Goal: Information Seeking & Learning: Learn about a topic

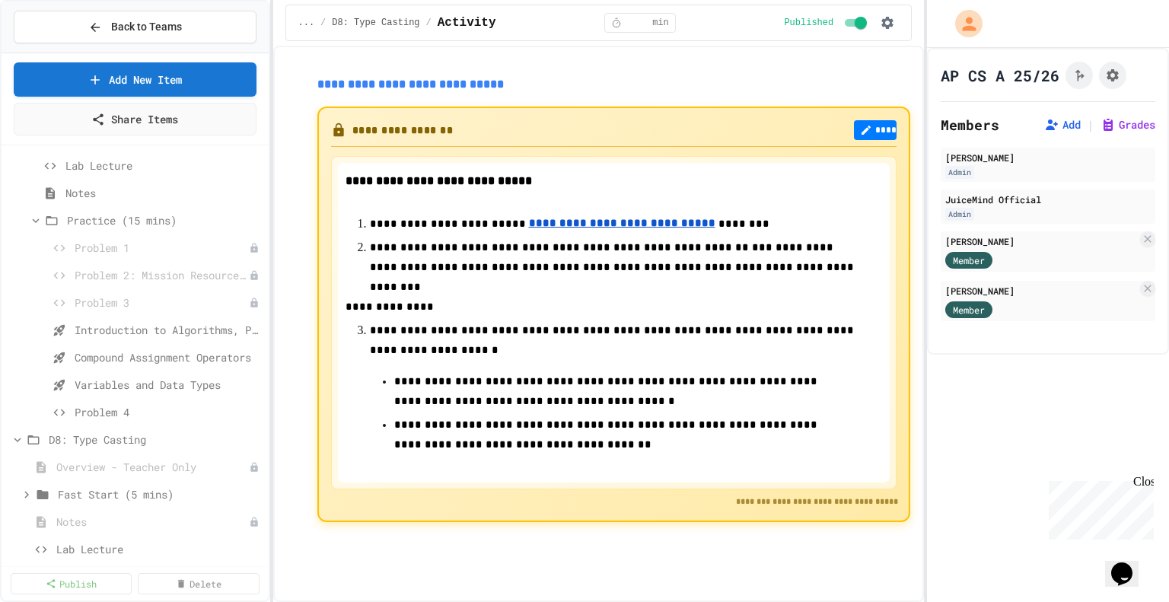
scroll to position [819, 0]
click at [123, 336] on span "Introduction to Algorithms, Programming, and Compilers" at bounding box center [161, 336] width 173 height 16
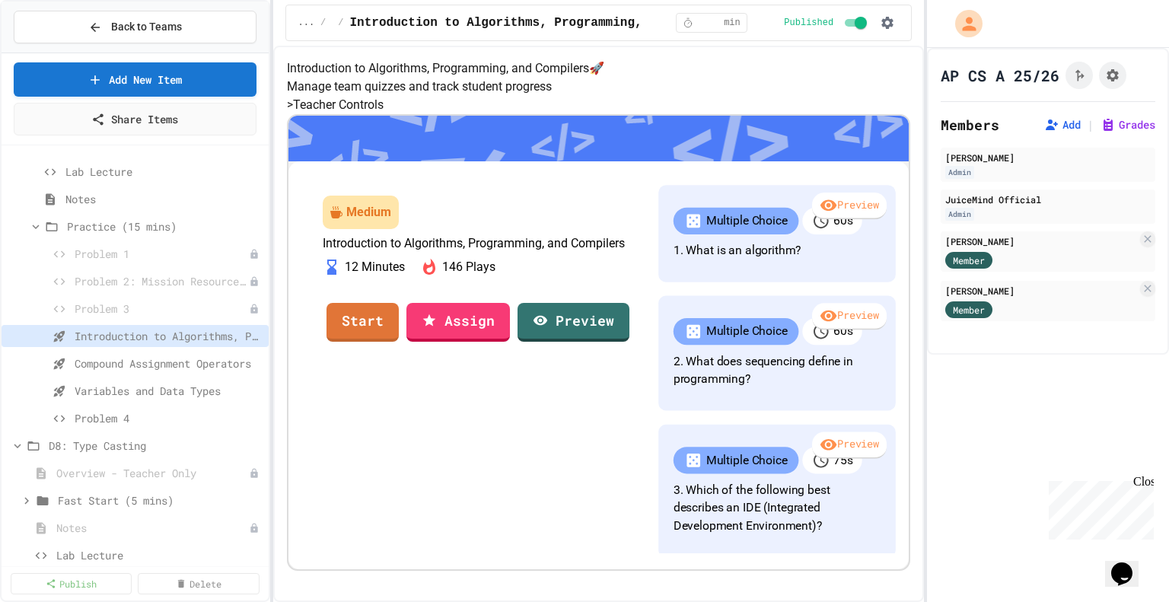
scroll to position [161, 0]
click at [398, 341] on link "Start" at bounding box center [363, 320] width 72 height 41
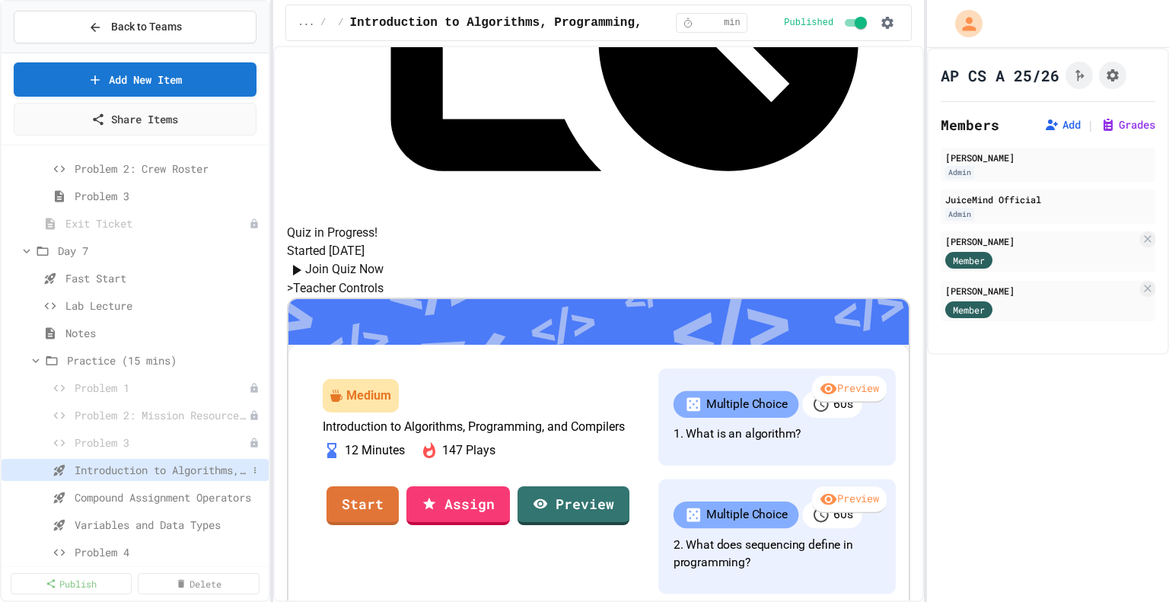
scroll to position [761, 0]
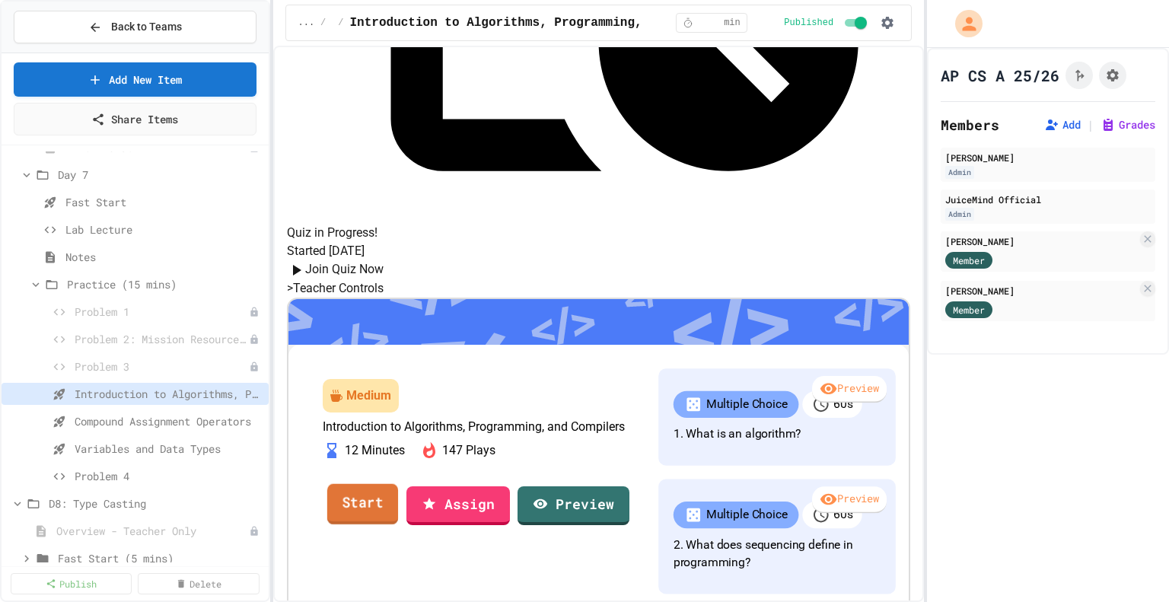
click at [397, 483] on link "Start" at bounding box center [362, 503] width 71 height 41
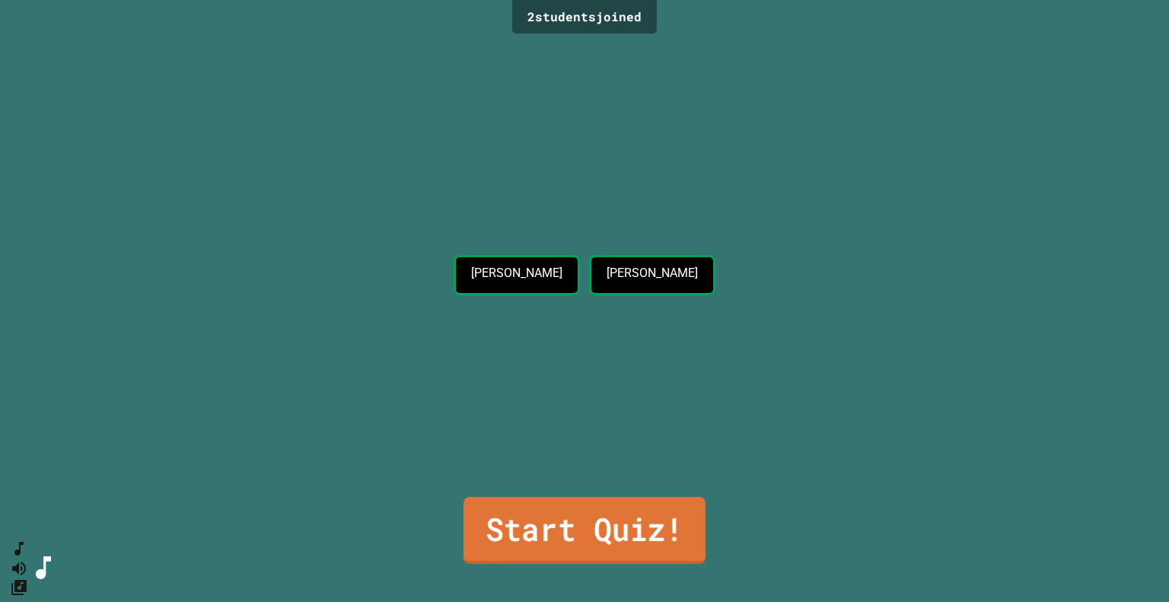
click at [582, 519] on link "Start Quiz!" at bounding box center [585, 530] width 242 height 67
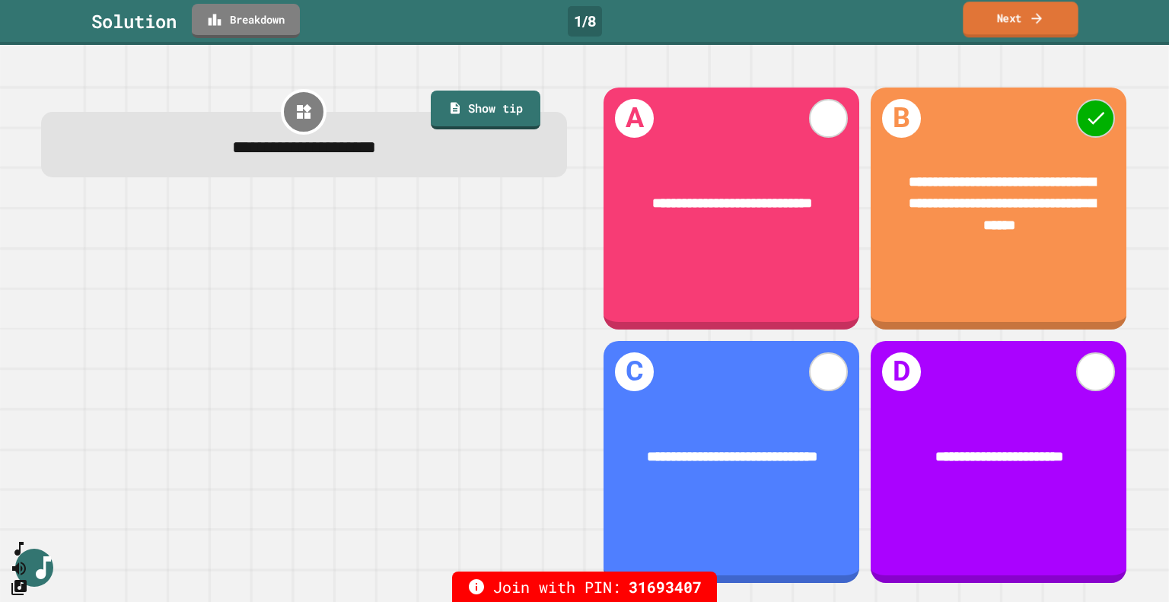
click at [1019, 15] on link "Next" at bounding box center [1020, 20] width 115 height 36
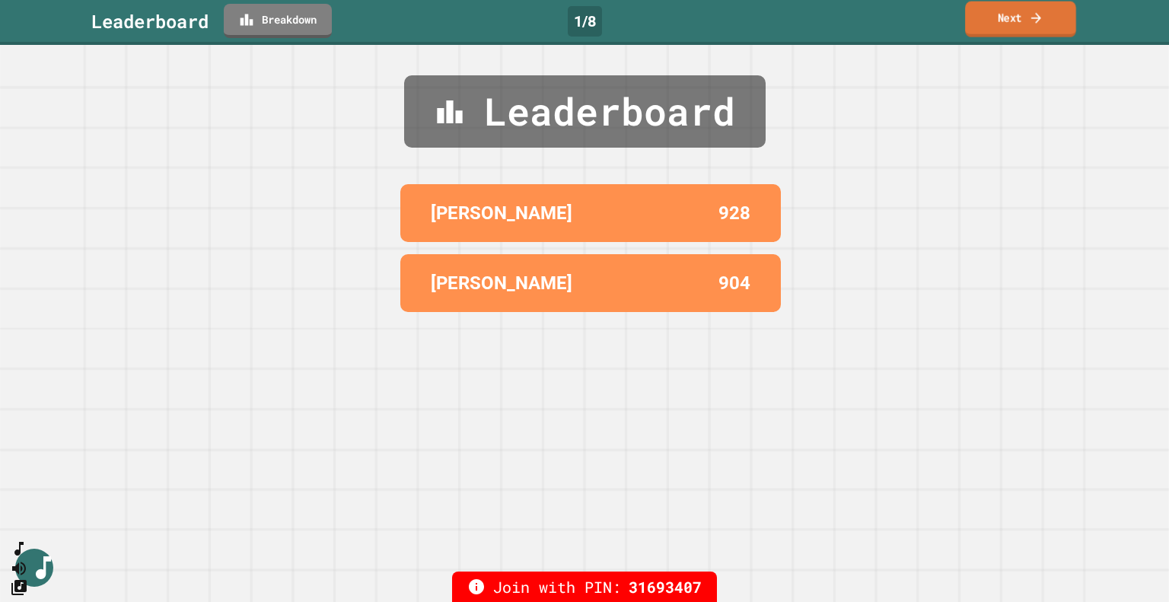
click at [1008, 26] on link "Next" at bounding box center [1020, 20] width 111 height 36
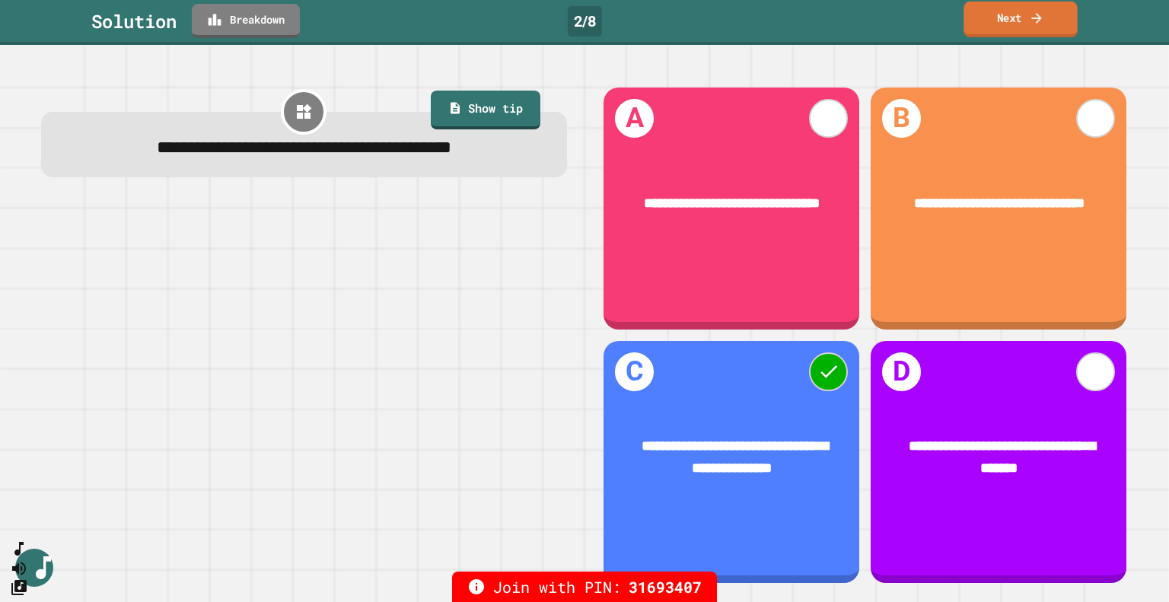
click at [1014, 16] on link "Next" at bounding box center [1020, 20] width 113 height 36
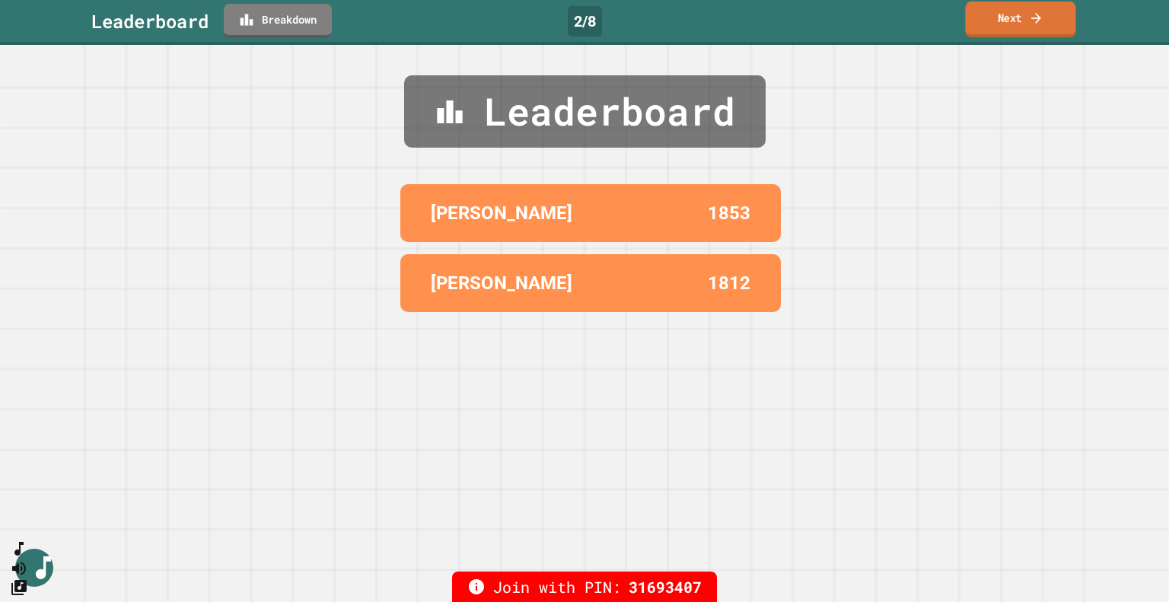
click at [1014, 22] on link "Next" at bounding box center [1020, 20] width 110 height 36
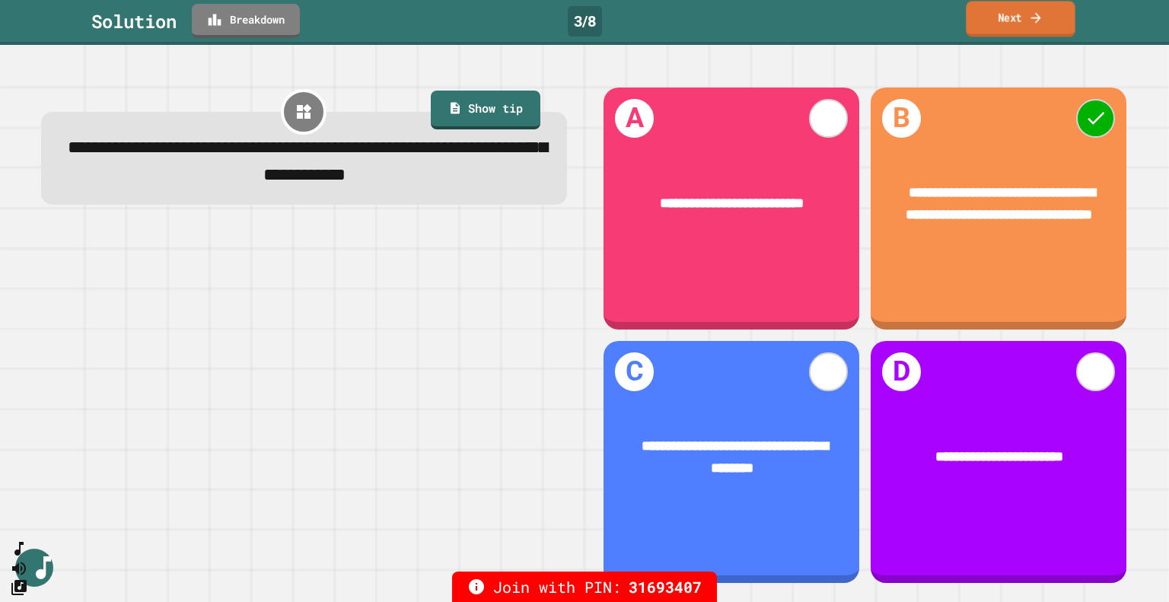
click at [1017, 18] on link "Next" at bounding box center [1020, 19] width 109 height 36
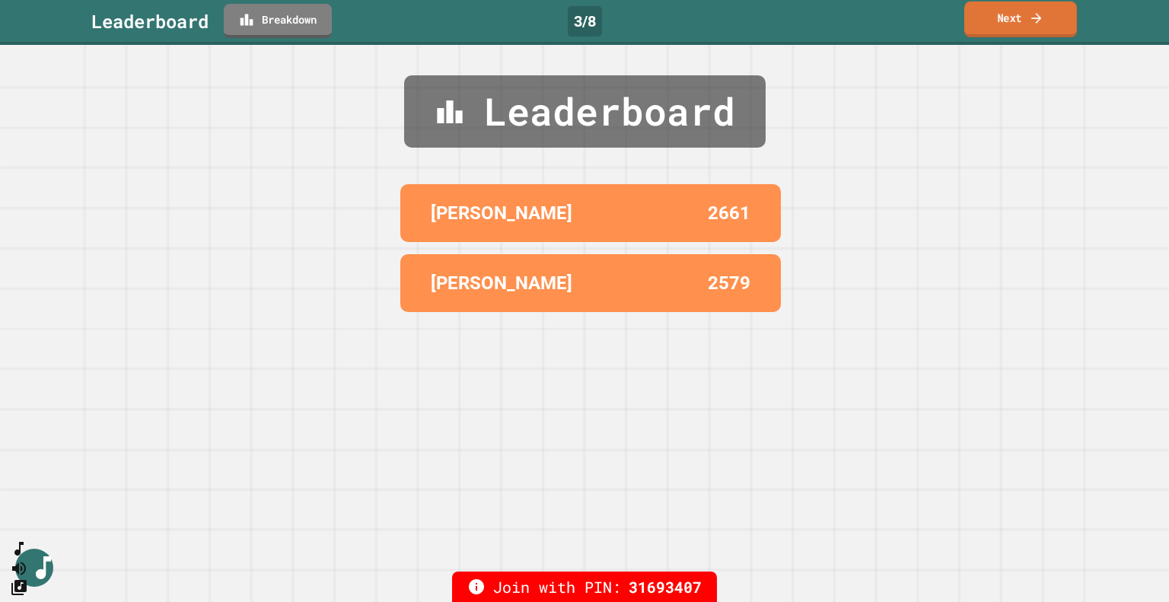
click at [1021, 18] on link "Next" at bounding box center [1020, 20] width 113 height 36
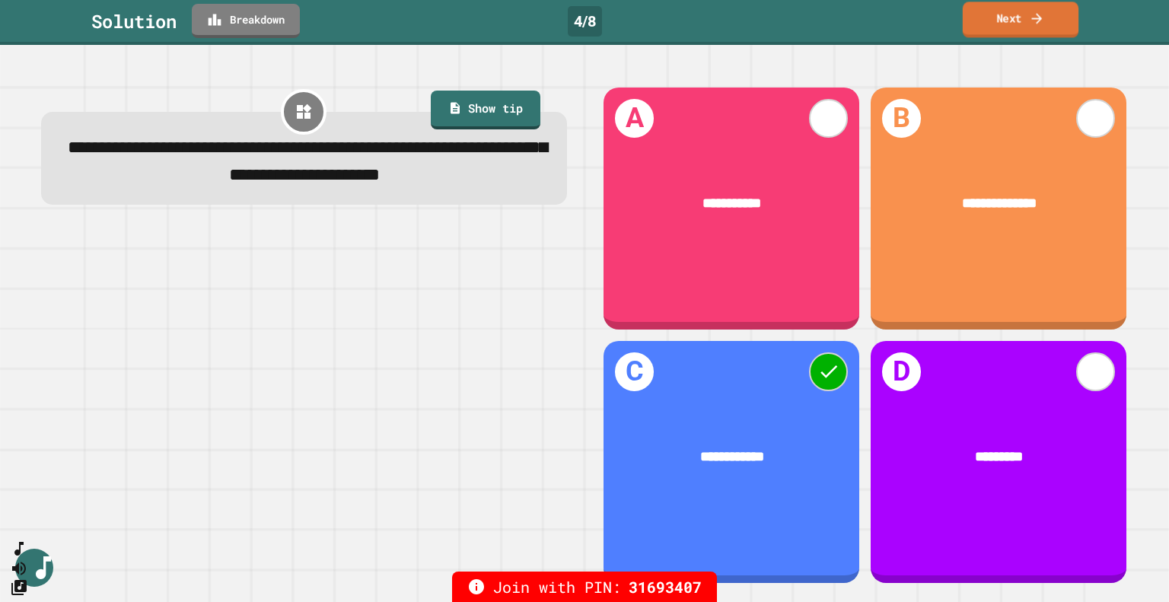
click at [1014, 24] on link "Next" at bounding box center [1021, 20] width 116 height 36
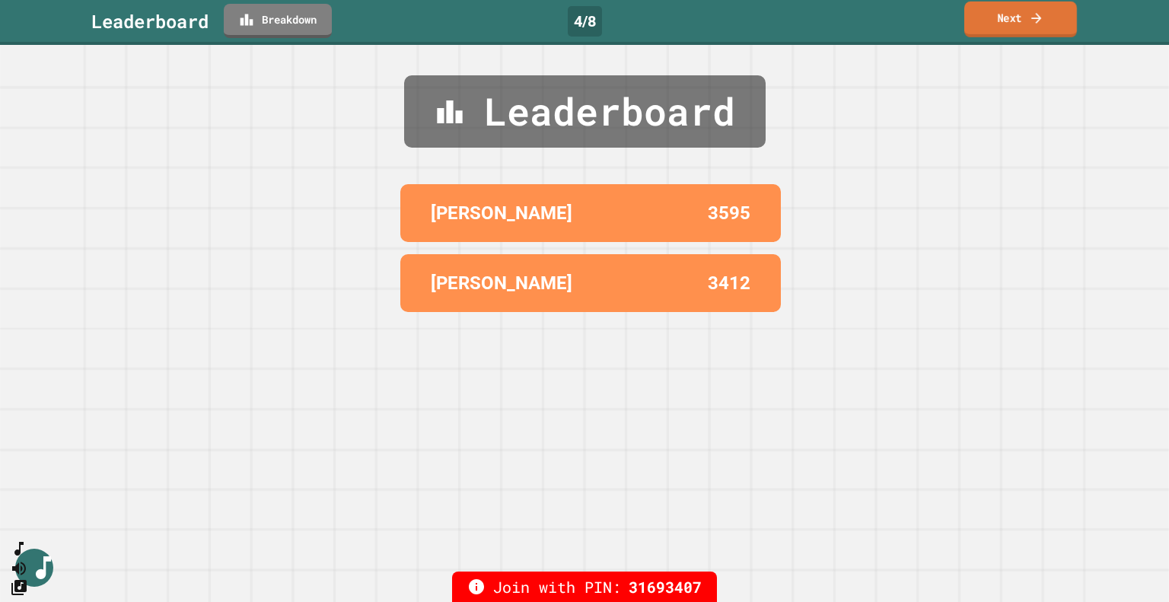
click at [1022, 17] on link "Next" at bounding box center [1020, 20] width 113 height 36
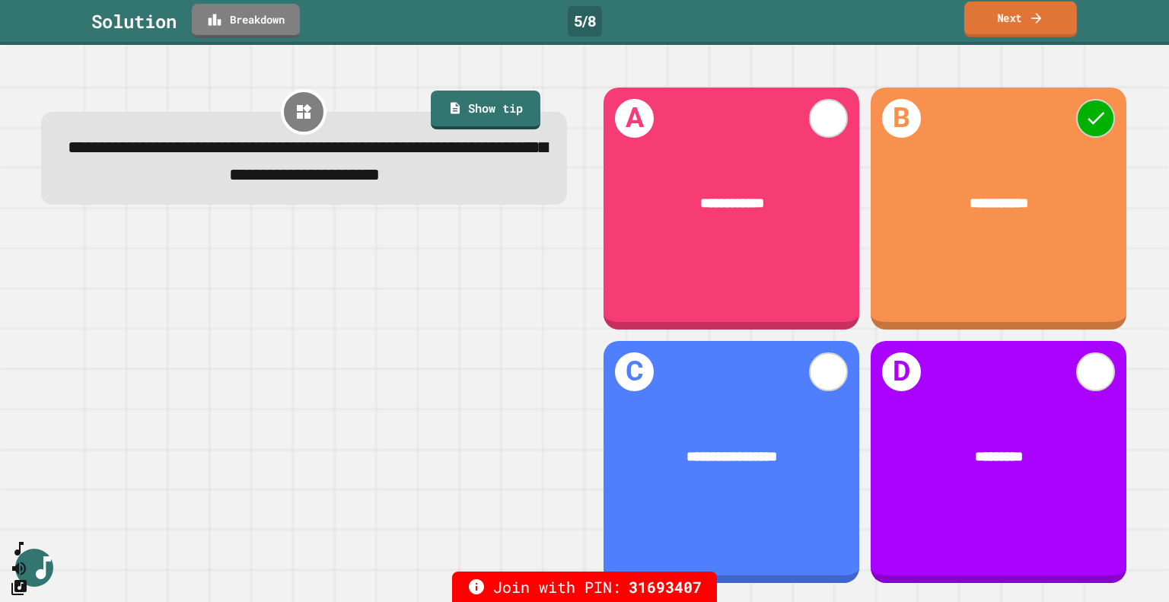
click at [1017, 18] on link "Next" at bounding box center [1020, 20] width 113 height 36
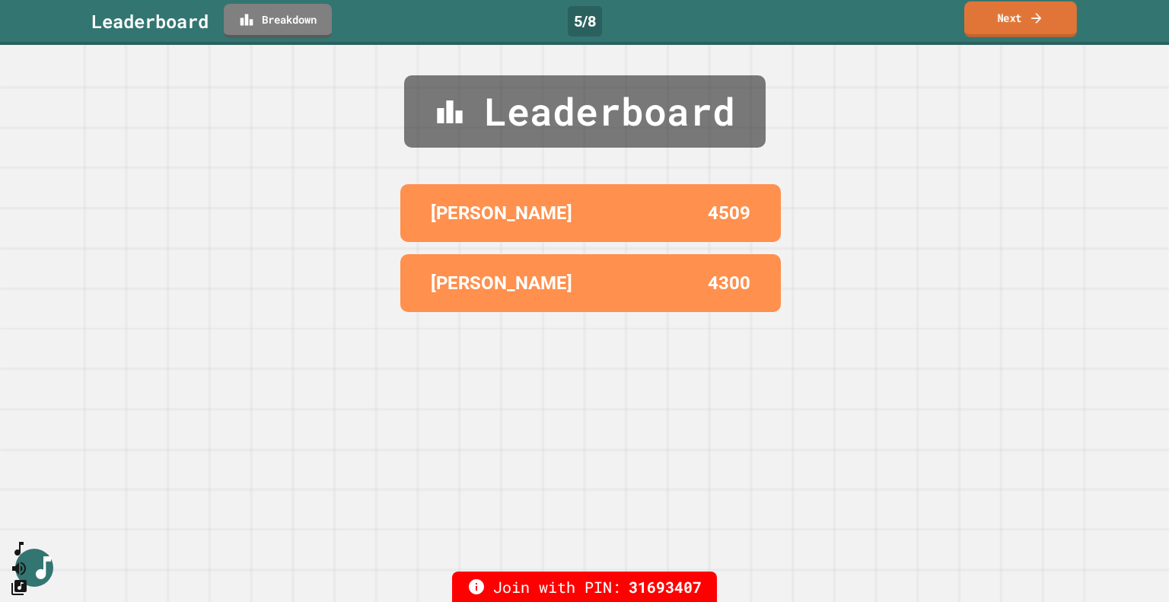
click at [1009, 21] on link "Next" at bounding box center [1020, 20] width 113 height 36
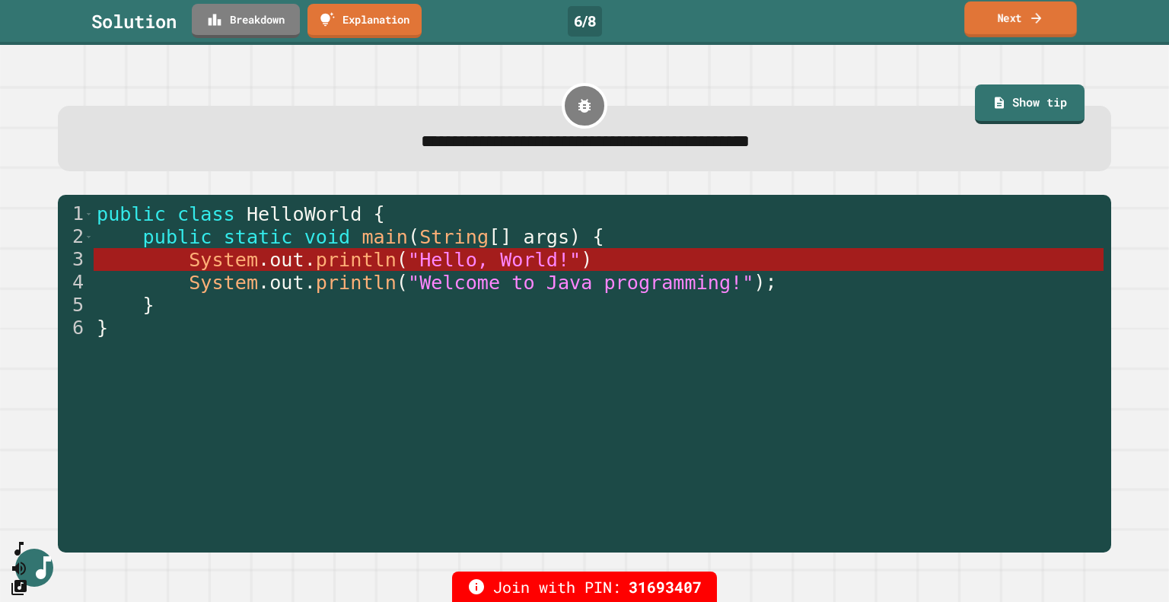
click at [1019, 21] on link "Next" at bounding box center [1020, 20] width 113 height 36
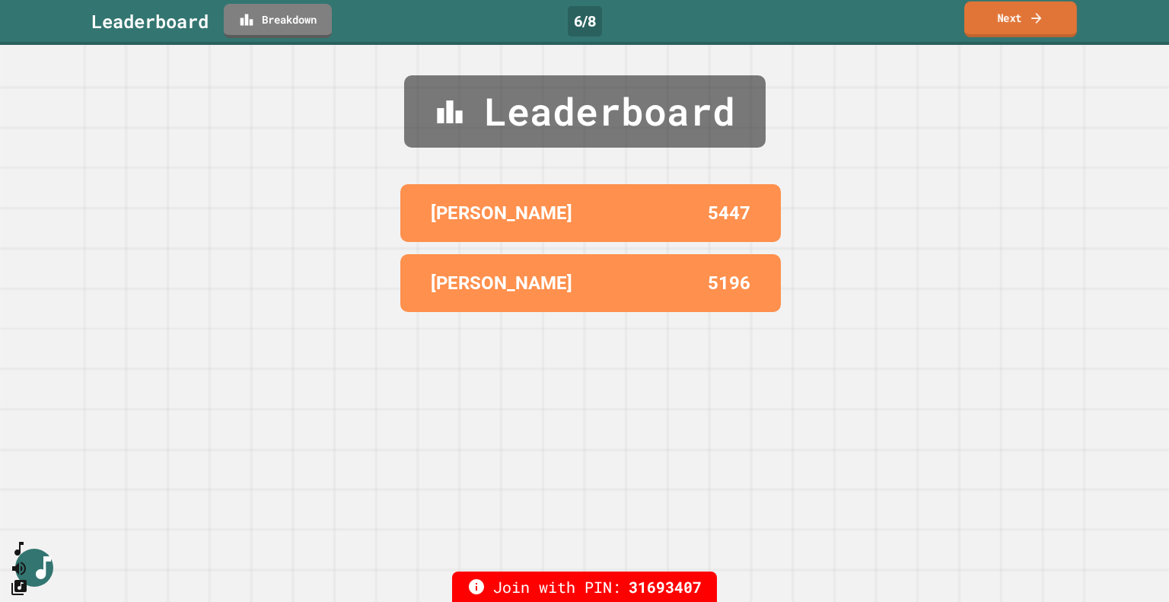
click at [1012, 18] on link "Next" at bounding box center [1020, 20] width 113 height 36
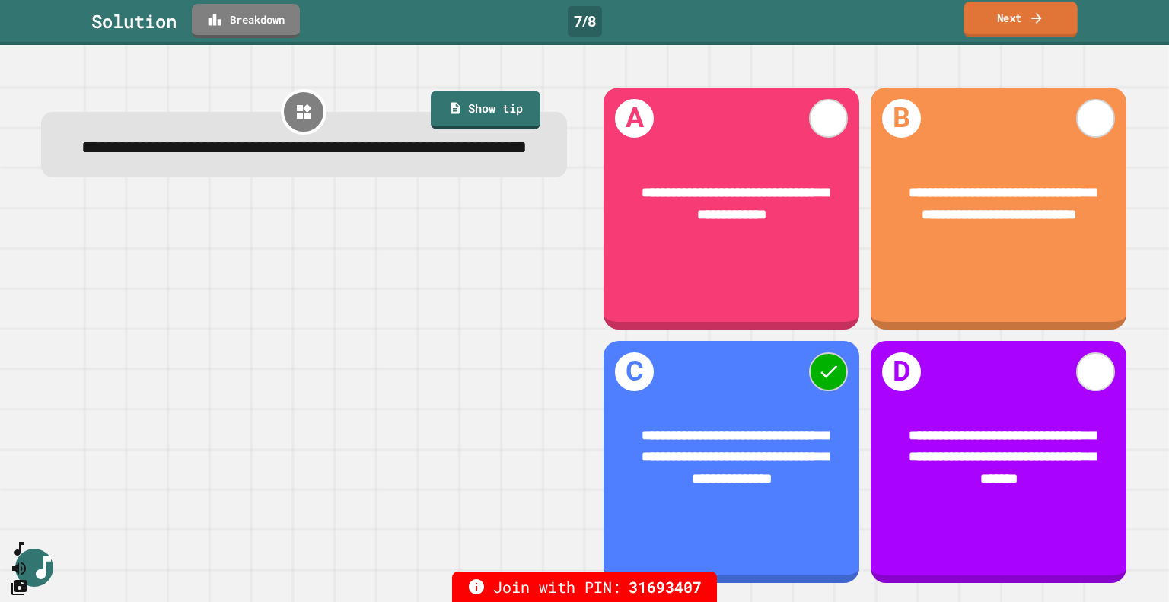
click at [999, 20] on link "Next" at bounding box center [1020, 20] width 113 height 36
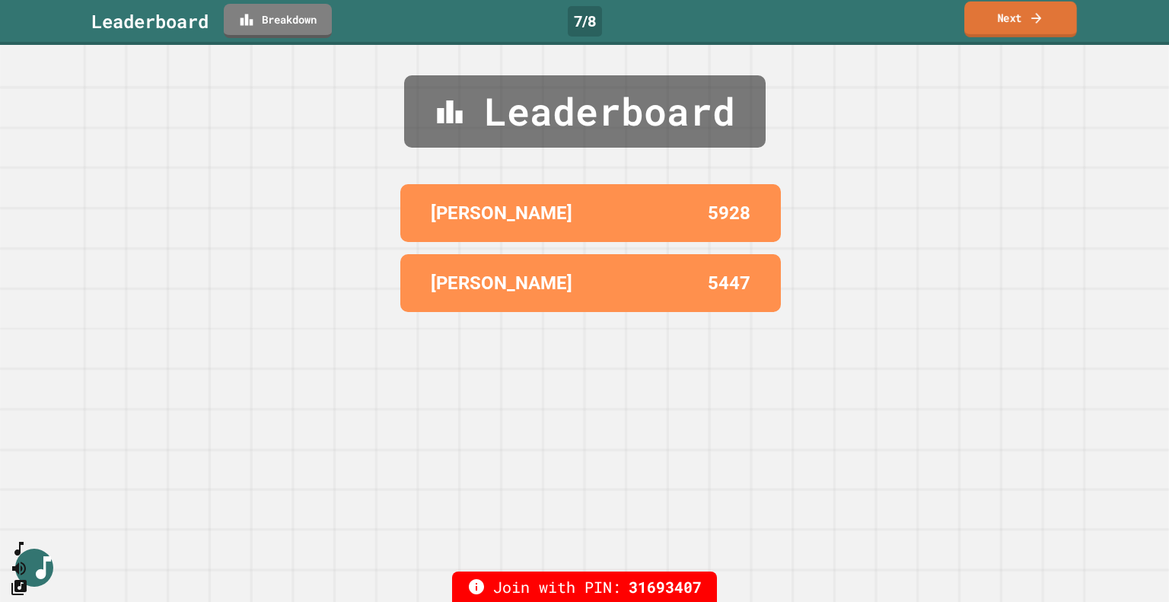
click at [1024, 19] on link "Next" at bounding box center [1020, 20] width 113 height 36
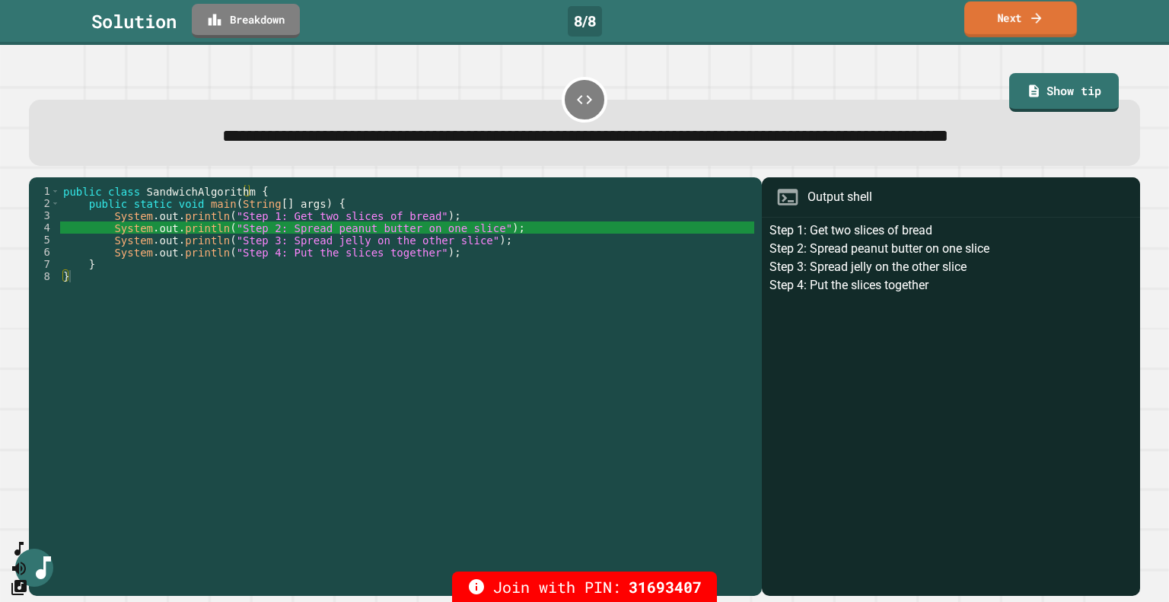
click at [1022, 21] on link "Next" at bounding box center [1020, 20] width 113 height 36
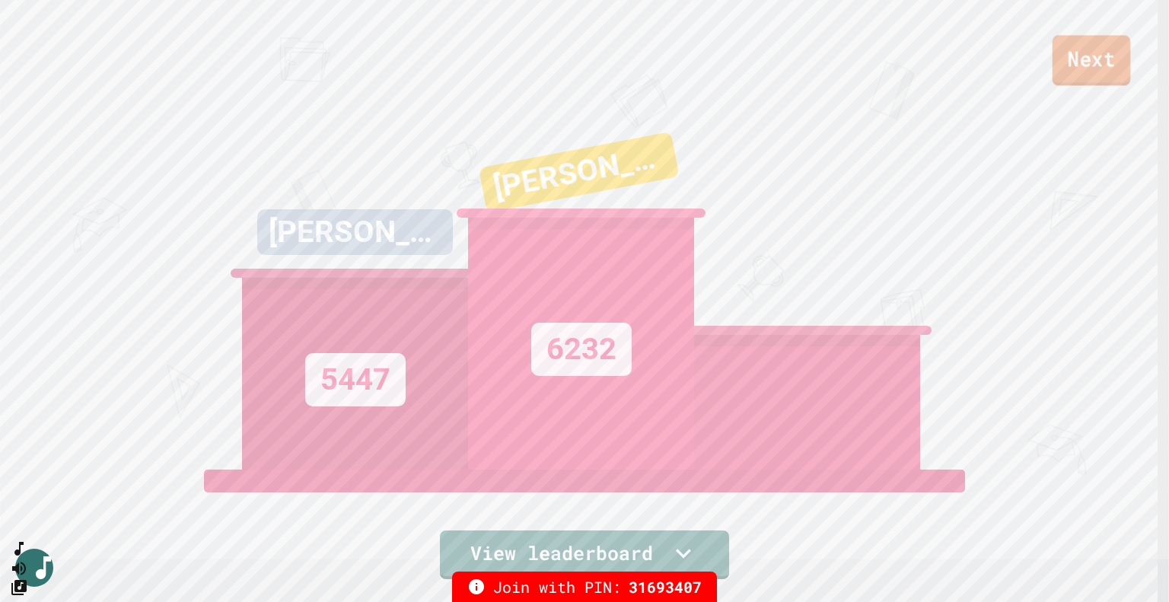
click at [1091, 63] on link "Next" at bounding box center [1092, 60] width 78 height 50
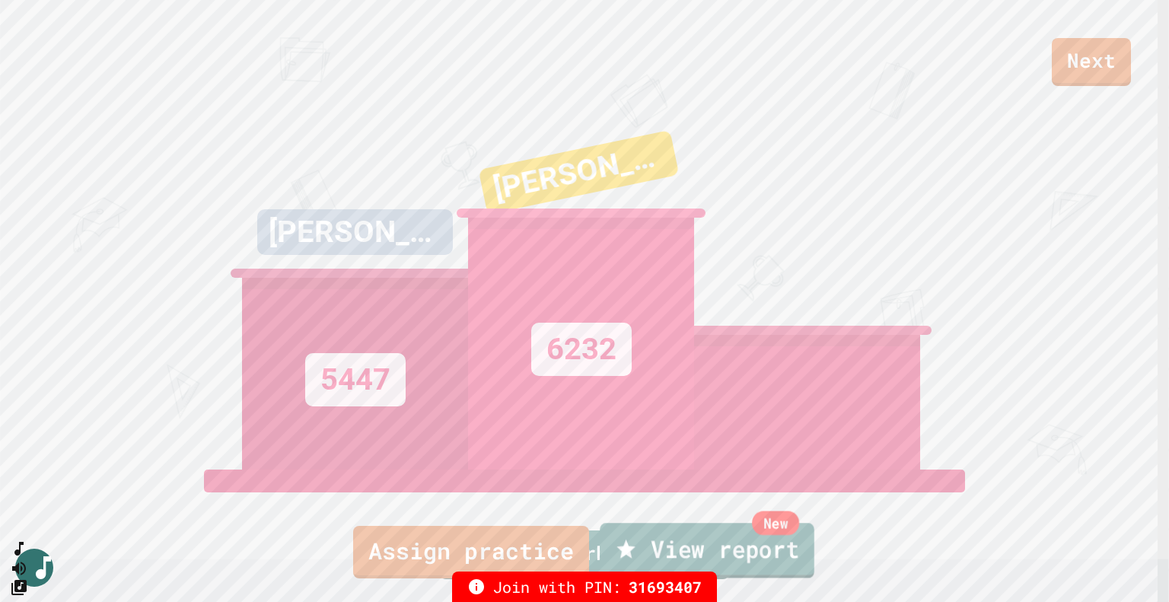
click at [700, 553] on link "New View report" at bounding box center [707, 550] width 215 height 55
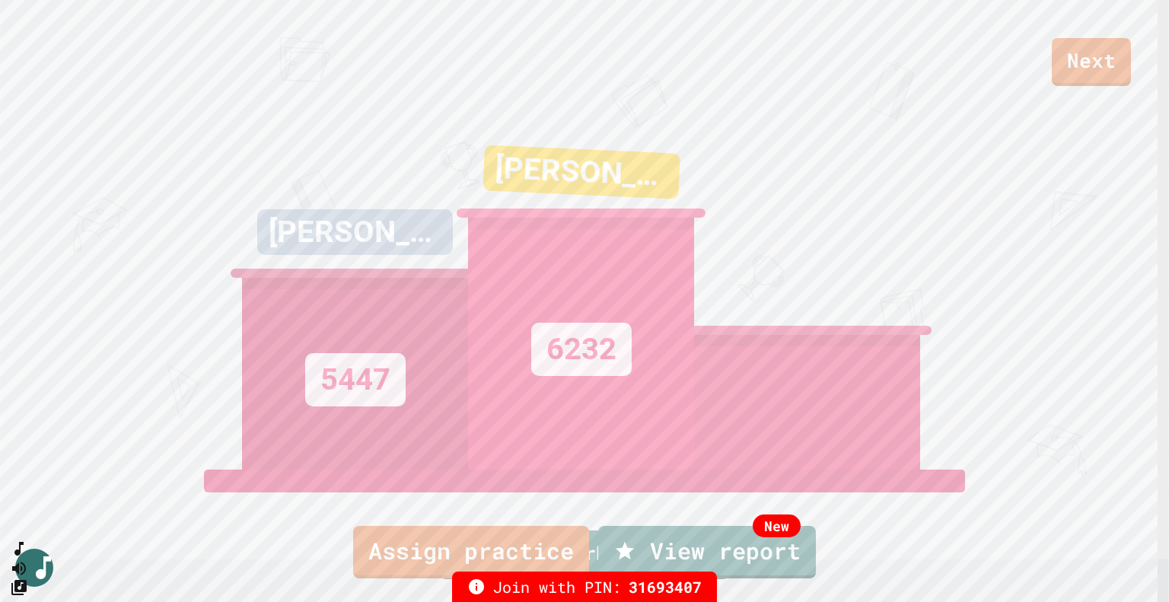
type textarea "*"
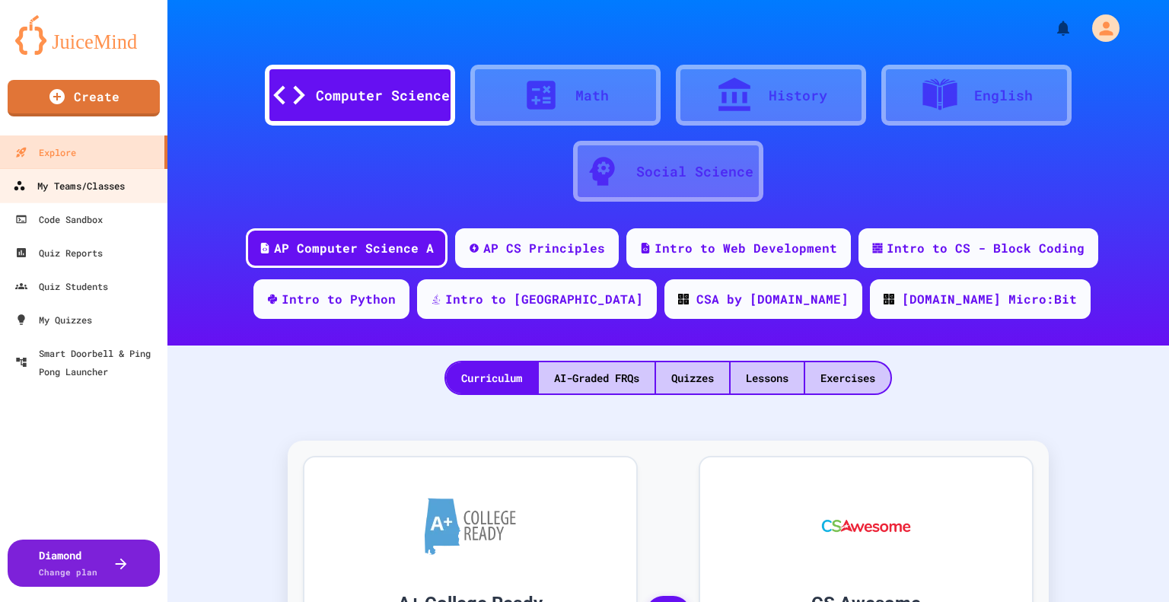
click at [81, 186] on div "My Teams/Classes" at bounding box center [69, 186] width 112 height 19
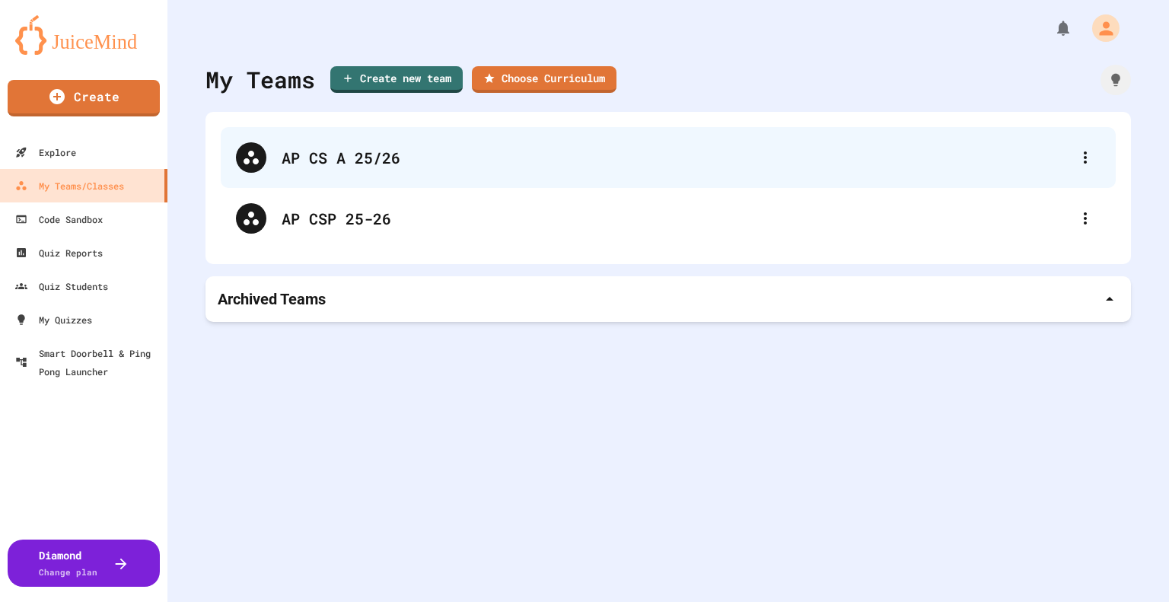
click at [314, 148] on div "AP CS A 25/26" at bounding box center [676, 157] width 789 height 23
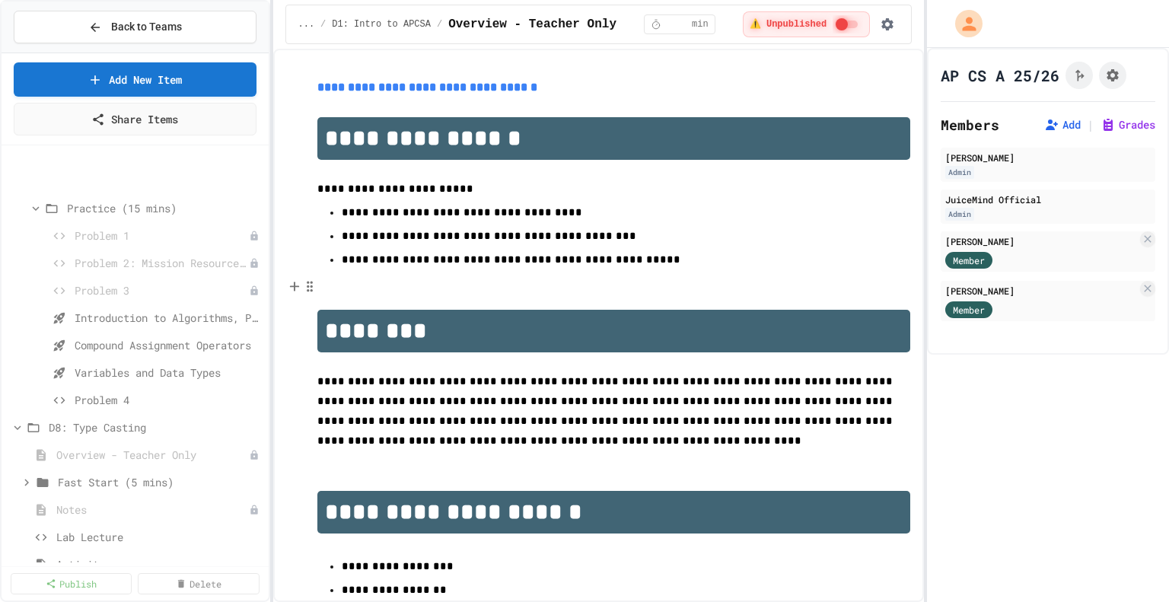
scroll to position [913, 0]
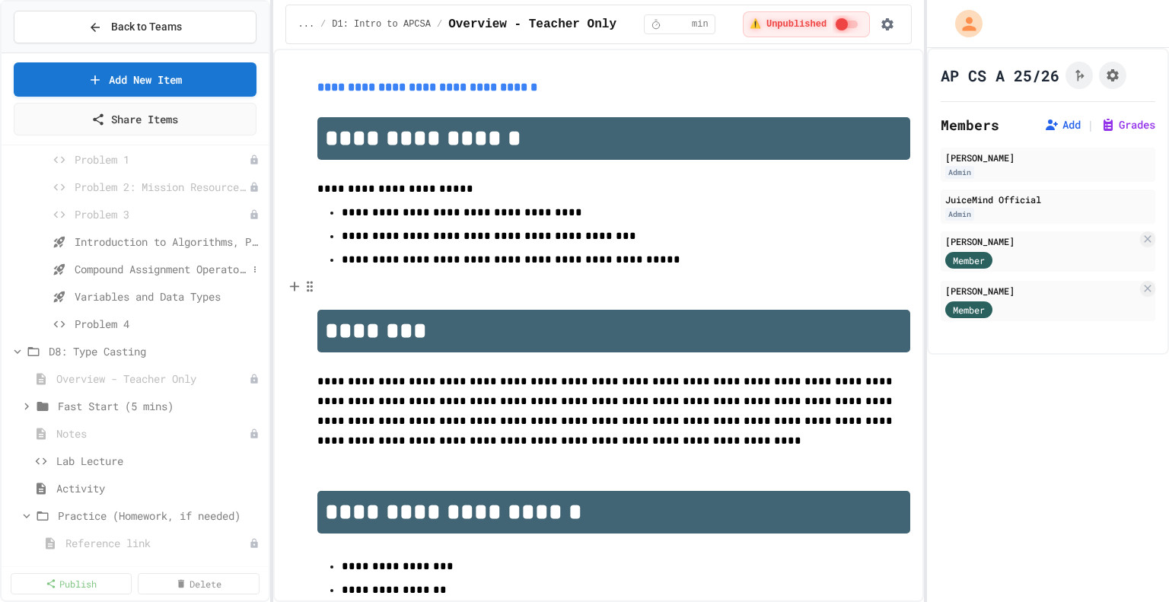
click at [148, 266] on span "Compound Assignment Operators" at bounding box center [161, 269] width 173 height 16
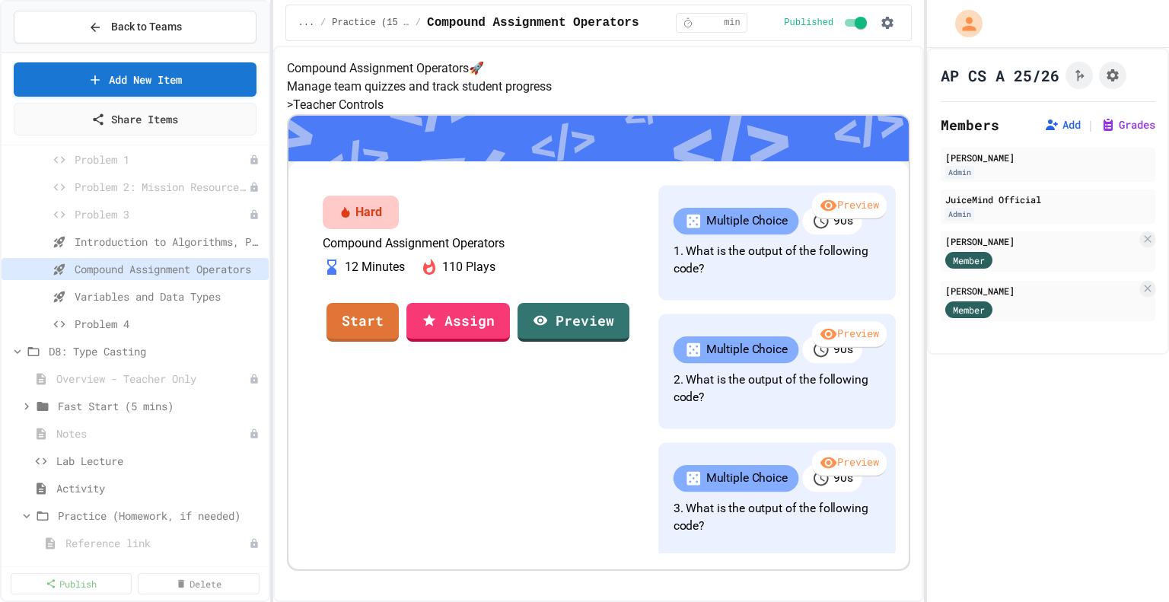
scroll to position [6, 0]
click at [397, 341] on link "Start" at bounding box center [362, 320] width 70 height 41
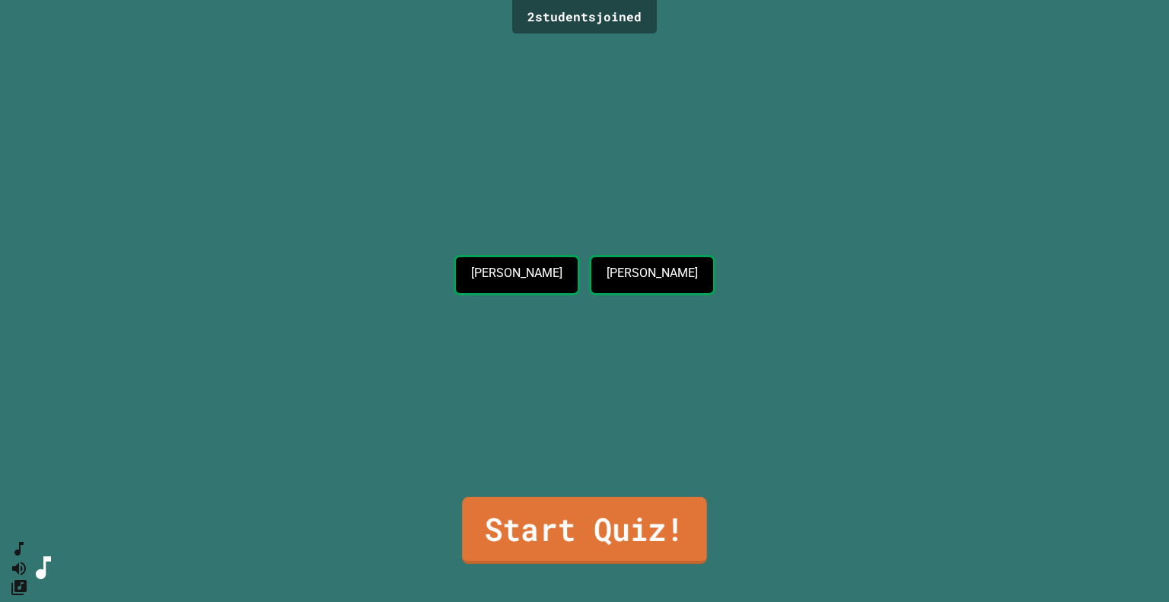
click at [566, 521] on link "Start Quiz!" at bounding box center [584, 530] width 245 height 67
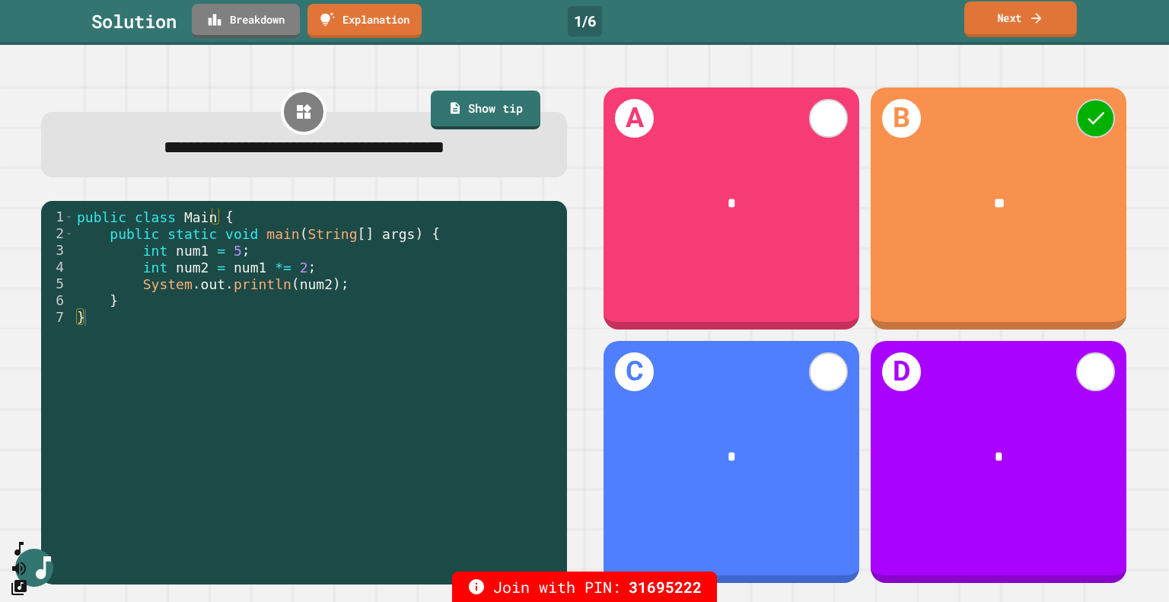
click at [1020, 19] on link "Next" at bounding box center [1020, 20] width 113 height 36
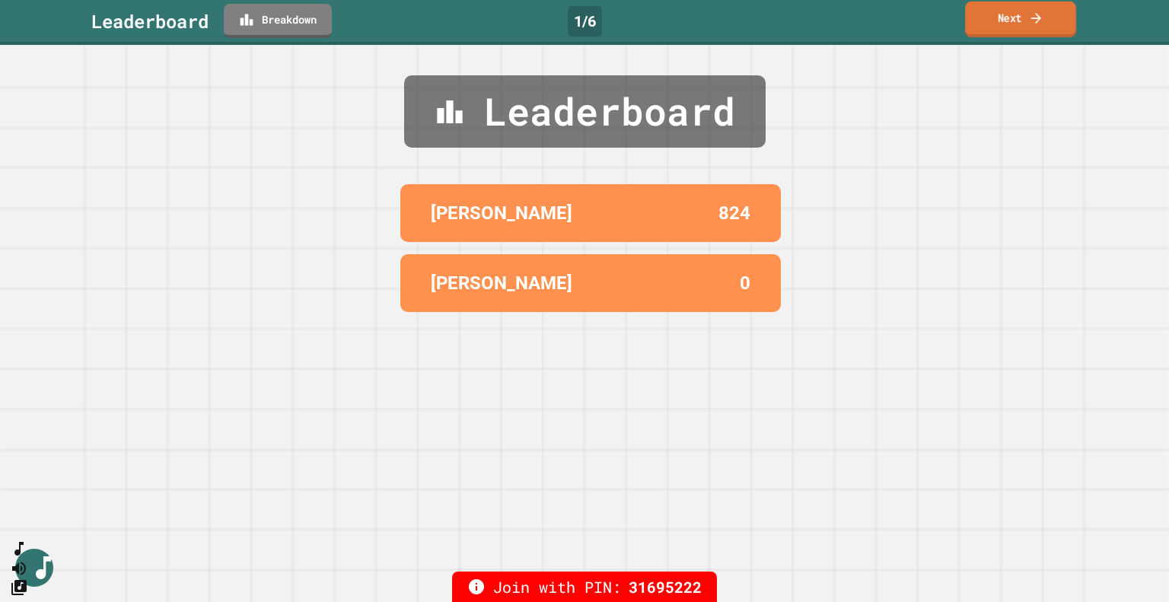
click at [1010, 22] on link "Next" at bounding box center [1020, 20] width 111 height 36
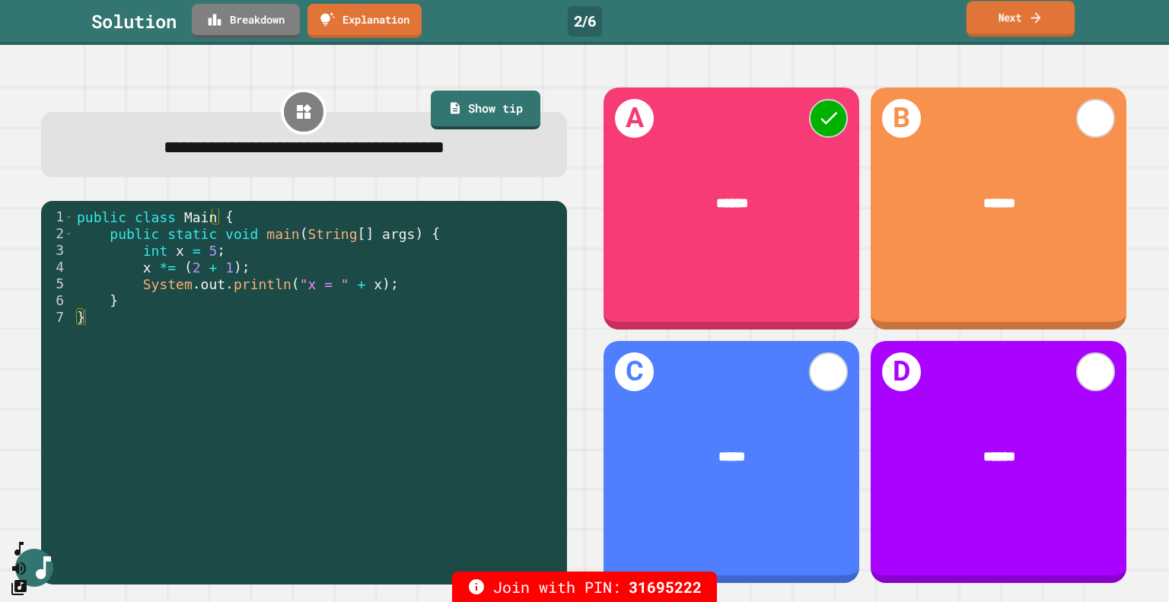
click at [1003, 18] on link "Next" at bounding box center [1021, 19] width 108 height 36
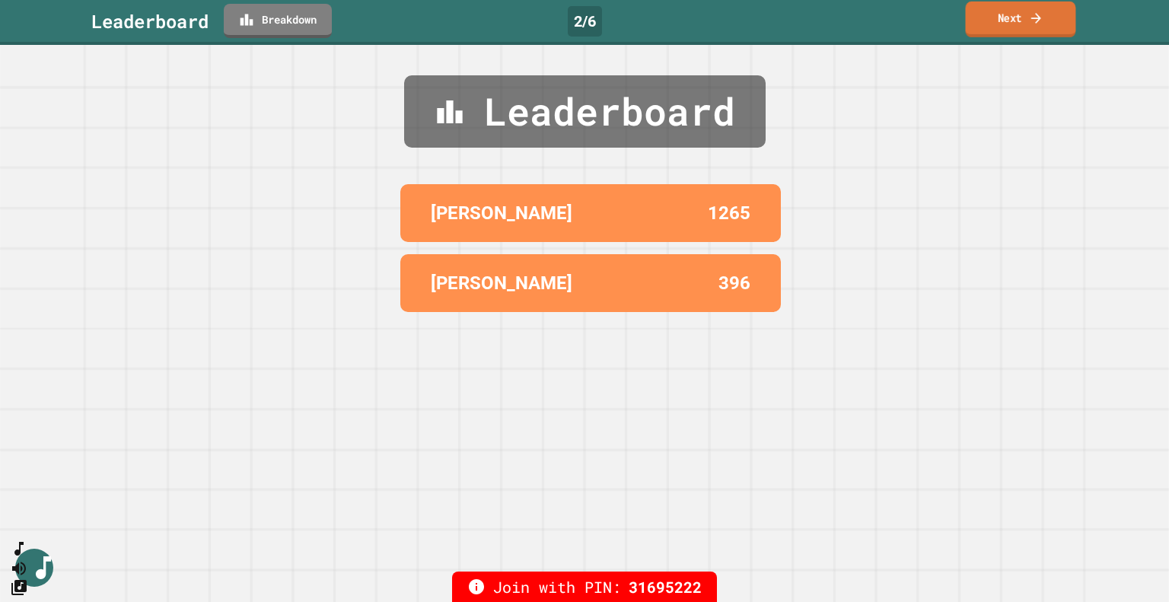
click at [1006, 21] on link "Next" at bounding box center [1021, 20] width 110 height 36
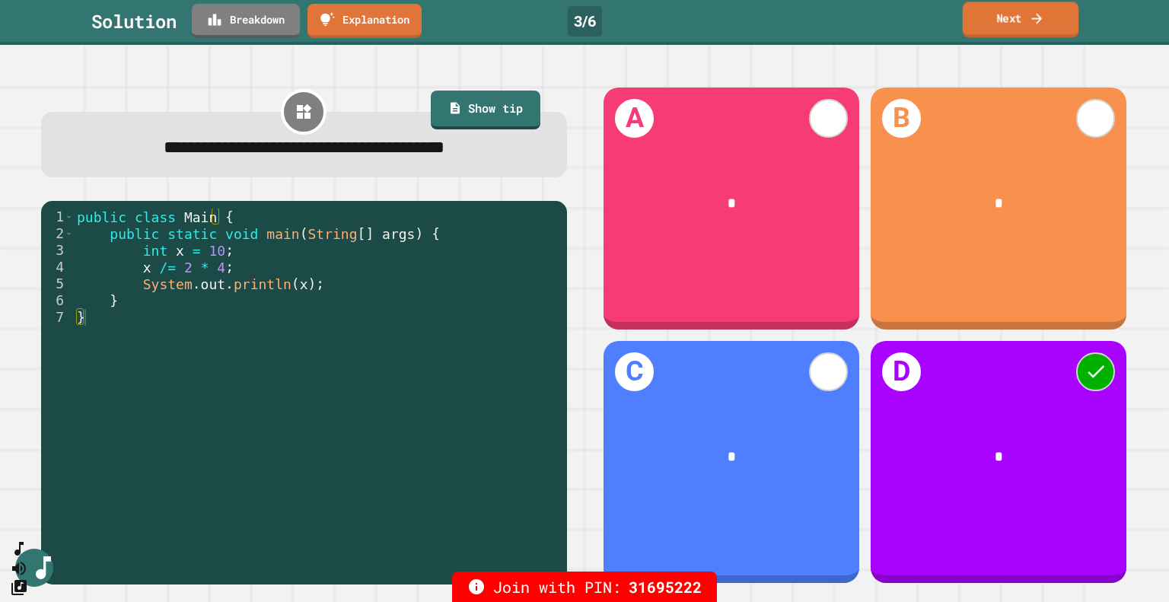
click at [1021, 21] on link "Next" at bounding box center [1021, 20] width 116 height 36
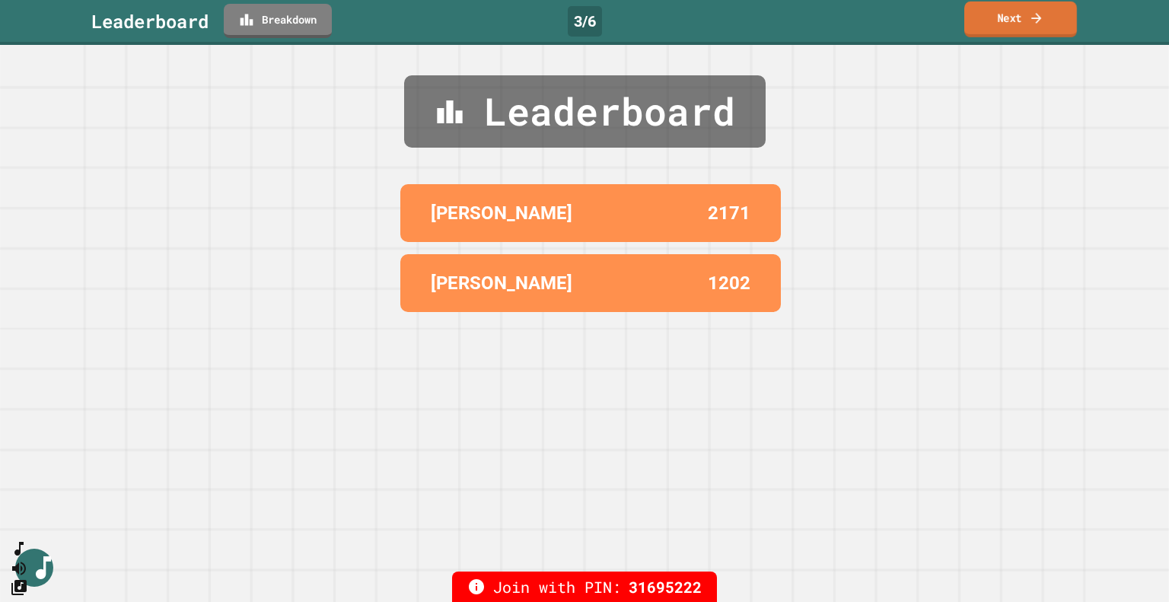
click at [1010, 18] on link "Next" at bounding box center [1020, 20] width 113 height 36
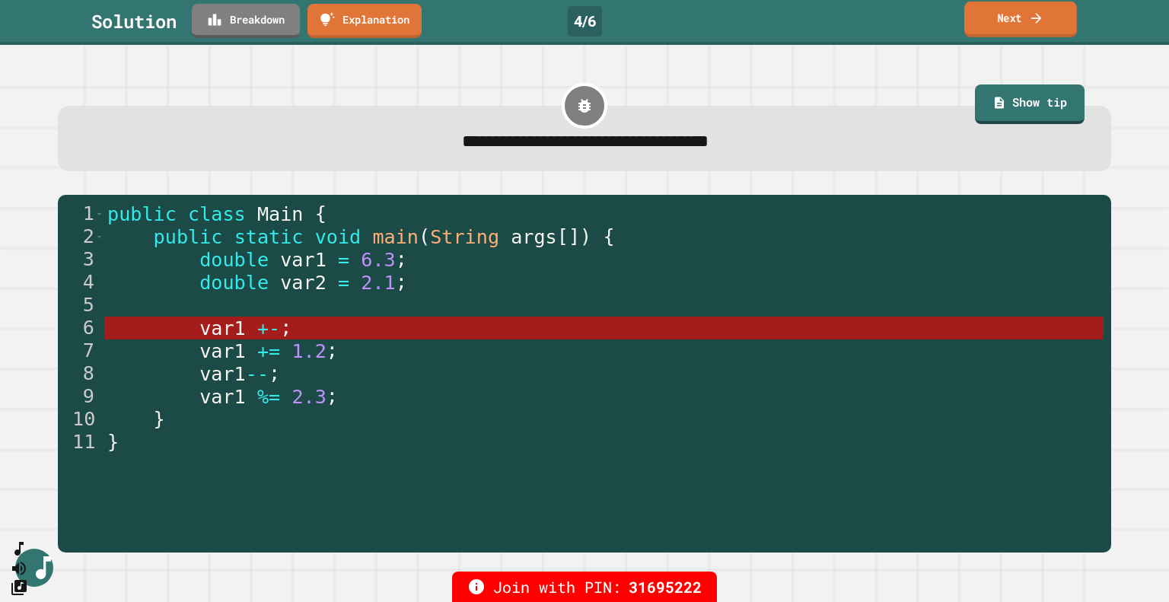
click at [1012, 18] on link "Next" at bounding box center [1020, 20] width 113 height 36
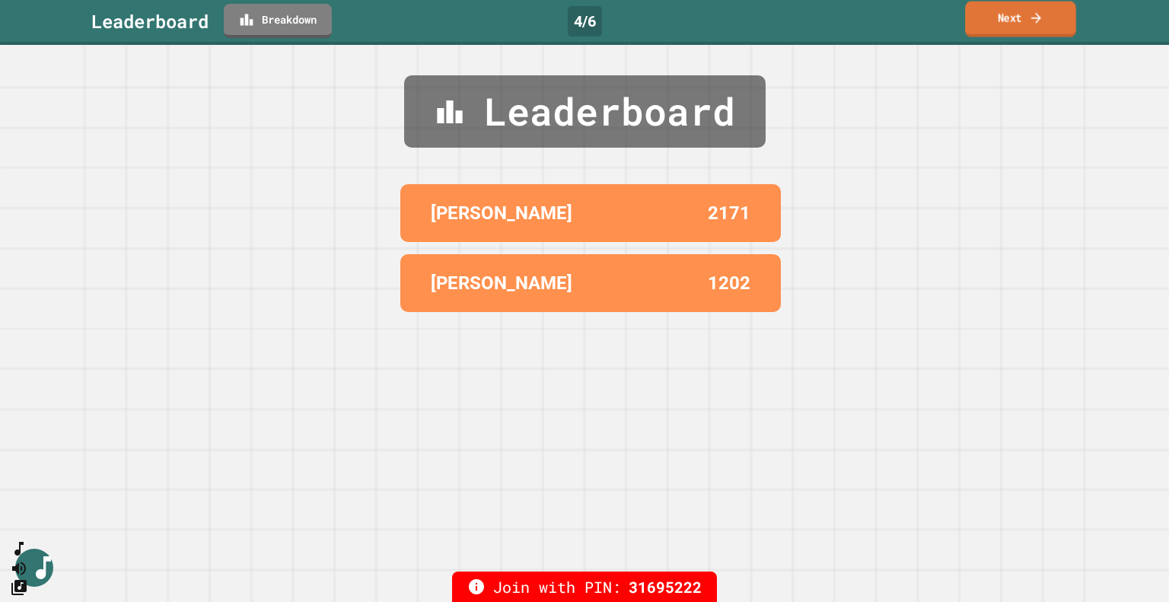
click at [1012, 18] on link "Next" at bounding box center [1020, 20] width 111 height 36
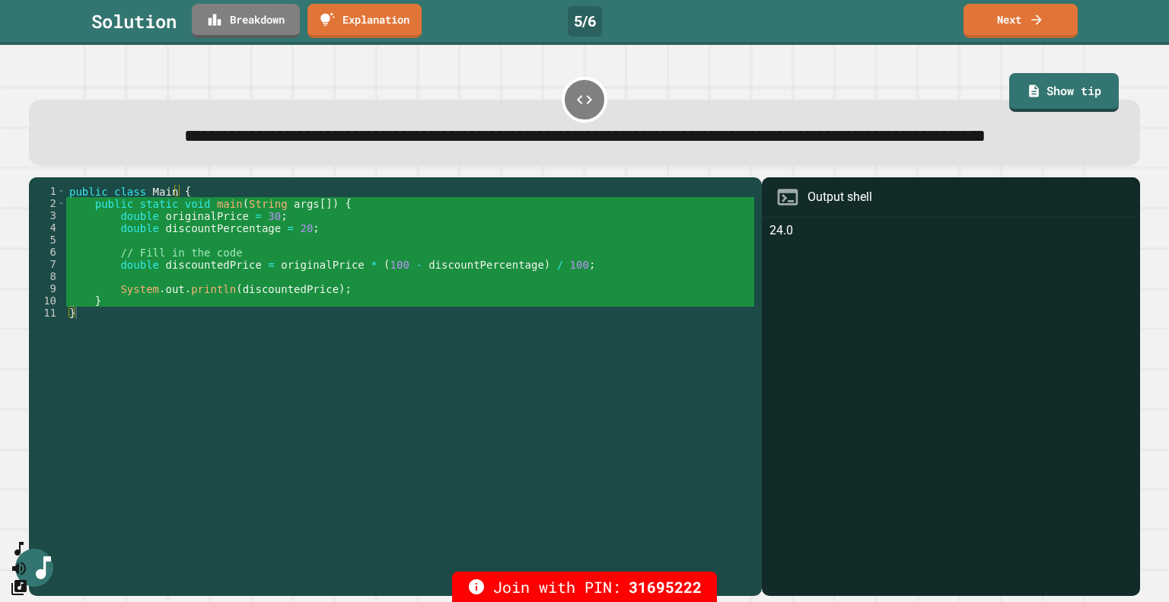
type textarea "**********"
drag, startPoint x: 354, startPoint y: 293, endPoint x: 546, endPoint y: 295, distance: 191.8
click at [546, 295] on div "public class Main { public static void main ( String args [ ]) { double origina…" at bounding box center [410, 367] width 688 height 365
click at [1016, 17] on link "Next" at bounding box center [1020, 20] width 113 height 36
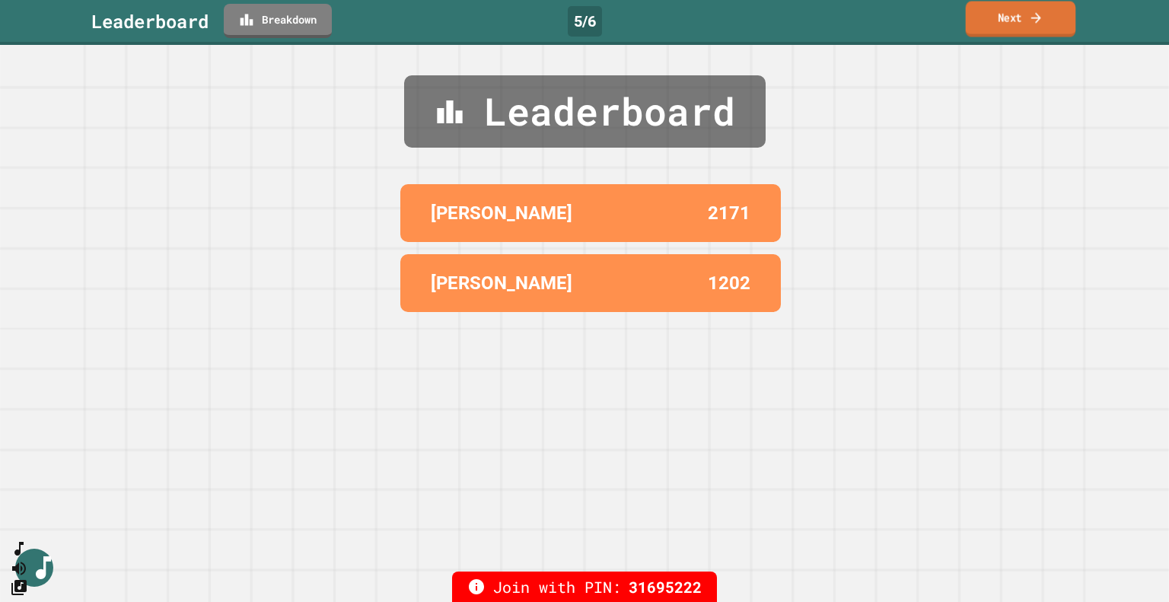
click at [1012, 19] on link "Next" at bounding box center [1021, 20] width 110 height 36
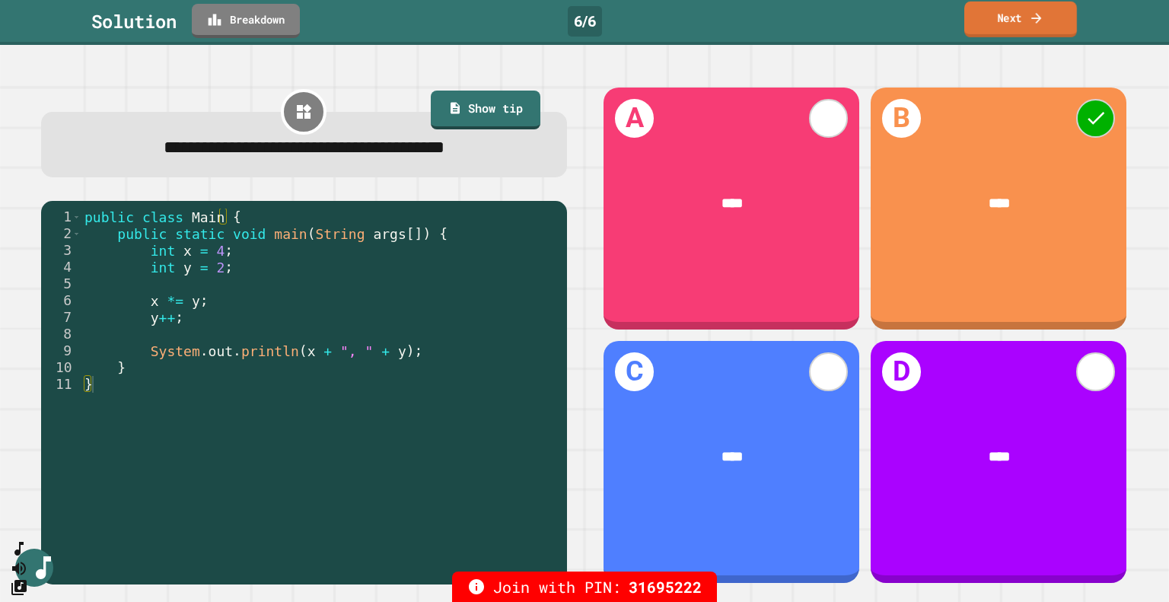
click at [1011, 18] on link "Next" at bounding box center [1020, 20] width 113 height 36
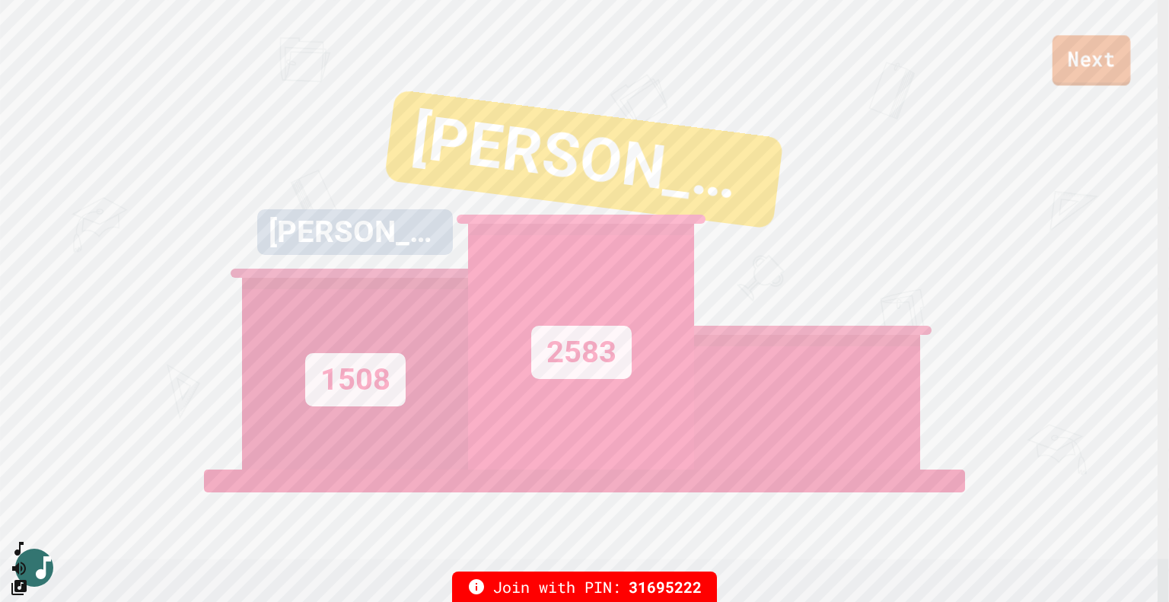
click at [1087, 56] on link "Next" at bounding box center [1092, 60] width 78 height 50
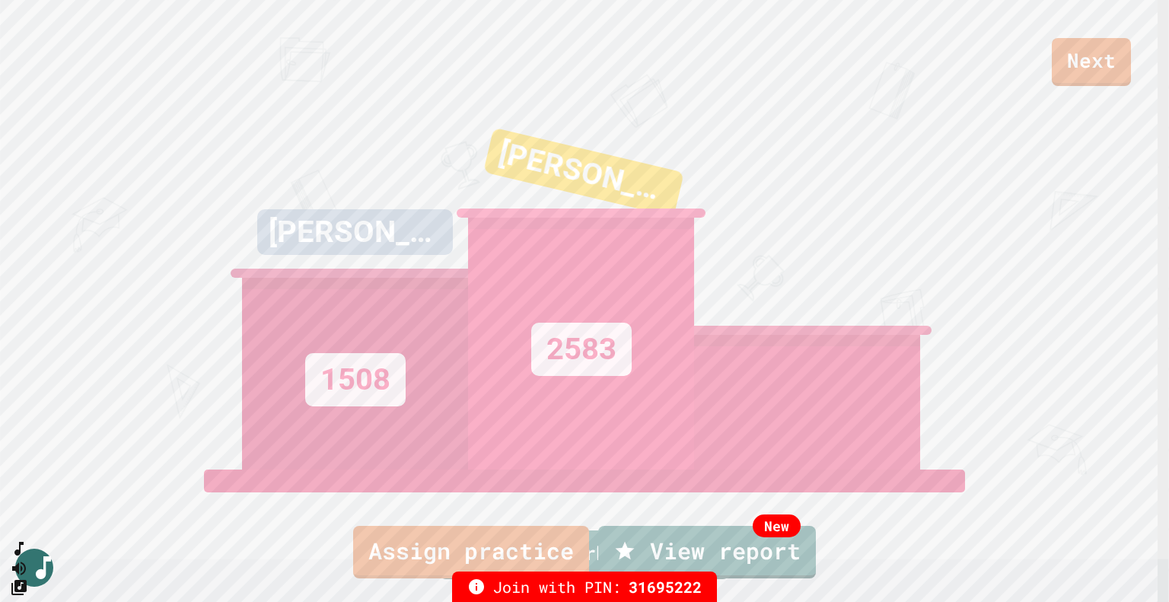
type textarea "*"
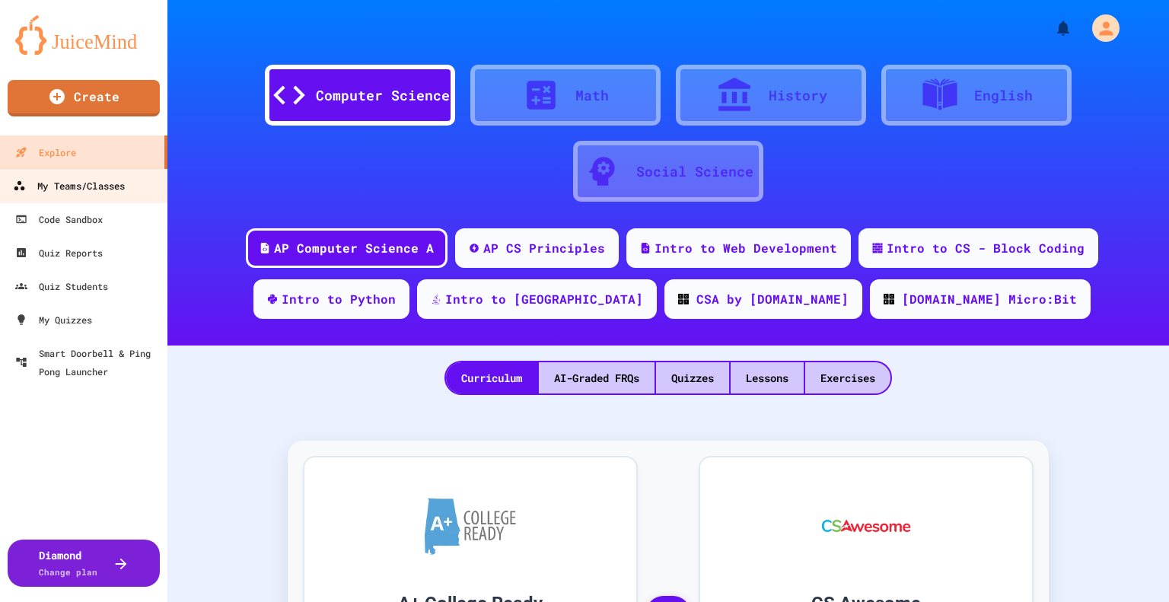
click at [64, 182] on div "My Teams/Classes" at bounding box center [69, 186] width 112 height 19
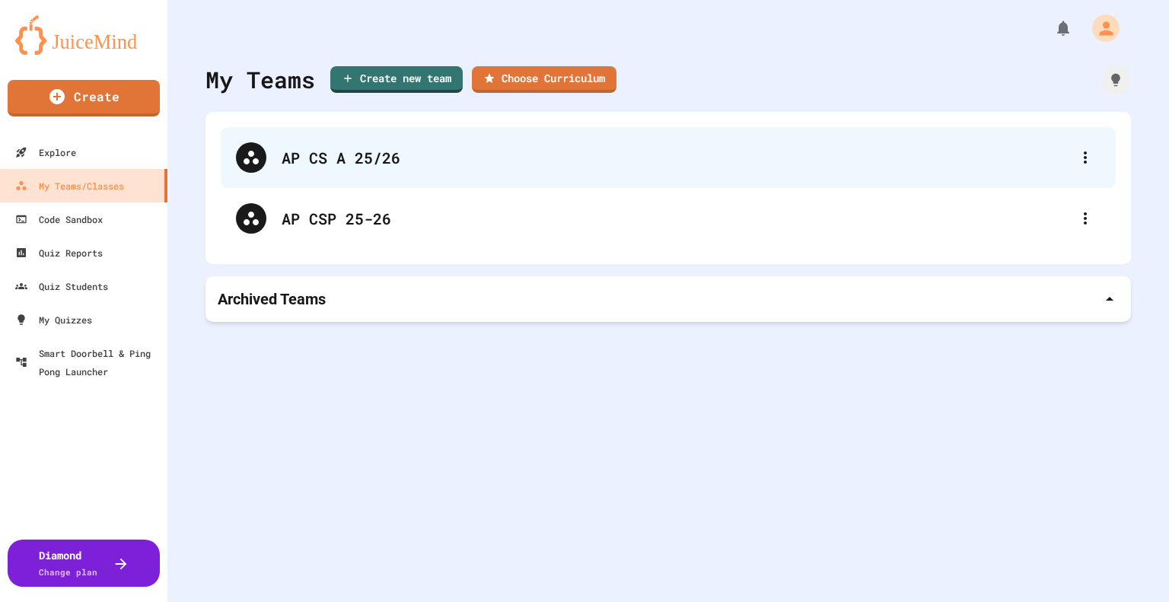
click at [319, 155] on div "AP CS A 25/26" at bounding box center [676, 157] width 789 height 23
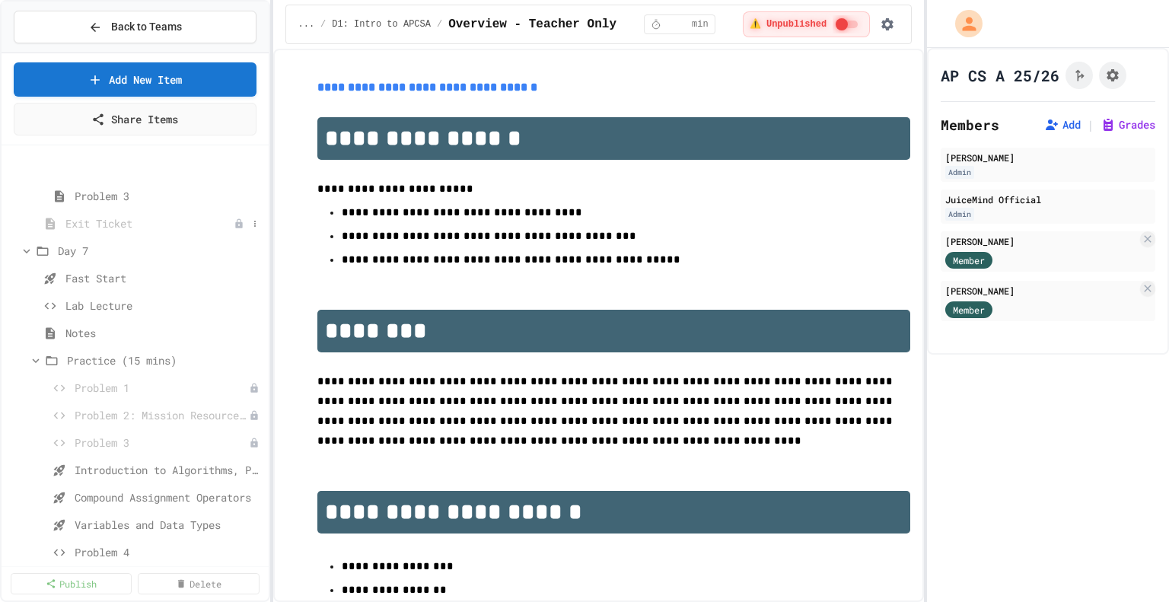
scroll to position [837, 0]
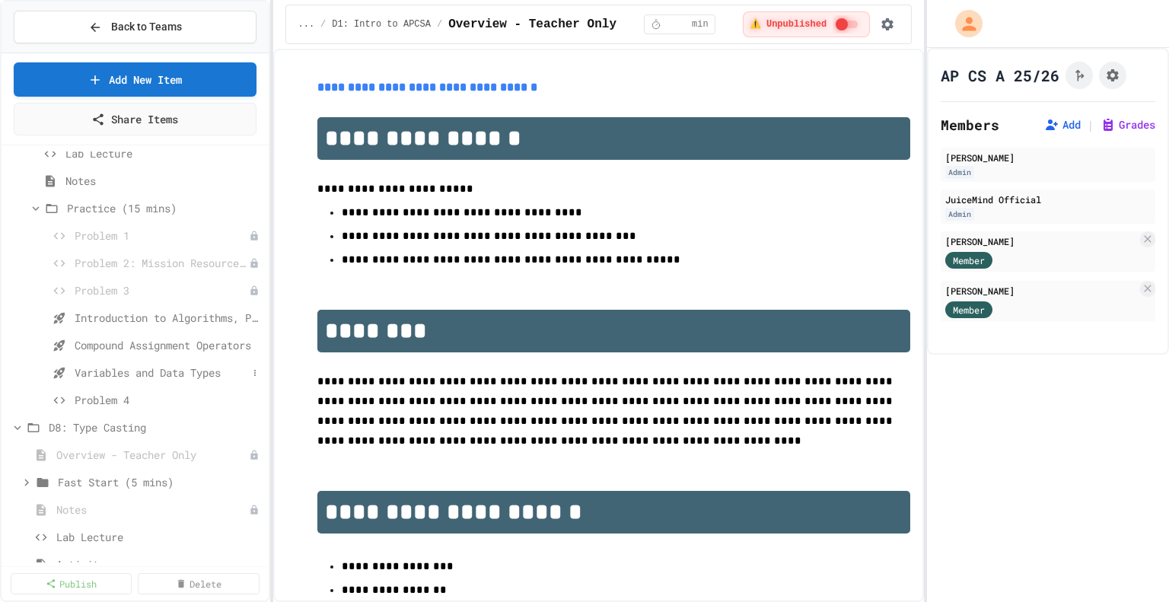
click at [114, 371] on span "Variables and Data Types" at bounding box center [161, 373] width 173 height 16
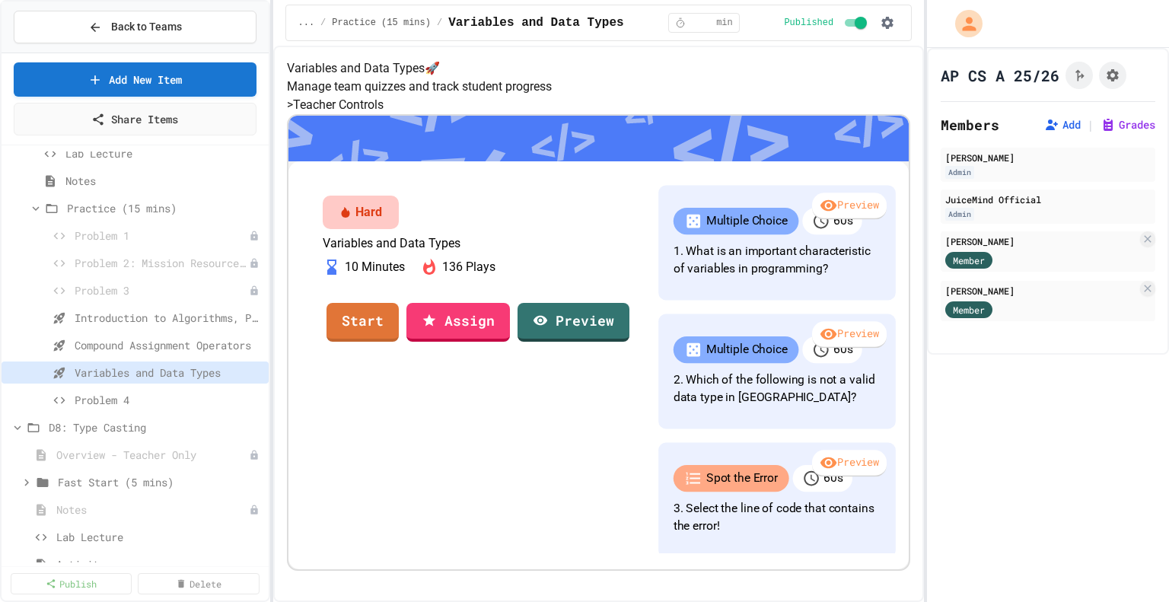
scroll to position [159, 0]
click at [400, 342] on link "Start" at bounding box center [363, 321] width 74 height 41
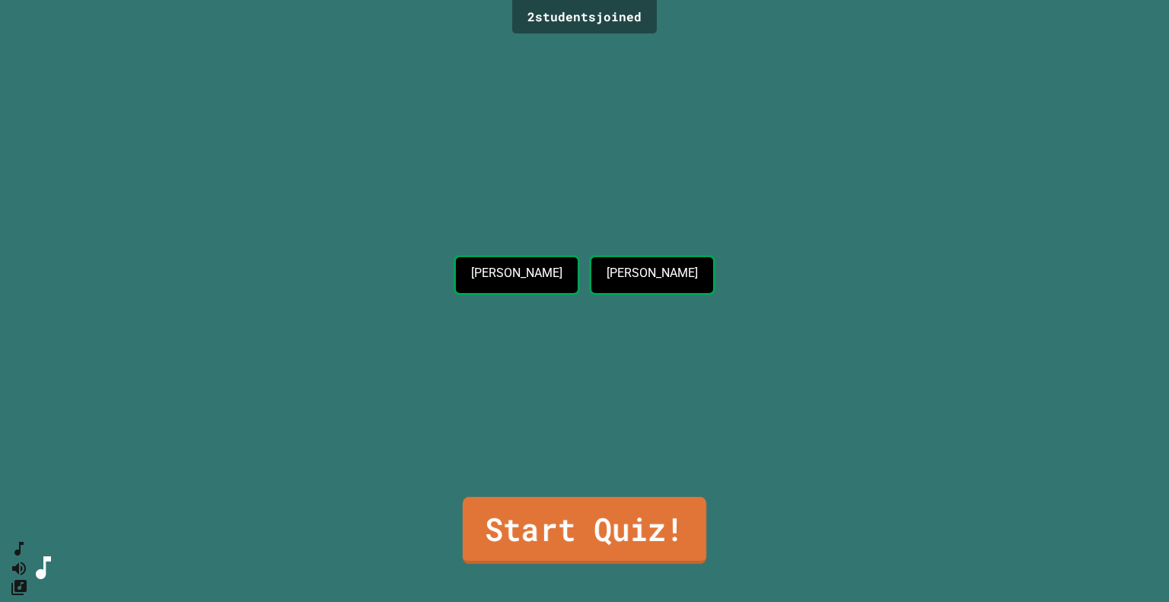
click at [580, 521] on link "Start Quiz!" at bounding box center [585, 530] width 244 height 67
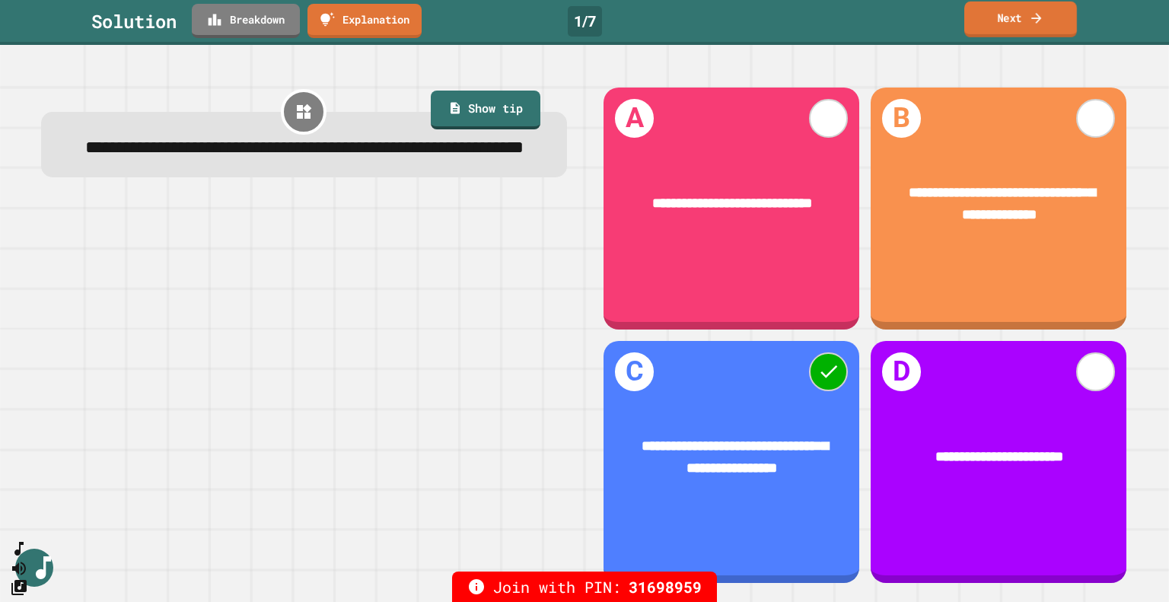
click at [1019, 21] on link "Next" at bounding box center [1020, 20] width 113 height 36
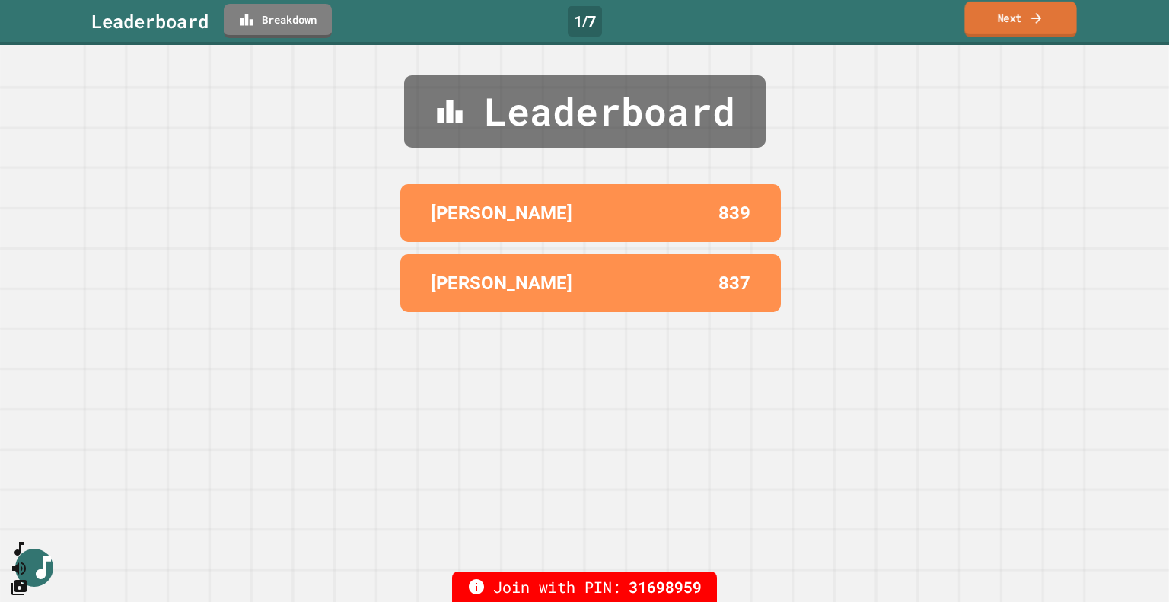
click at [1019, 21] on link "Next" at bounding box center [1020, 20] width 112 height 36
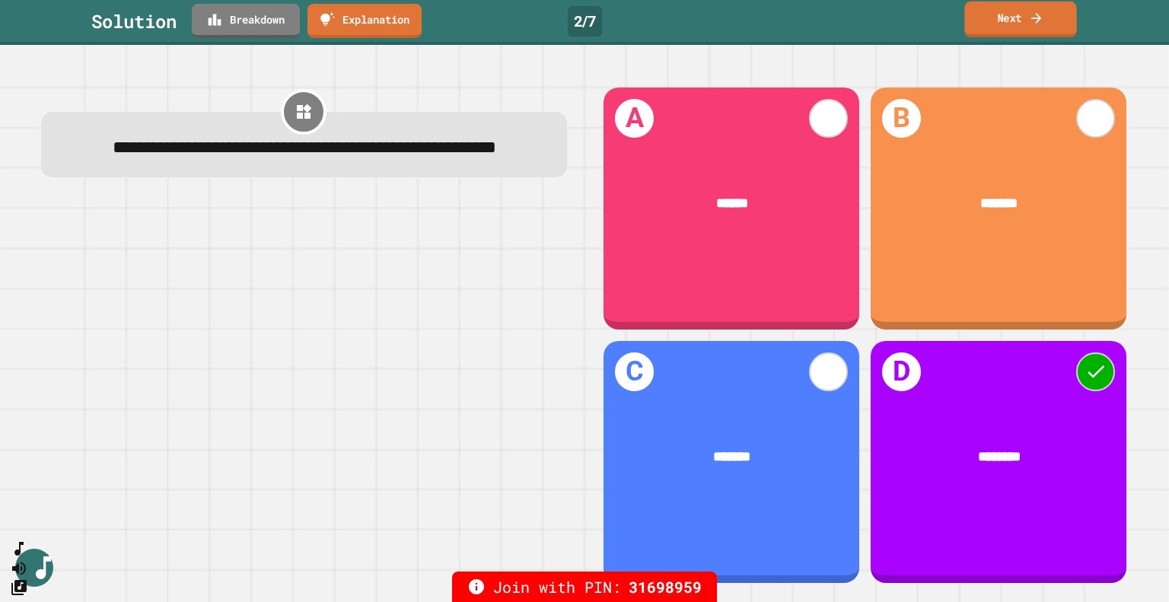
click at [1016, 21] on link "Next" at bounding box center [1020, 20] width 112 height 36
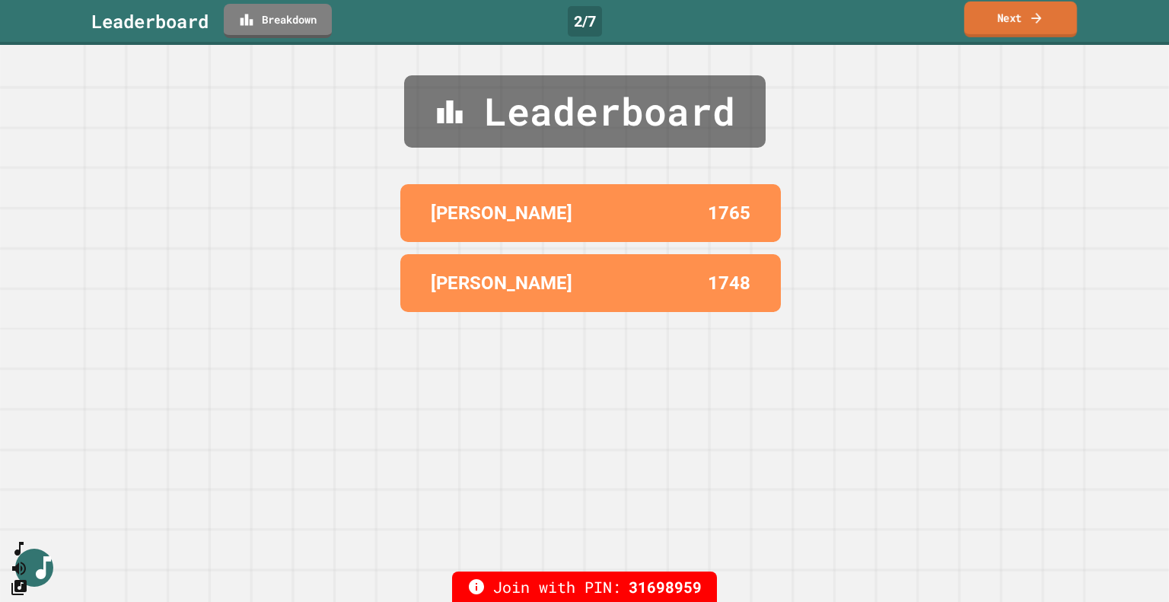
click at [1009, 19] on link "Next" at bounding box center [1020, 20] width 113 height 36
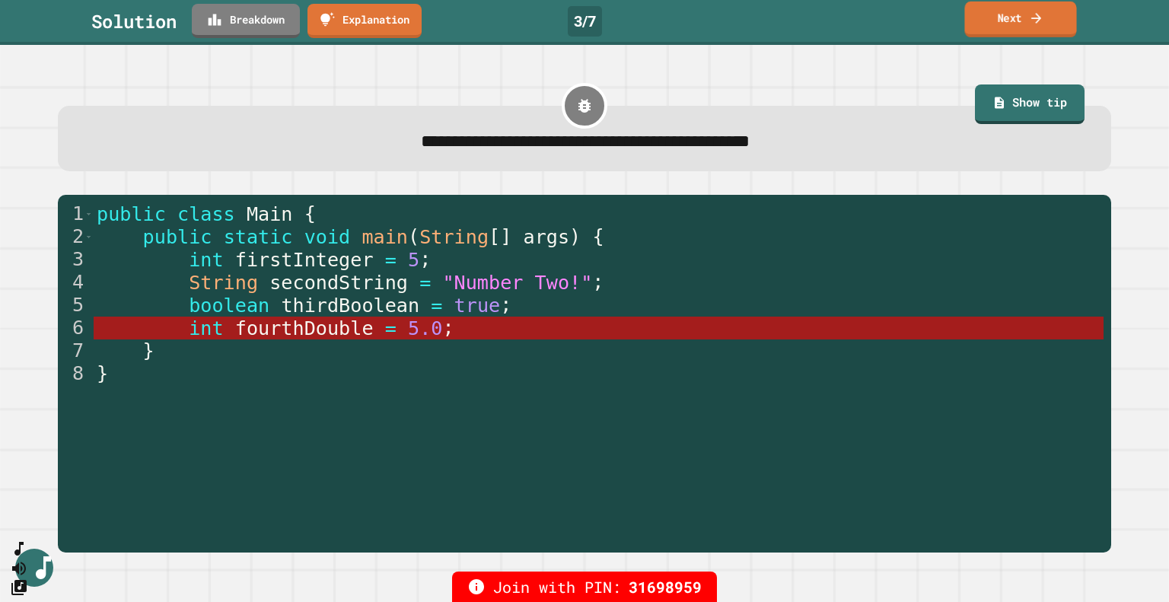
click at [1020, 21] on link "Next" at bounding box center [1020, 20] width 112 height 36
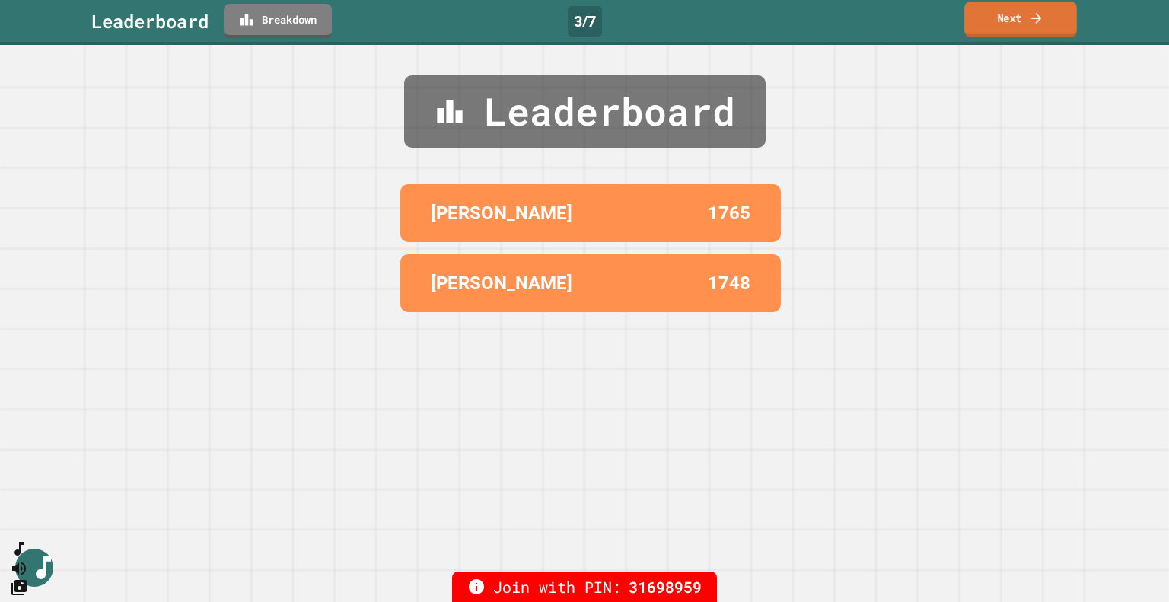
click at [1018, 21] on link "Next" at bounding box center [1020, 20] width 113 height 36
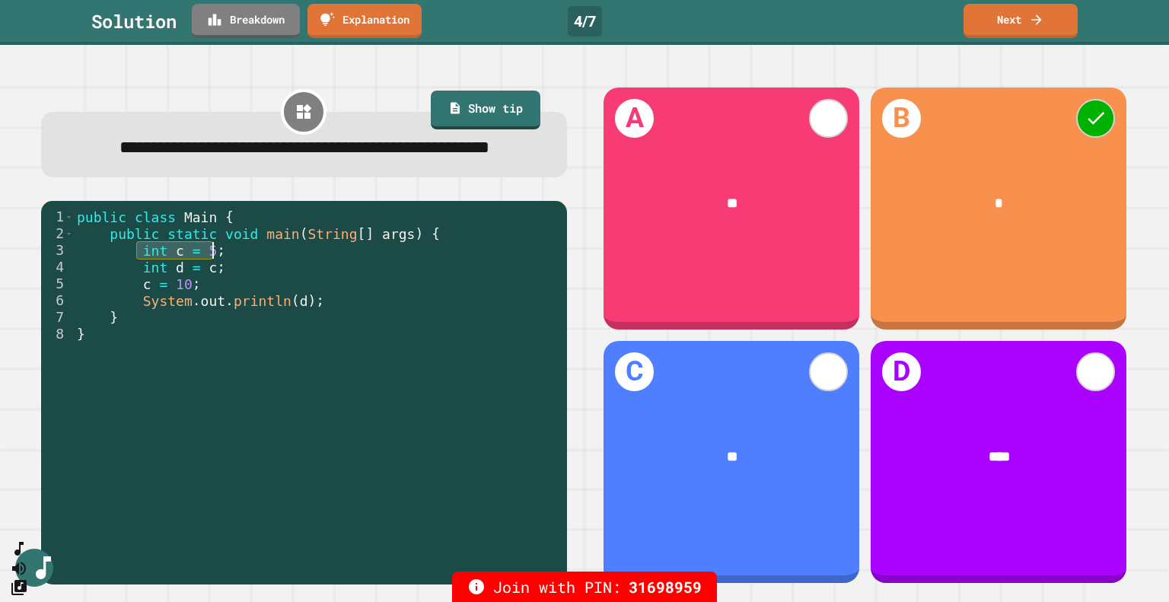
drag, startPoint x: 135, startPoint y: 281, endPoint x: 213, endPoint y: 282, distance: 77.7
click at [213, 282] on div "public class Main { public static void main ( String [ ] args ) { int c = 5 ; i…" at bounding box center [317, 376] width 486 height 335
drag, startPoint x: 139, startPoint y: 298, endPoint x: 216, endPoint y: 305, distance: 78.0
click at [216, 305] on div "public class Main { public static void main ( String [ ] args ) { int c = 5 ; i…" at bounding box center [317, 376] width 486 height 335
click at [378, 373] on div "public class Main { public static void main ( String [ ] args ) { int c = 5 ; i…" at bounding box center [317, 376] width 486 height 335
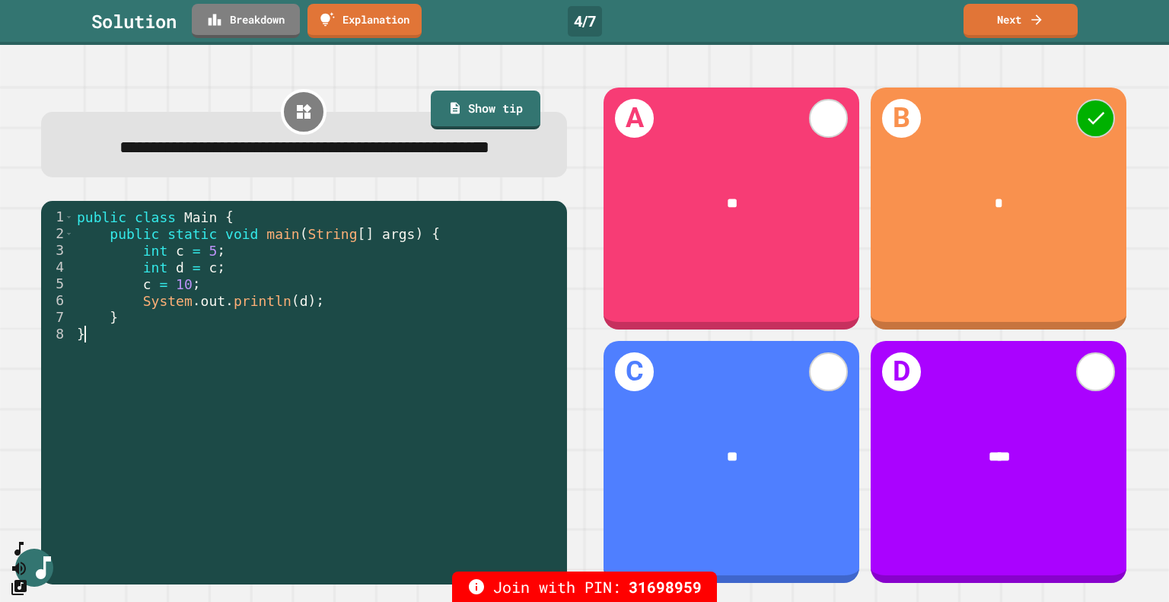
type textarea "*"
click at [1021, 22] on link "Next" at bounding box center [1020, 20] width 113 height 36
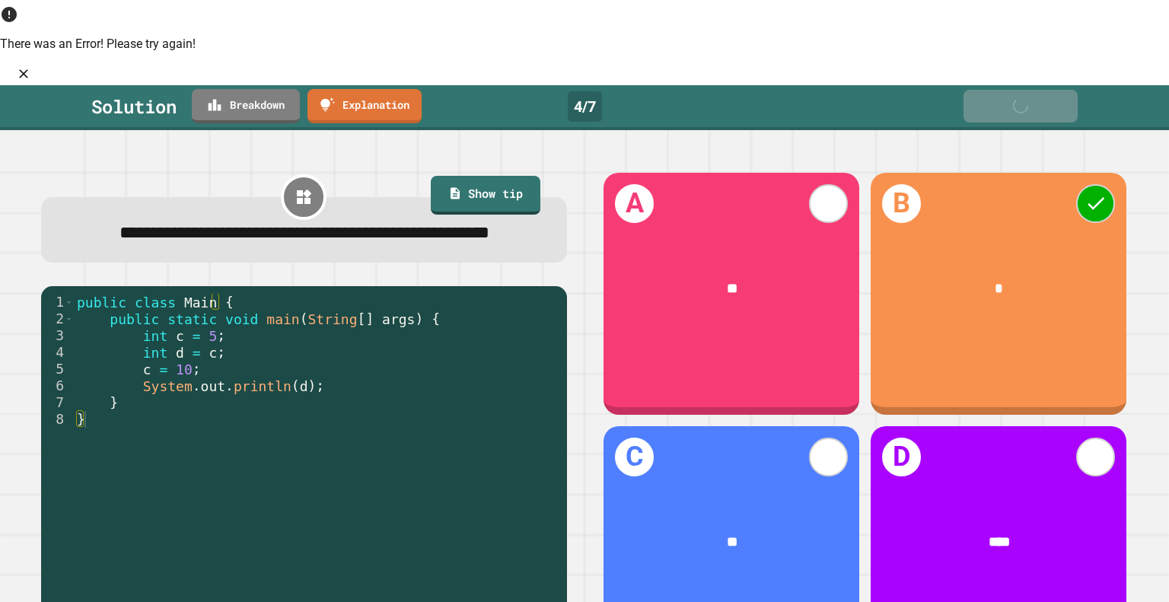
click at [563, 234] on div "**********" at bounding box center [304, 421] width 561 height 534
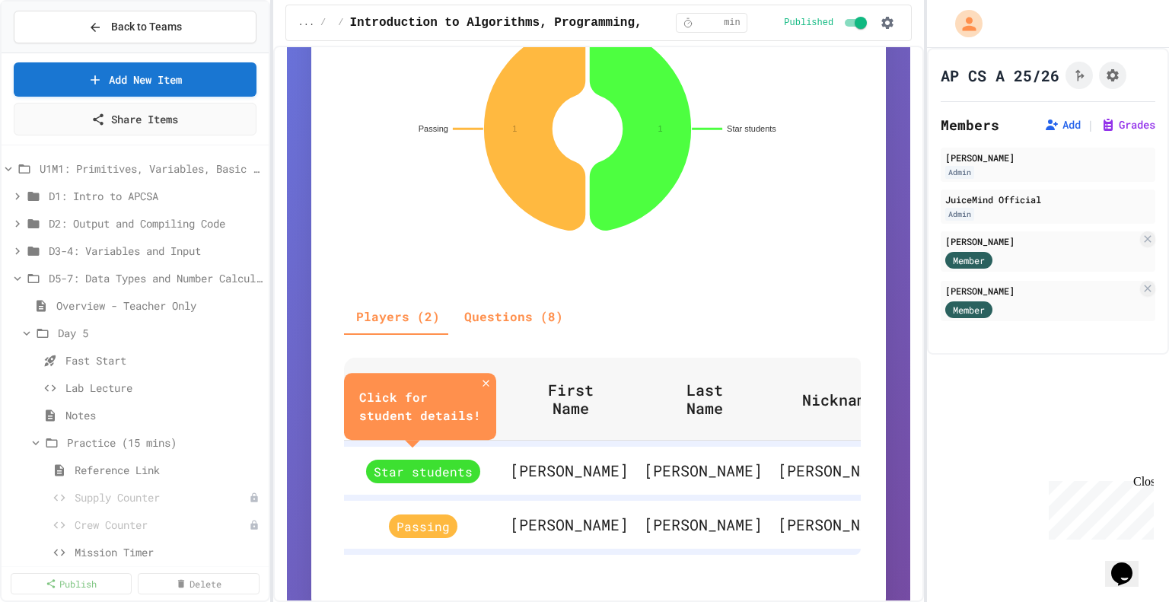
scroll to position [435, 0]
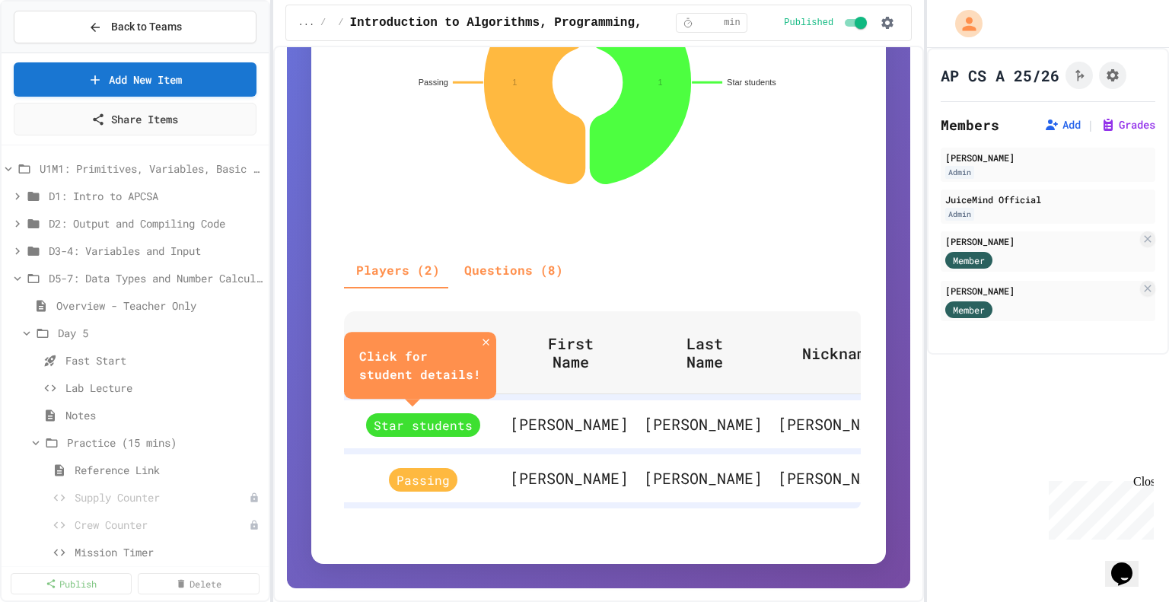
click at [496, 261] on button "Questions (8)" at bounding box center [513, 270] width 123 height 37
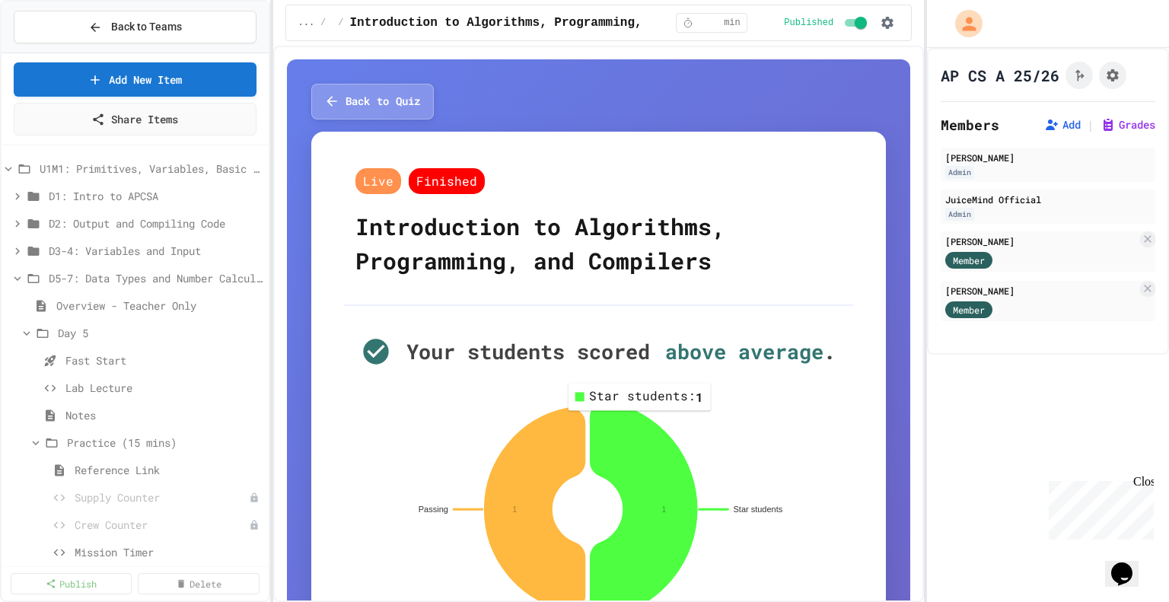
scroll to position [0, 0]
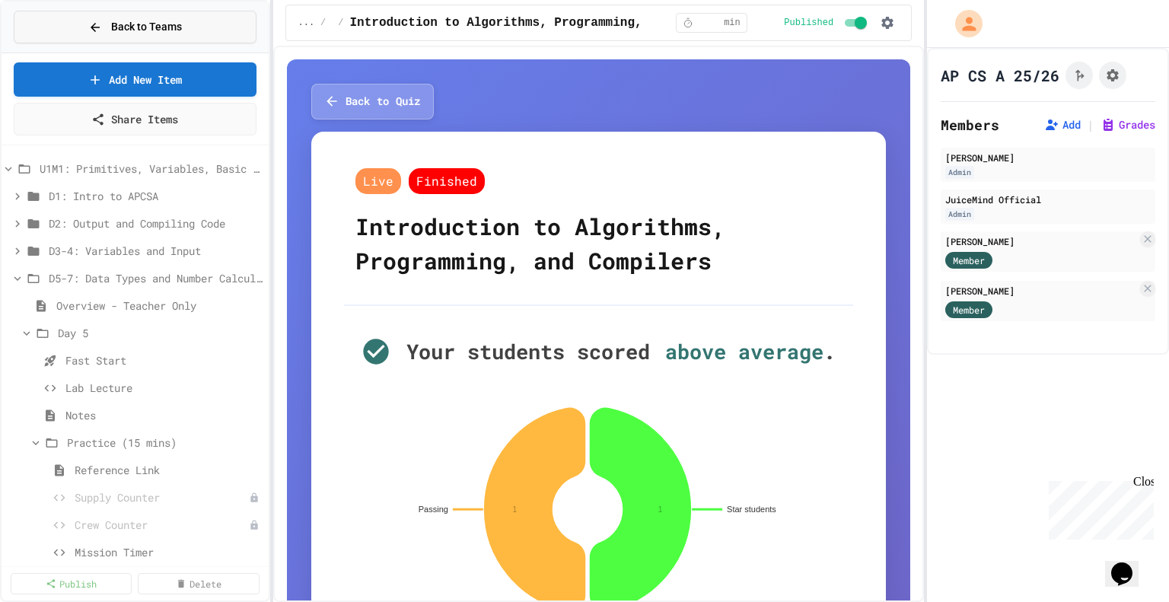
click at [106, 24] on div "Back to Teams" at bounding box center [135, 27] width 94 height 16
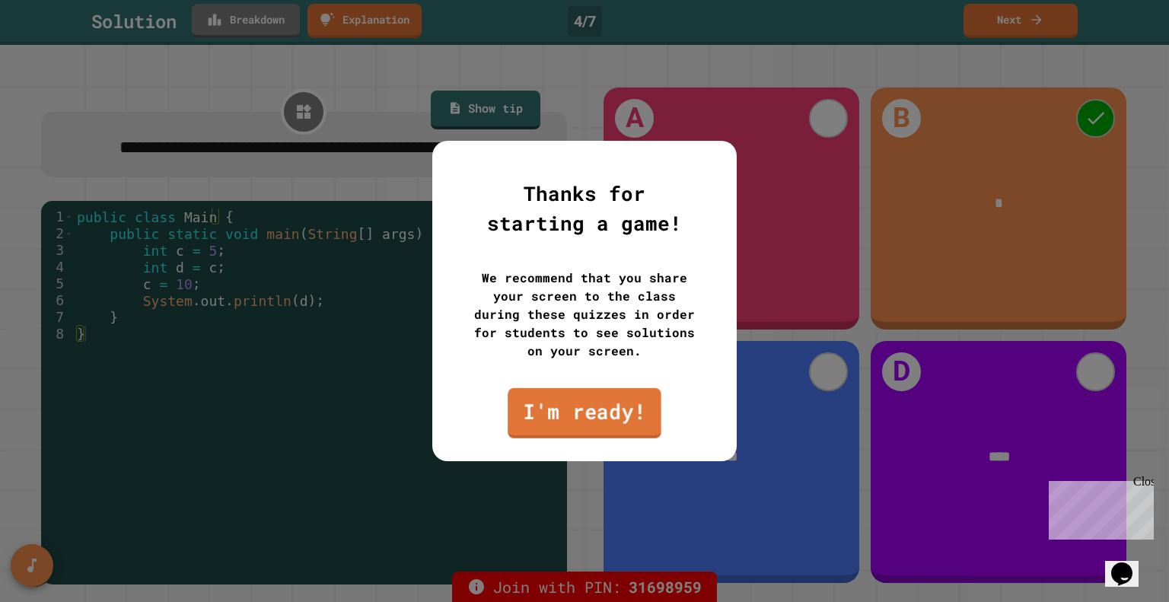
click at [575, 413] on link "I'm ready!" at bounding box center [585, 413] width 154 height 50
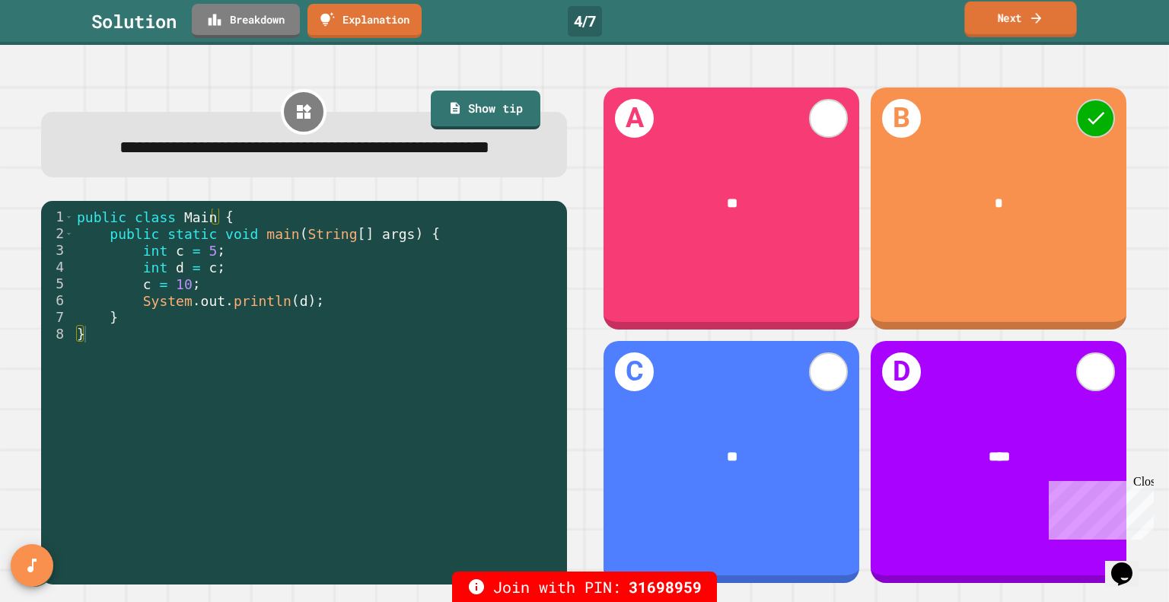
click at [1018, 14] on link "Next" at bounding box center [1020, 20] width 112 height 36
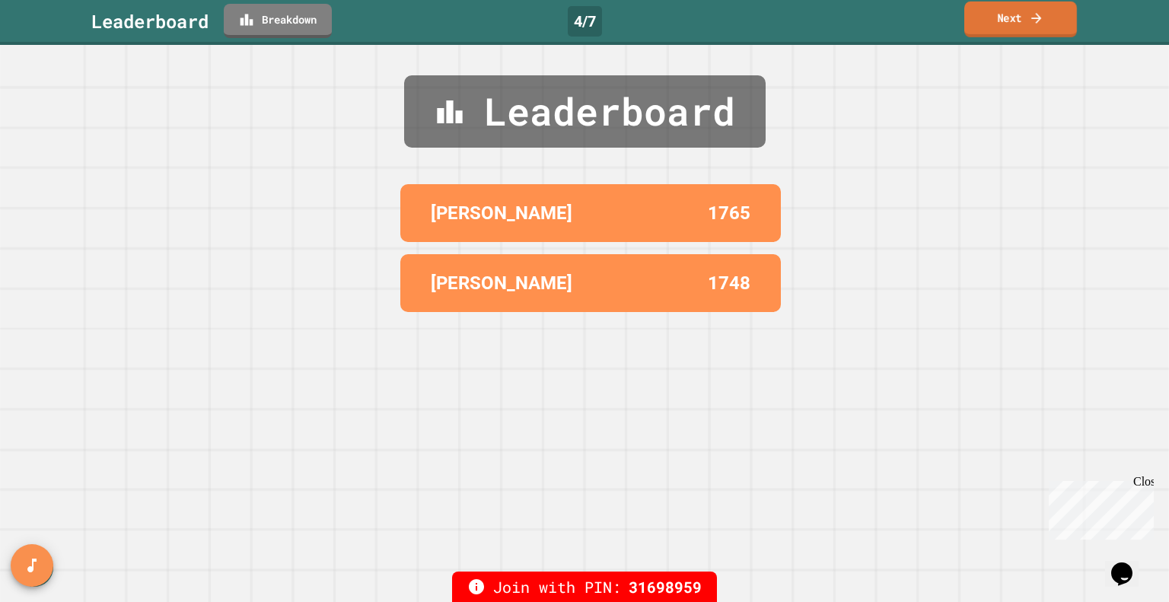
click at [1017, 26] on link "Next" at bounding box center [1020, 20] width 113 height 36
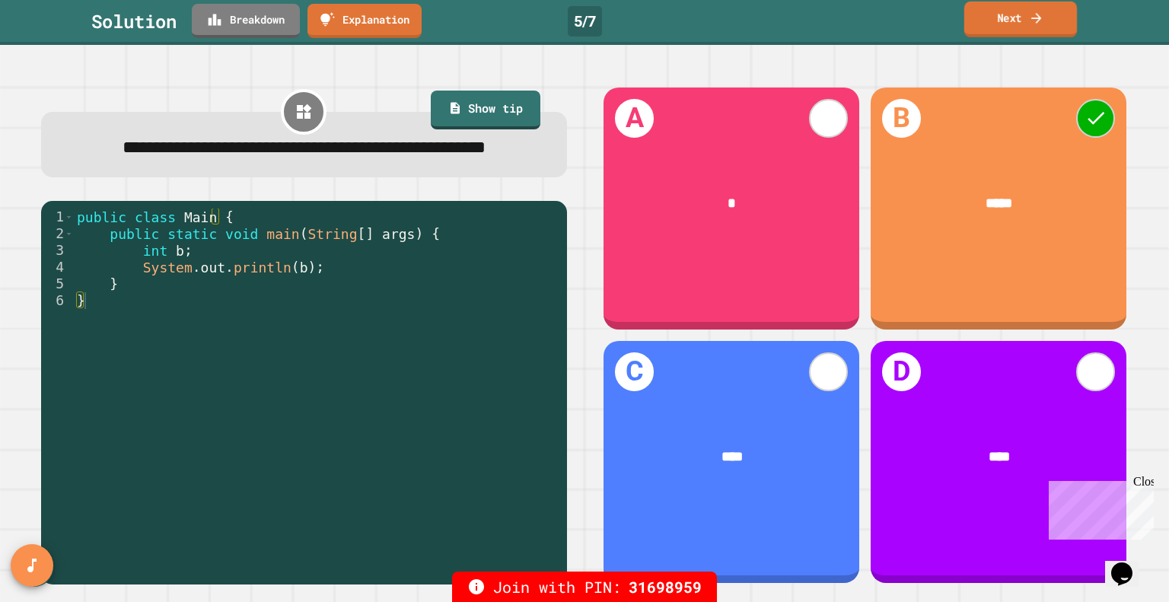
click at [1015, 17] on link "Next" at bounding box center [1020, 20] width 113 height 36
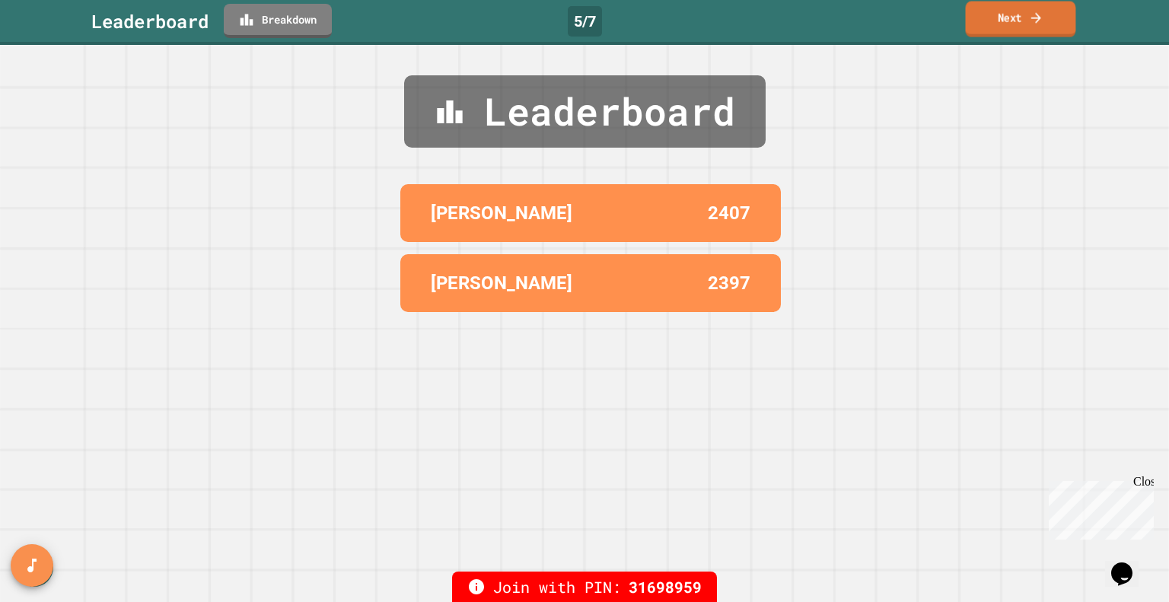
click at [1015, 22] on link "Next" at bounding box center [1021, 20] width 110 height 36
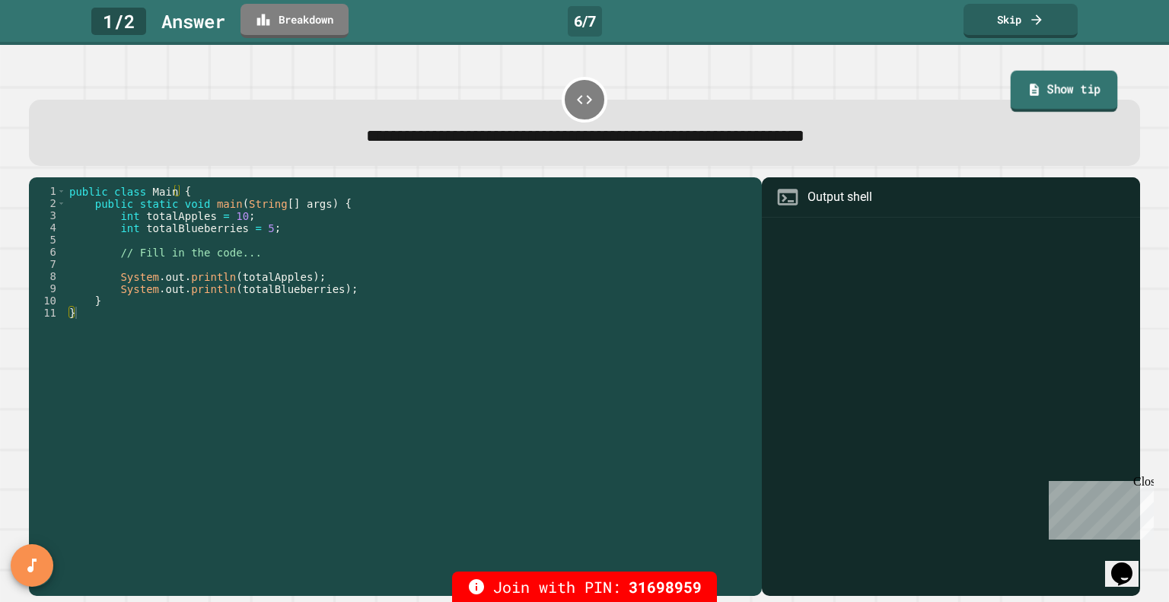
click at [1040, 85] on link "Show tip" at bounding box center [1064, 90] width 107 height 41
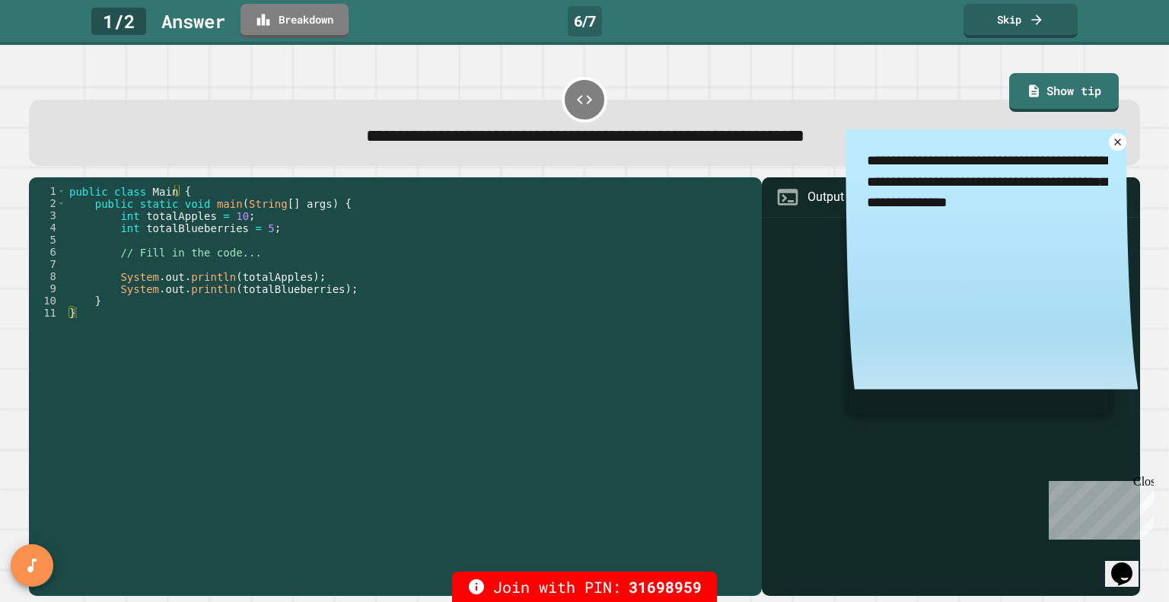
click at [902, 65] on div "**********" at bounding box center [584, 323] width 1169 height 557
click at [1114, 145] on icon at bounding box center [1118, 142] width 8 height 8
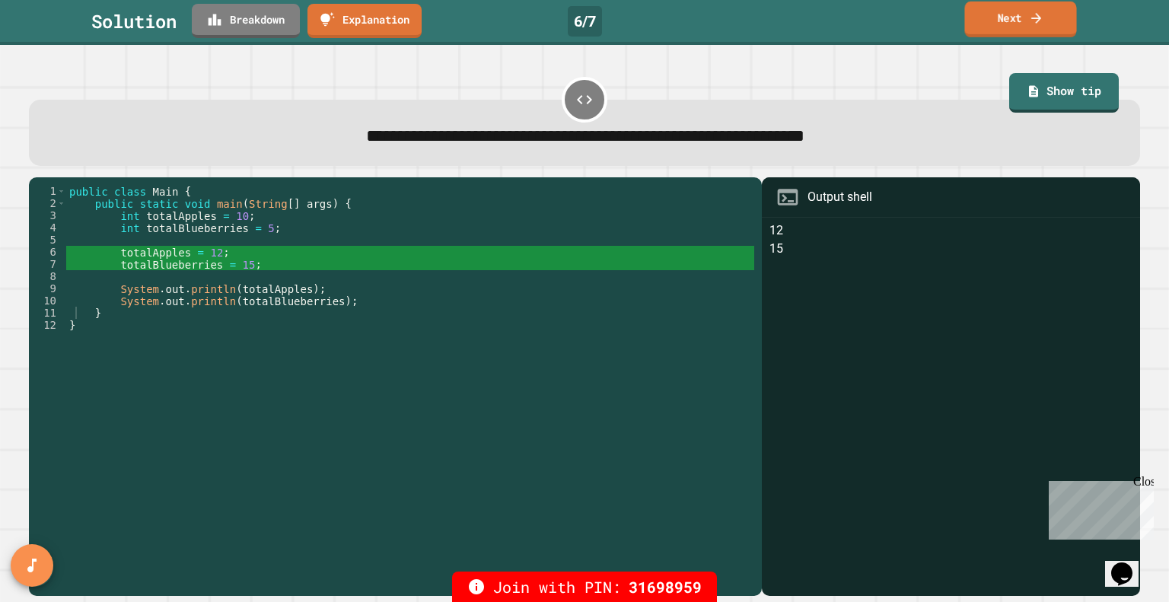
click at [1014, 21] on link "Next" at bounding box center [1020, 20] width 112 height 36
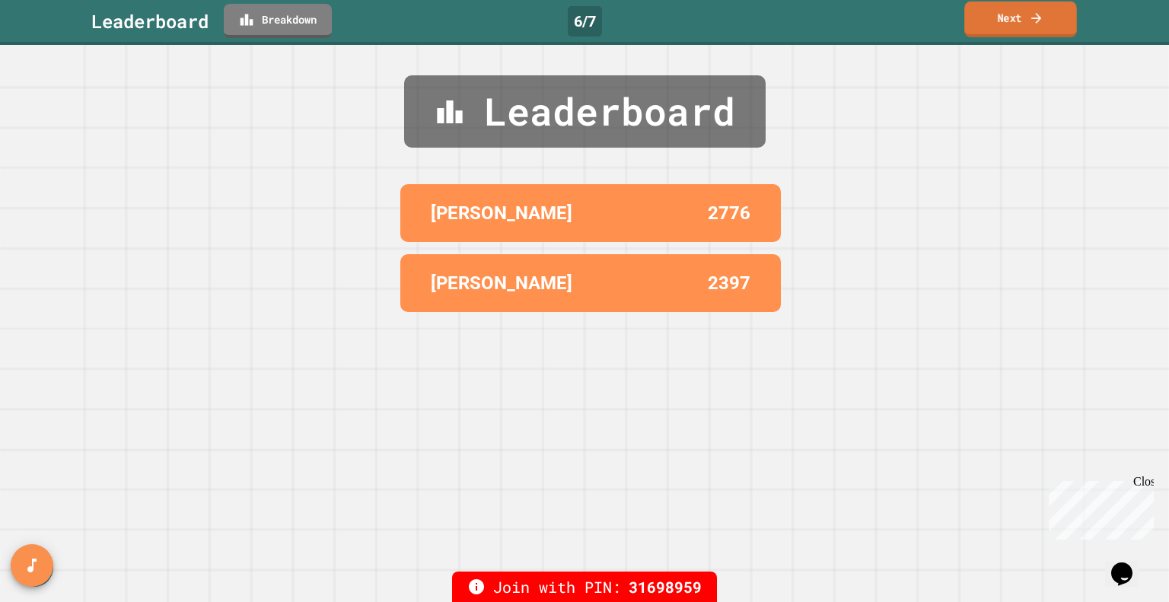
click at [1015, 16] on link "Next" at bounding box center [1020, 20] width 113 height 36
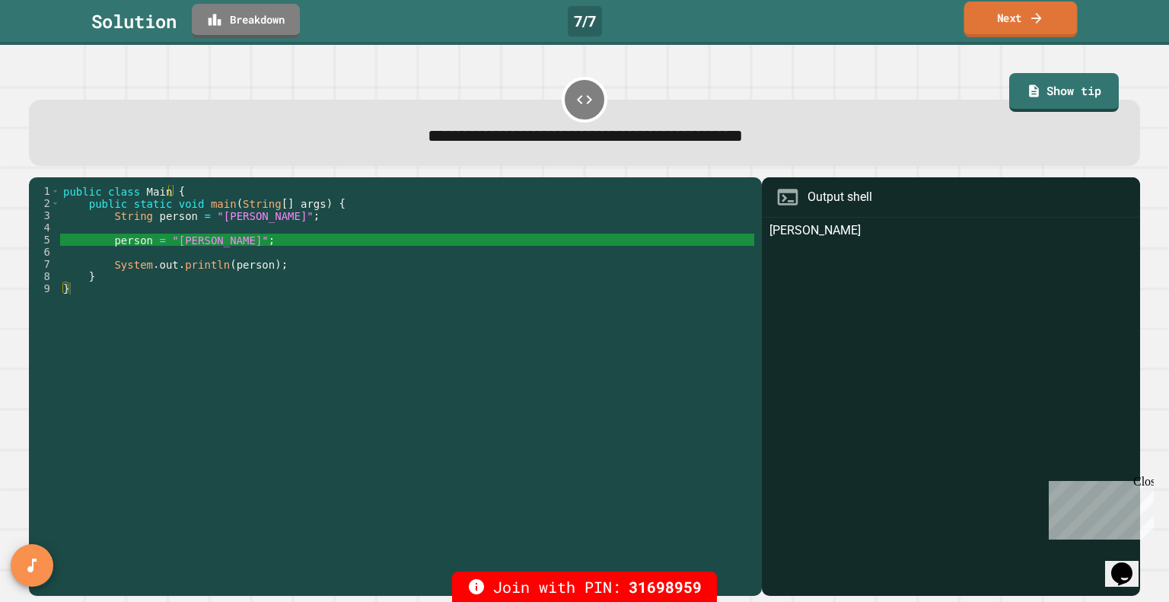
click at [1012, 24] on link "Next" at bounding box center [1020, 20] width 113 height 36
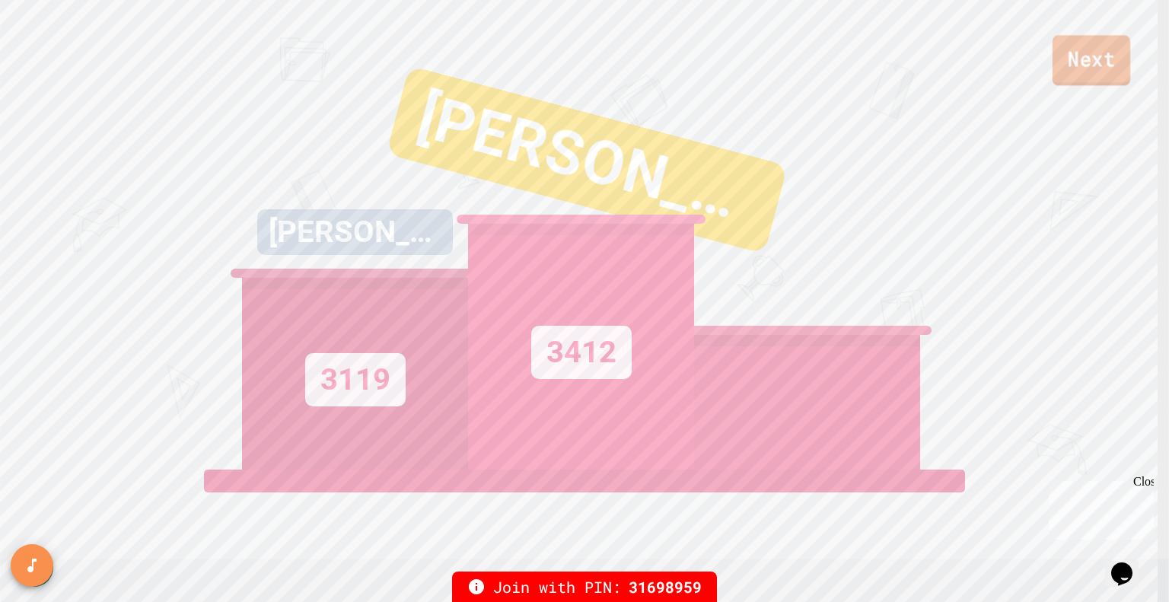
click at [1091, 66] on link "Next" at bounding box center [1092, 60] width 78 height 50
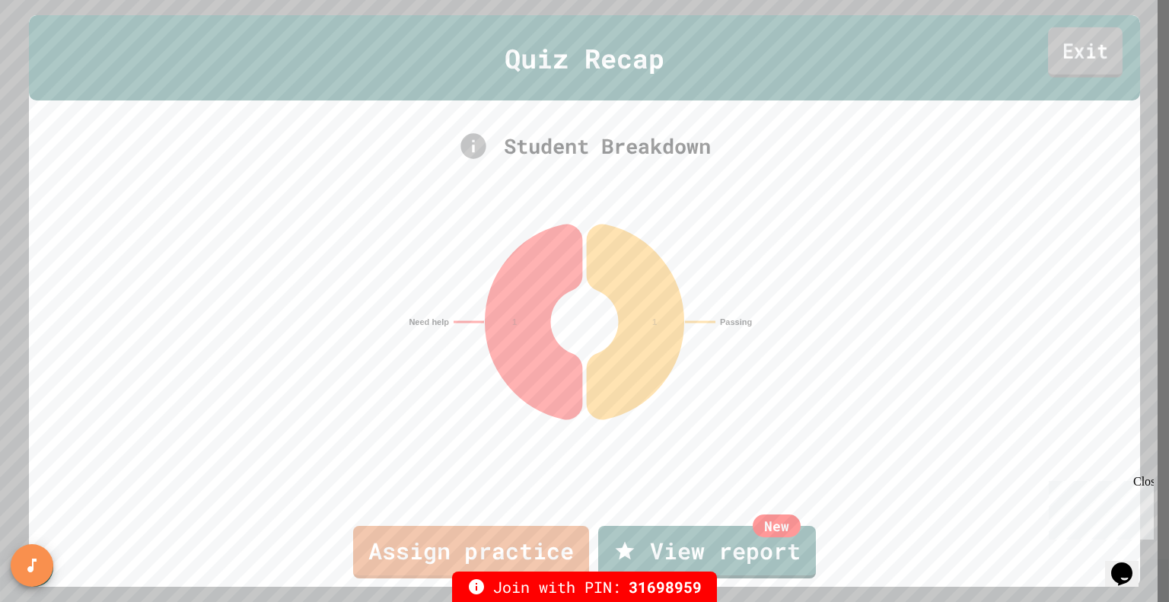
click at [1072, 58] on link "Exit" at bounding box center [1085, 52] width 75 height 50
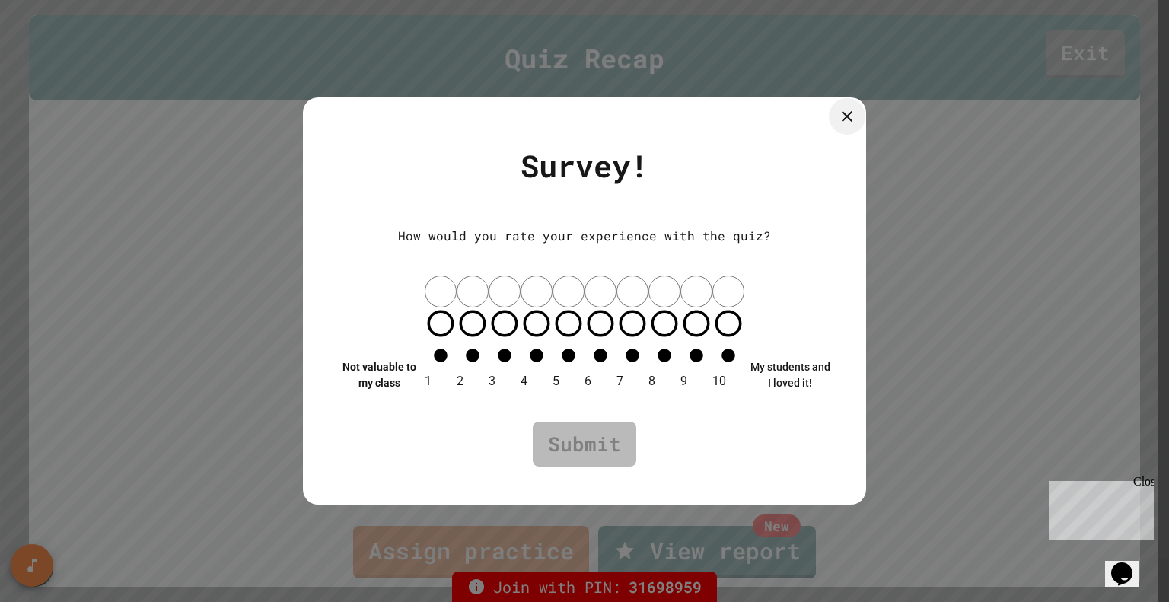
click at [846, 126] on icon at bounding box center [847, 116] width 18 height 18
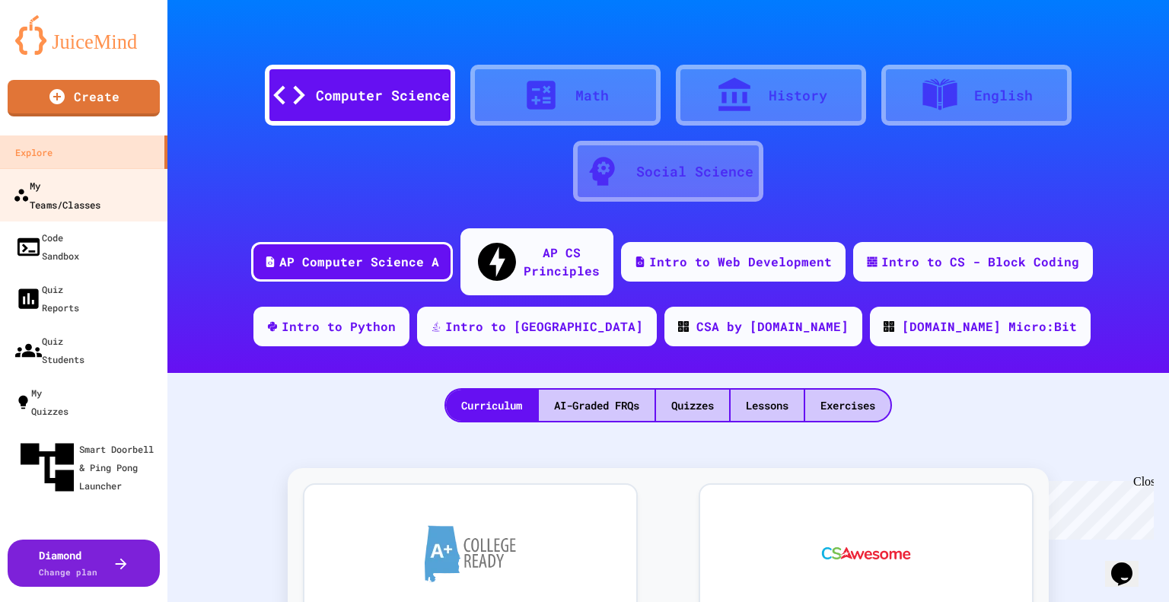
click at [72, 184] on div "My Teams/Classes" at bounding box center [57, 194] width 88 height 37
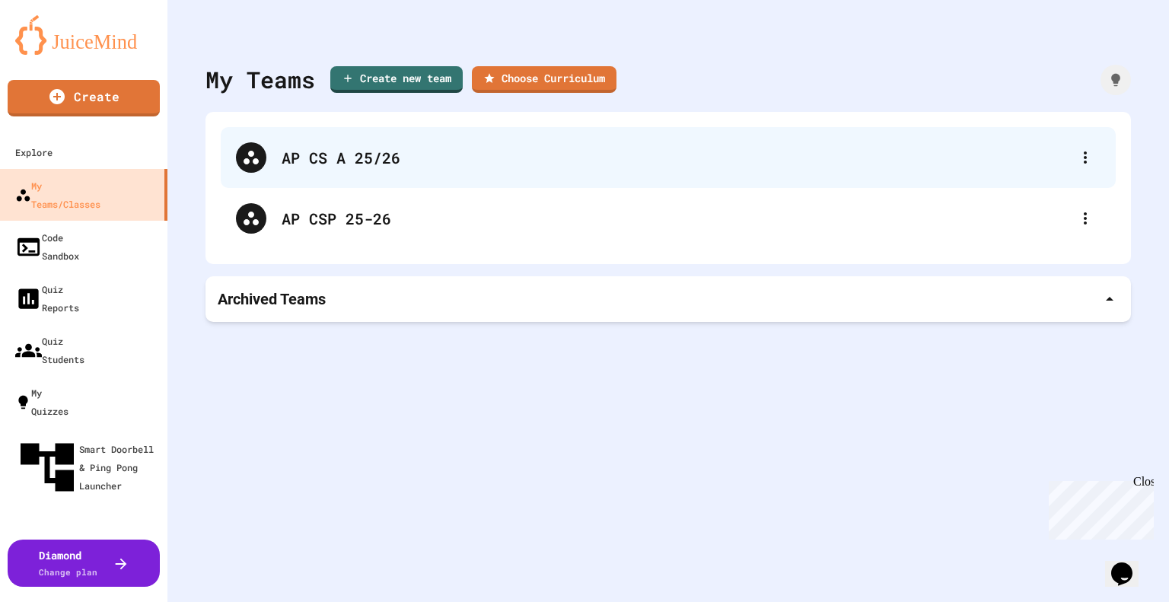
click at [311, 148] on div "AP CS A 25/26" at bounding box center [676, 157] width 789 height 23
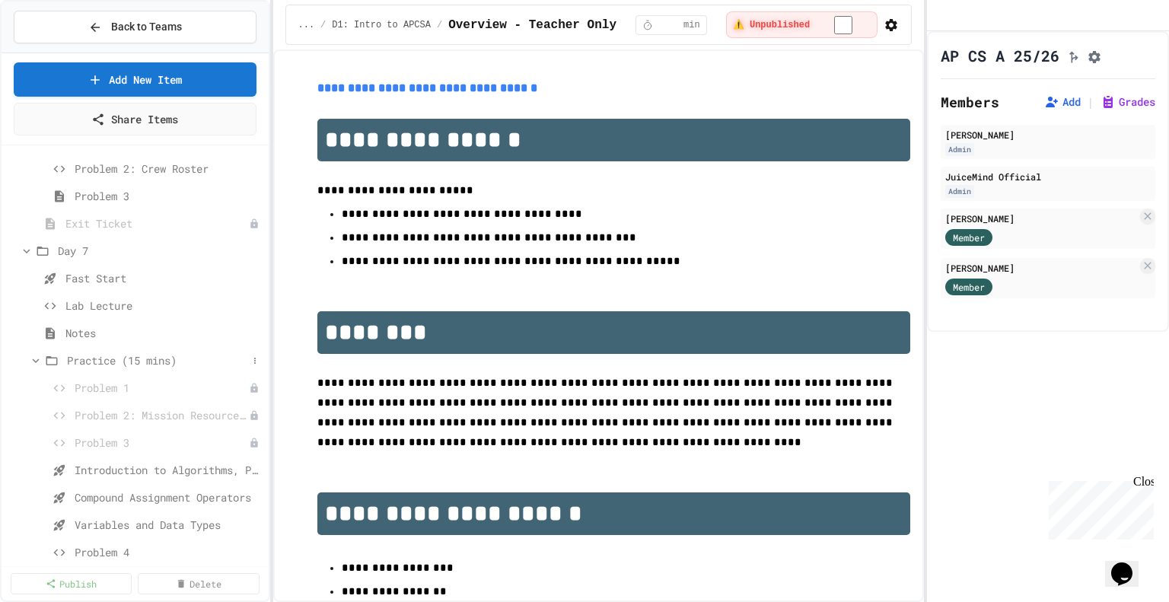
scroll to position [837, 0]
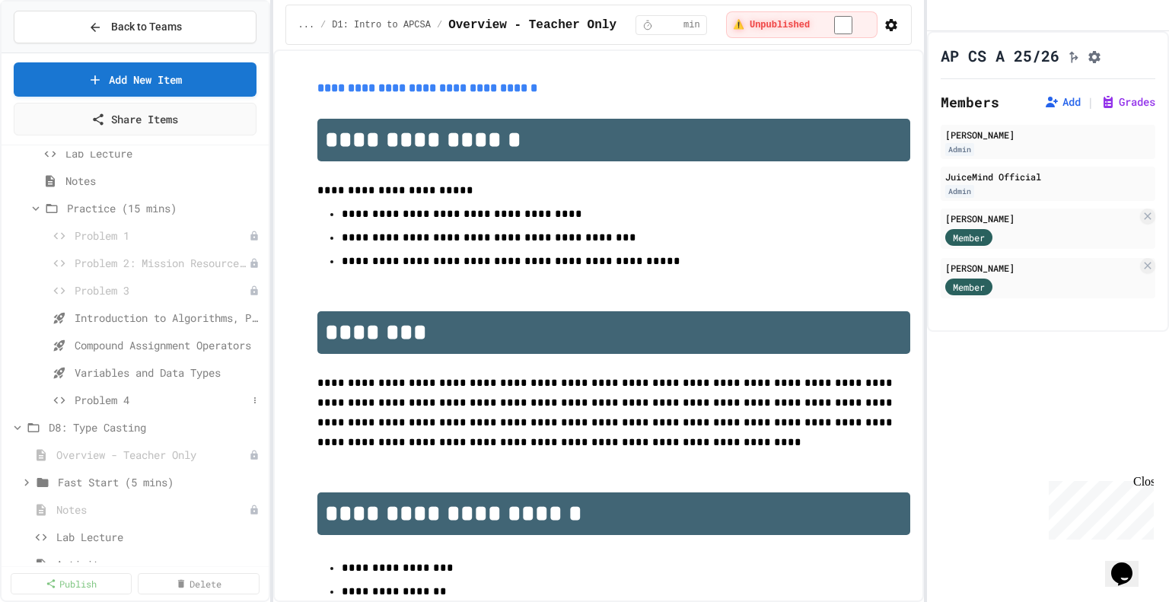
click at [108, 400] on span "Problem 4" at bounding box center [161, 400] width 173 height 16
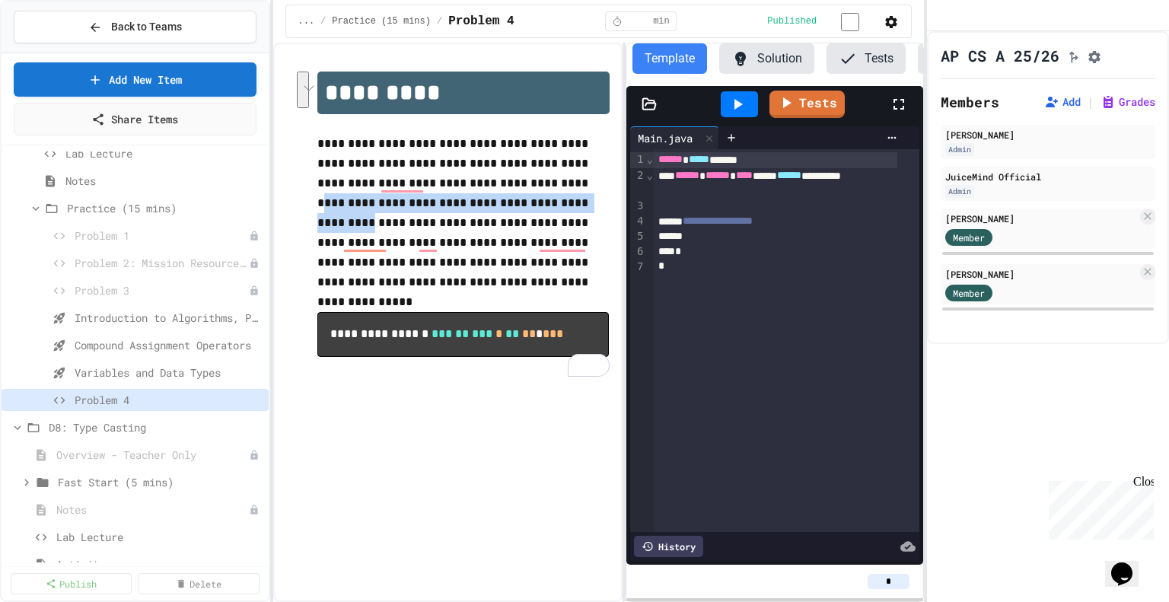
drag, startPoint x: 468, startPoint y: 187, endPoint x: 492, endPoint y: 213, distance: 35.0
click at [492, 213] on p "**********" at bounding box center [463, 213] width 293 height 158
click at [595, 194] on p "**********" at bounding box center [463, 213] width 293 height 158
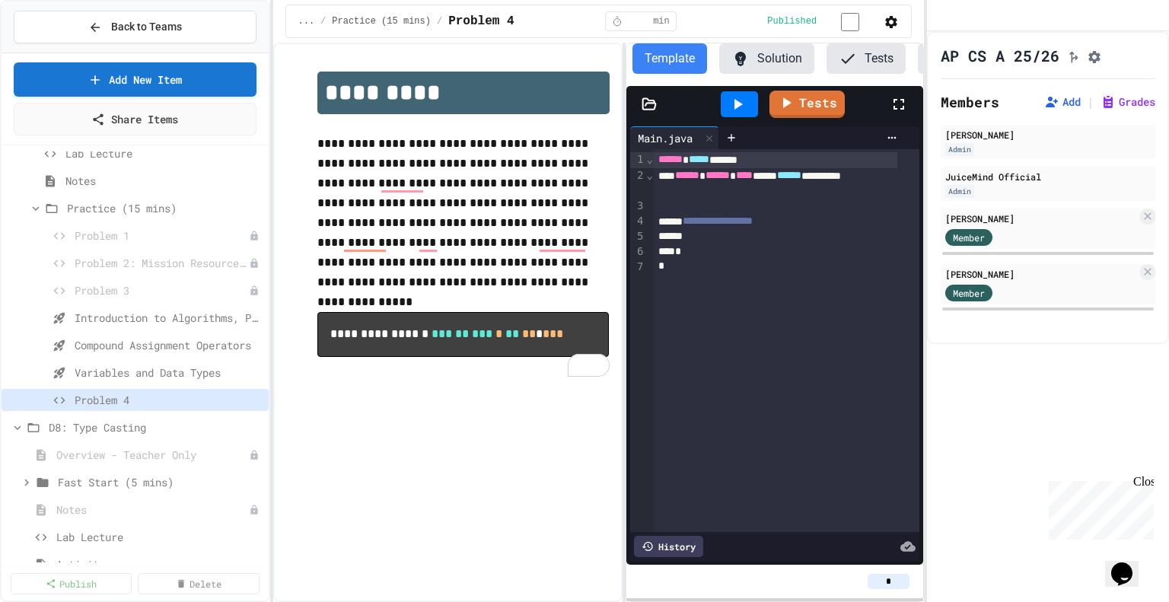
drag, startPoint x: 512, startPoint y: 167, endPoint x: 512, endPoint y: 175, distance: 8.4
click at [512, 175] on p "**********" at bounding box center [463, 213] width 293 height 158
click at [805, 230] on div "**********" at bounding box center [776, 222] width 244 height 16
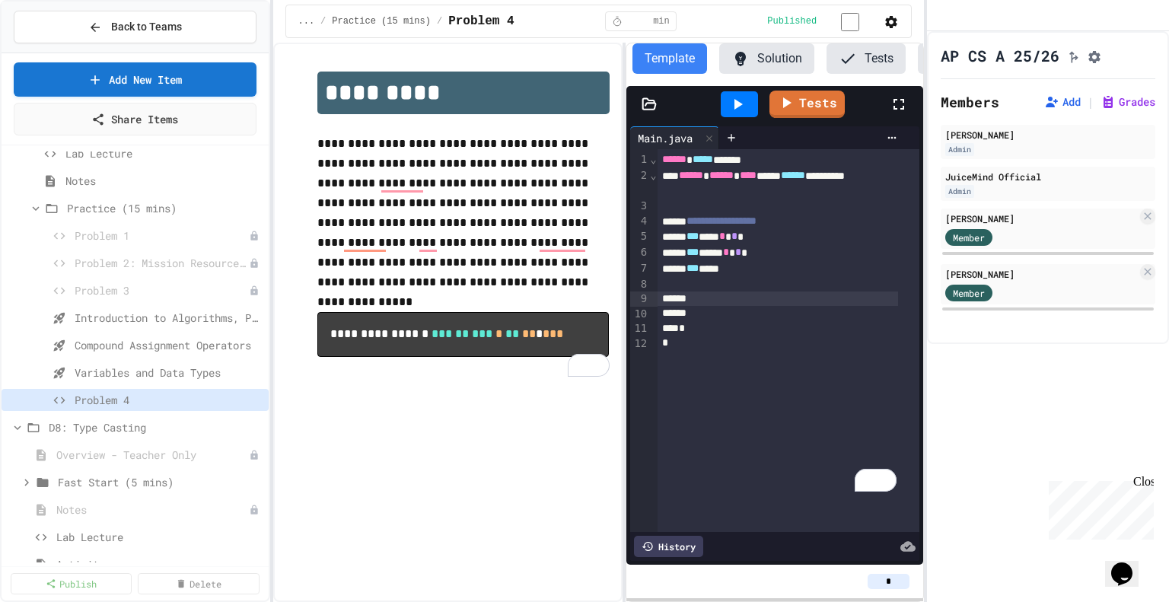
click at [662, 164] on span "******" at bounding box center [674, 159] width 24 height 11
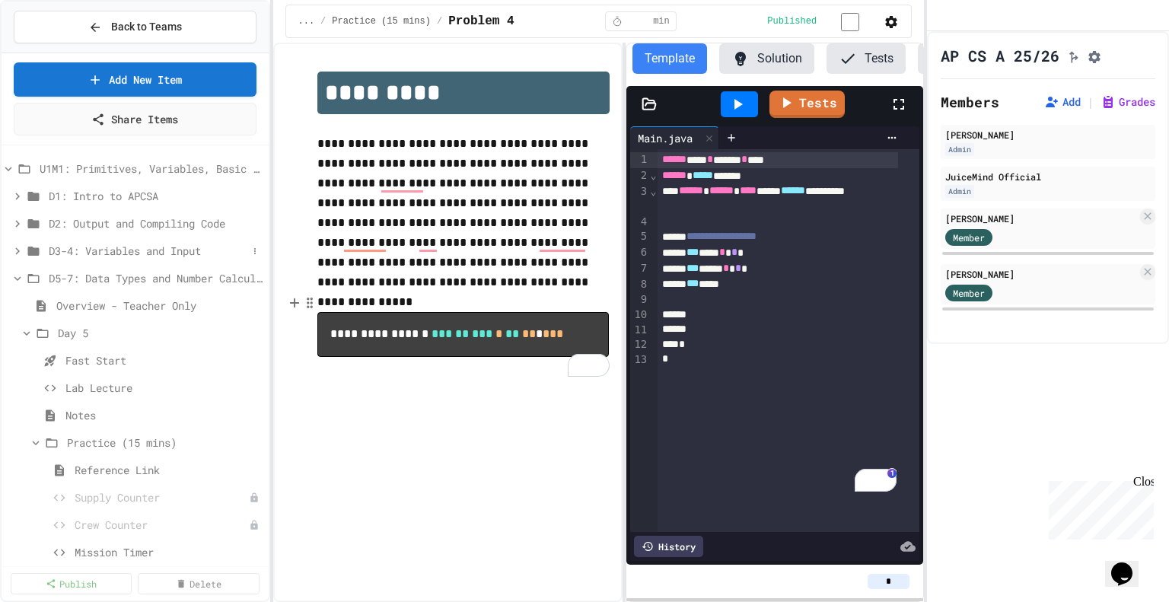
click at [137, 247] on span "D3-4: Variables and Input" at bounding box center [148, 251] width 199 height 16
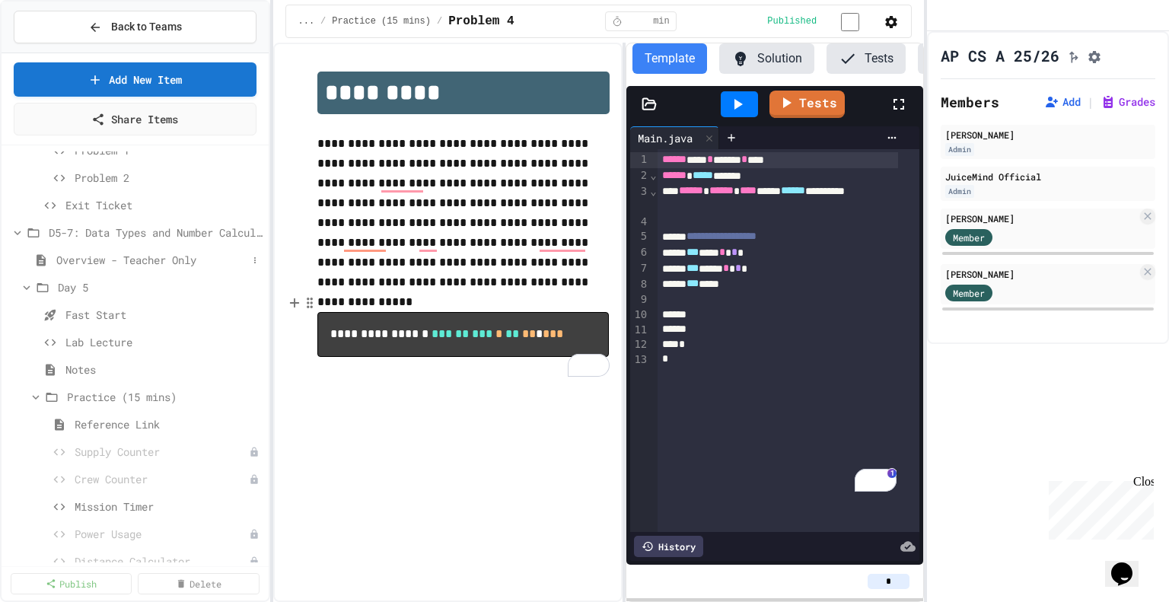
scroll to position [381, 0]
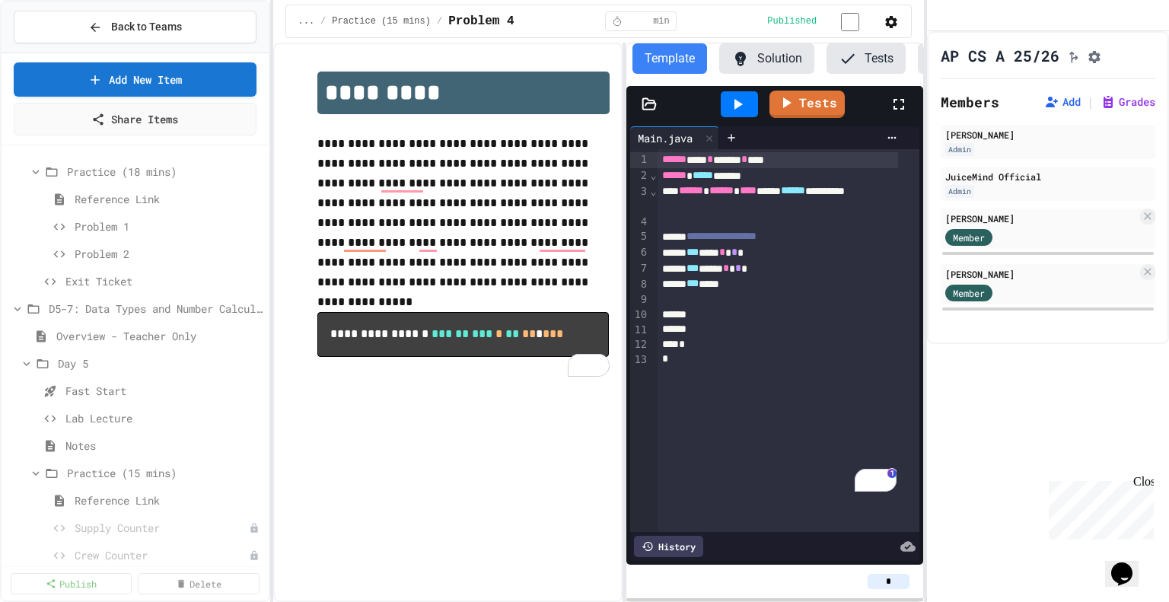
click at [804, 168] on div "****** **** * ******* * ****" at bounding box center [778, 160] width 241 height 16
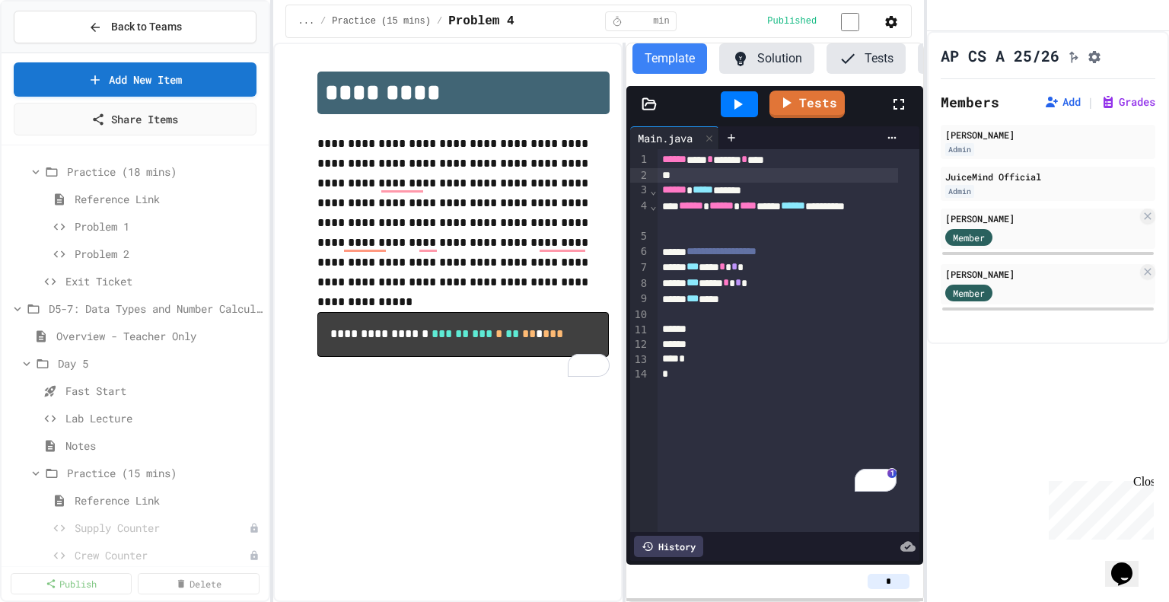
click at [800, 168] on div "****** **** * ******* * ****" at bounding box center [778, 160] width 241 height 16
click at [743, 113] on icon at bounding box center [738, 104] width 18 height 18
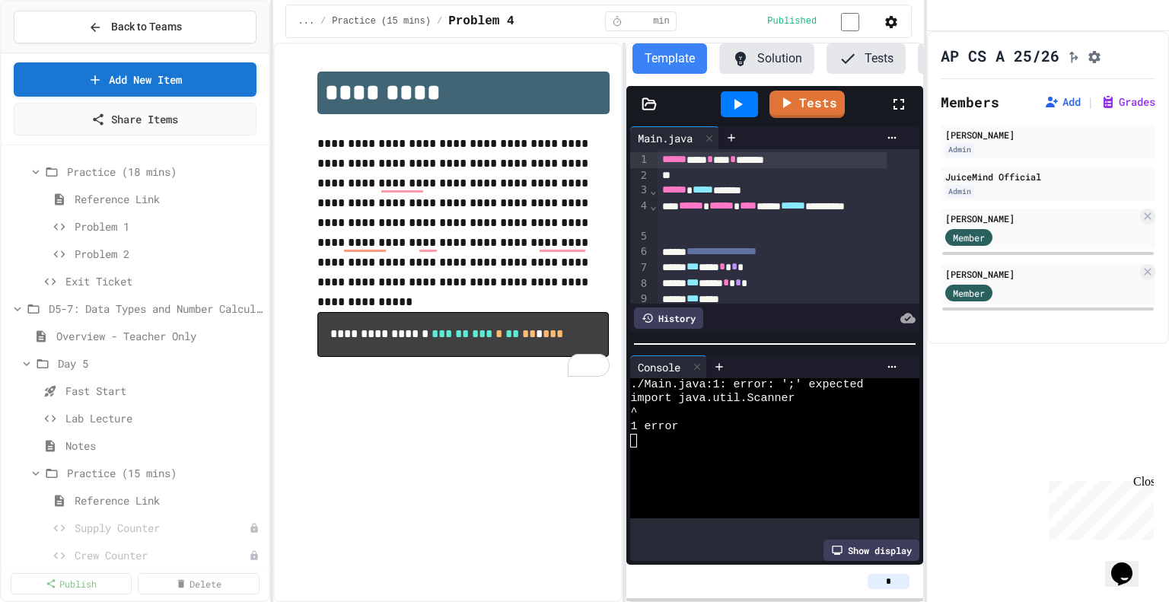
click at [802, 168] on div "****** **** * **** * *******" at bounding box center [772, 160] width 229 height 16
click at [741, 113] on icon at bounding box center [738, 104] width 18 height 18
click at [696, 374] on div at bounding box center [697, 367] width 18 height 22
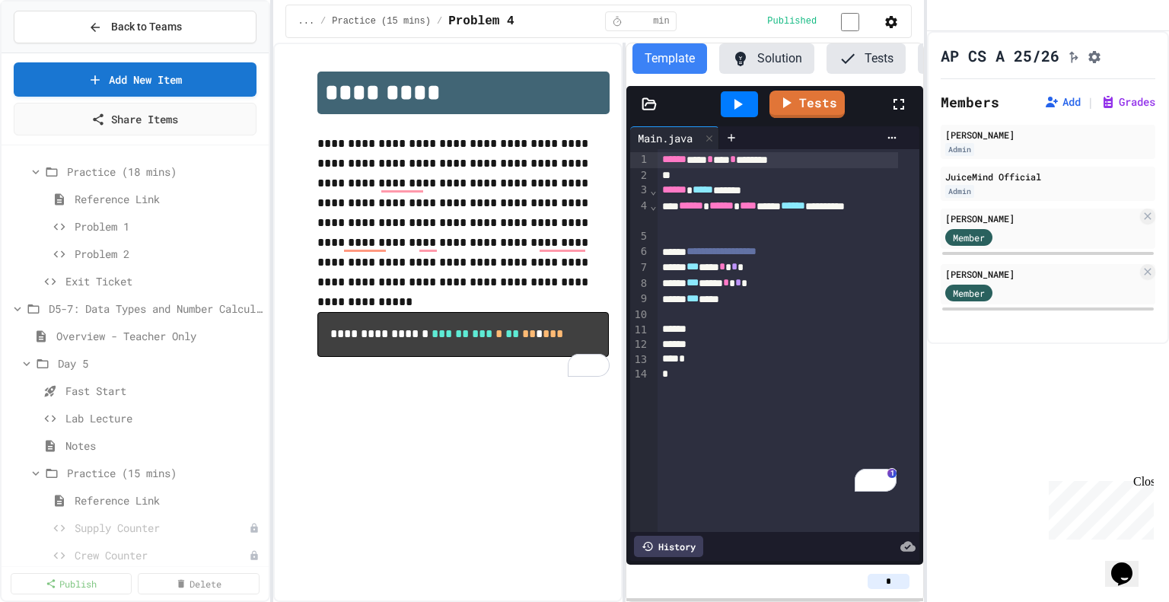
click at [747, 308] on div "*** ****" at bounding box center [778, 300] width 241 height 16
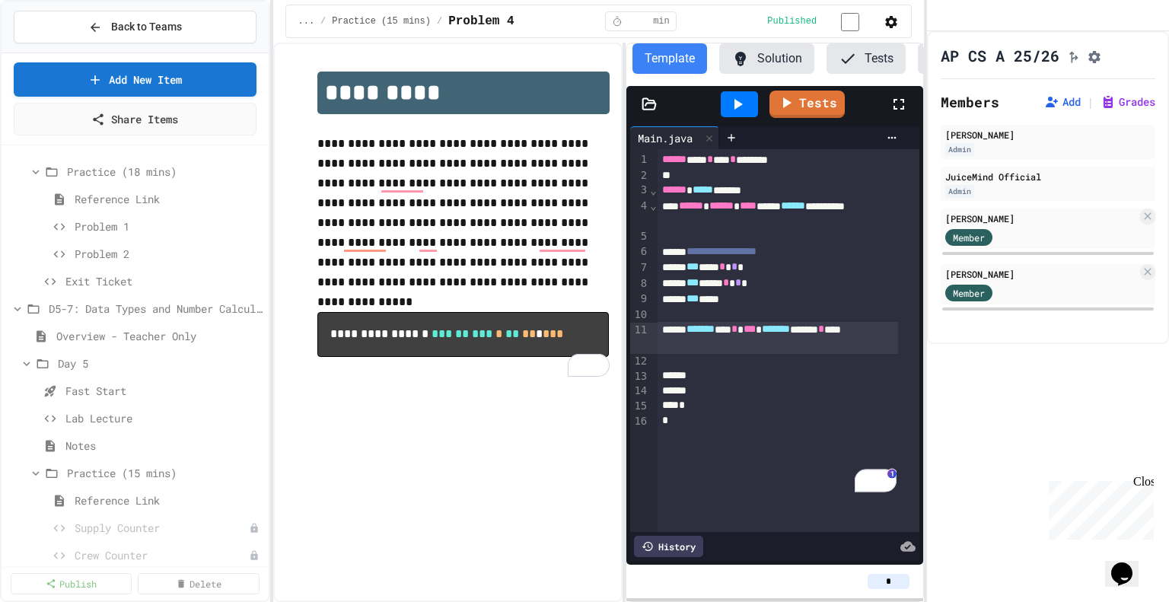
click at [740, 113] on icon at bounding box center [738, 104] width 18 height 18
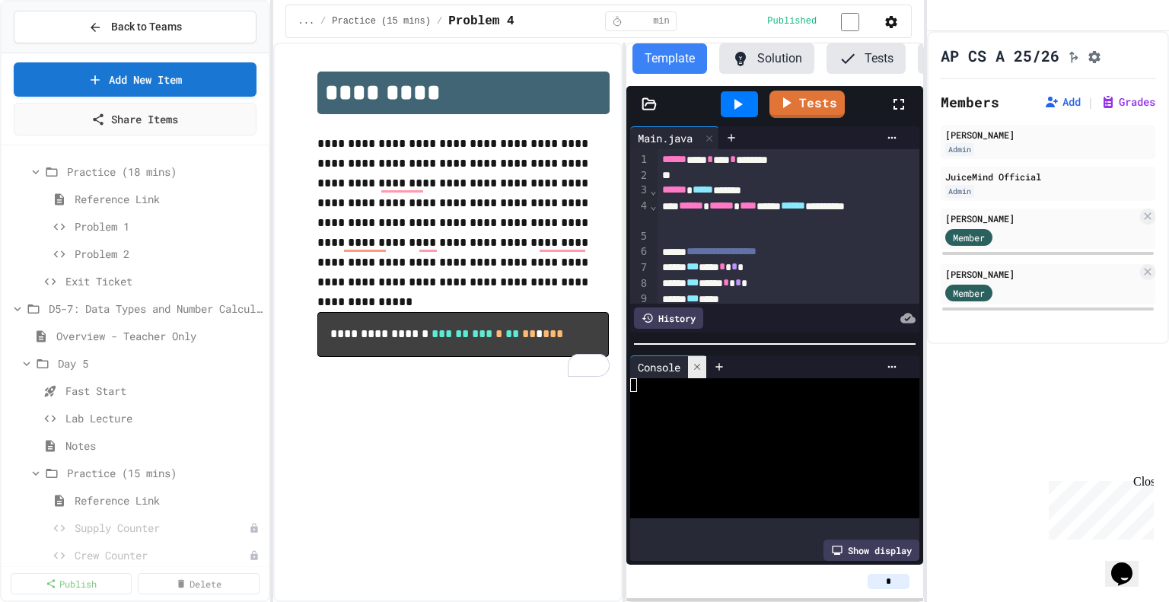
click at [700, 367] on icon at bounding box center [697, 367] width 11 height 11
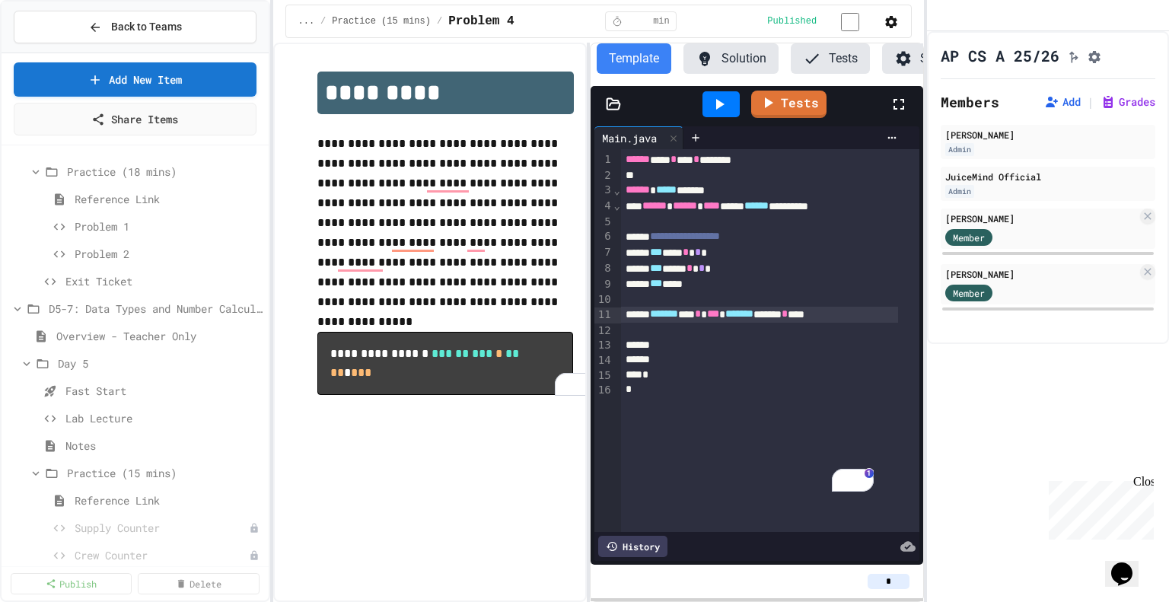
click at [585, 310] on div "**********" at bounding box center [599, 323] width 652 height 560
click at [877, 323] on div "******* ** * *** ******* ******* * ****" at bounding box center [759, 315] width 277 height 16
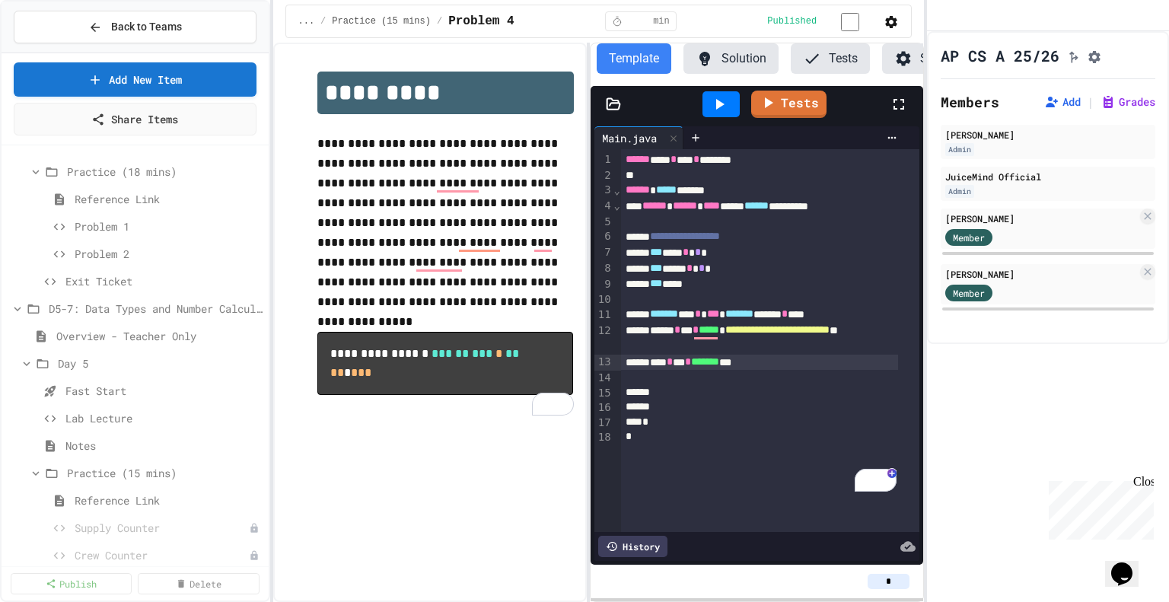
click at [719, 110] on icon at bounding box center [720, 104] width 8 height 11
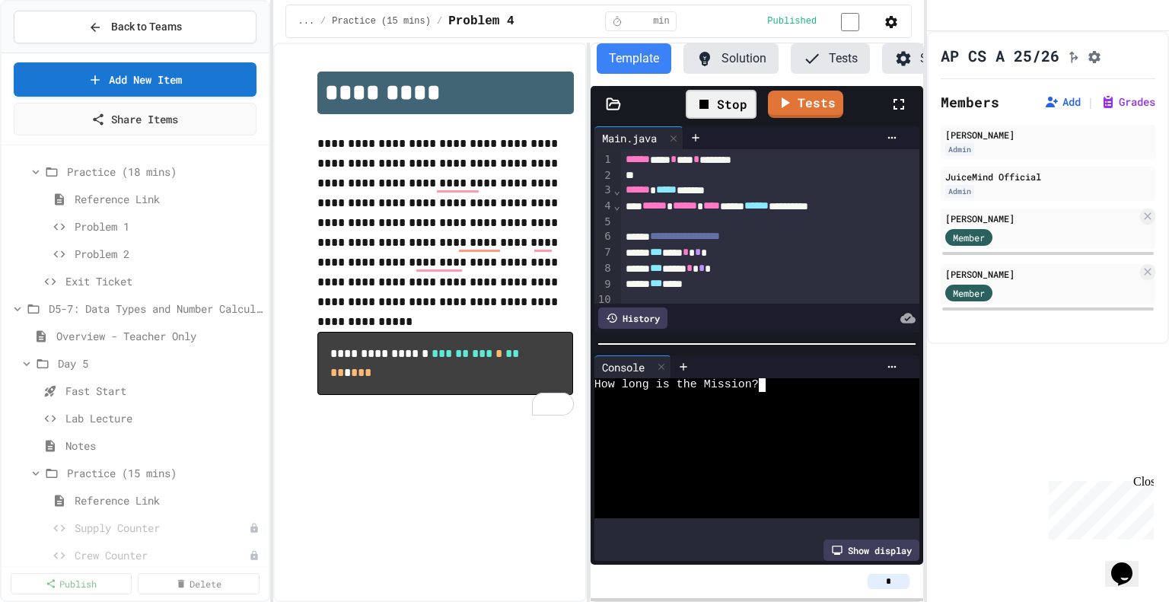
click at [767, 391] on textarea "Terminal input" at bounding box center [769, 385] width 7 height 14
click at [662, 365] on icon at bounding box center [661, 367] width 11 height 11
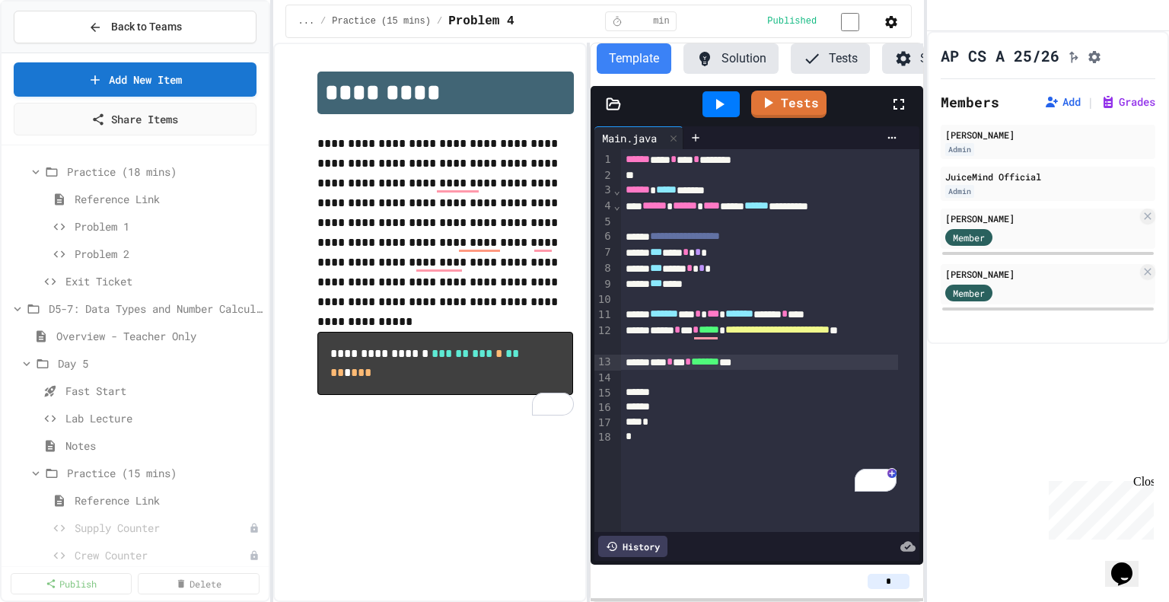
click at [780, 371] on div "*** * ** * ******* ***" at bounding box center [759, 363] width 277 height 16
click at [693, 401] on div "*** * *** * ** *" at bounding box center [759, 393] width 277 height 16
click at [777, 401] on div "*** * * * * *** * ** * *" at bounding box center [759, 393] width 277 height 16
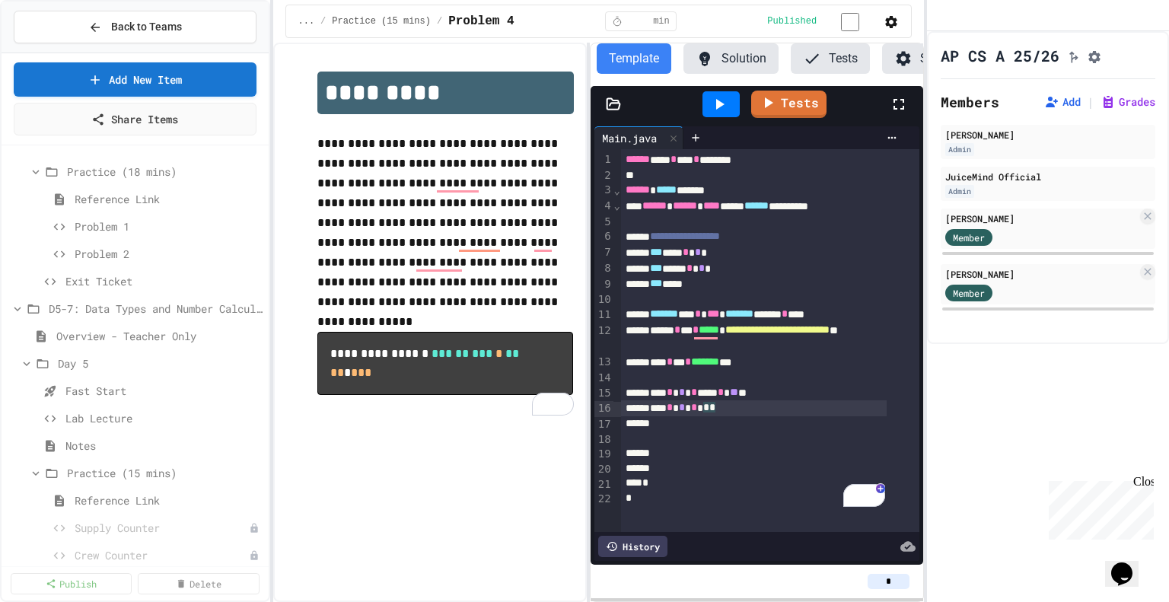
click at [697, 397] on span "*" at bounding box center [694, 392] width 6 height 11
click at [721, 416] on div "*** * * * * *" at bounding box center [754, 408] width 266 height 16
click at [716, 401] on div "*** * * * **** * ** **" at bounding box center [754, 393] width 266 height 16
click at [723, 261] on div "*** *** * * *" at bounding box center [754, 253] width 266 height 16
click at [721, 277] on div "*** **** * * *" at bounding box center [754, 269] width 266 height 16
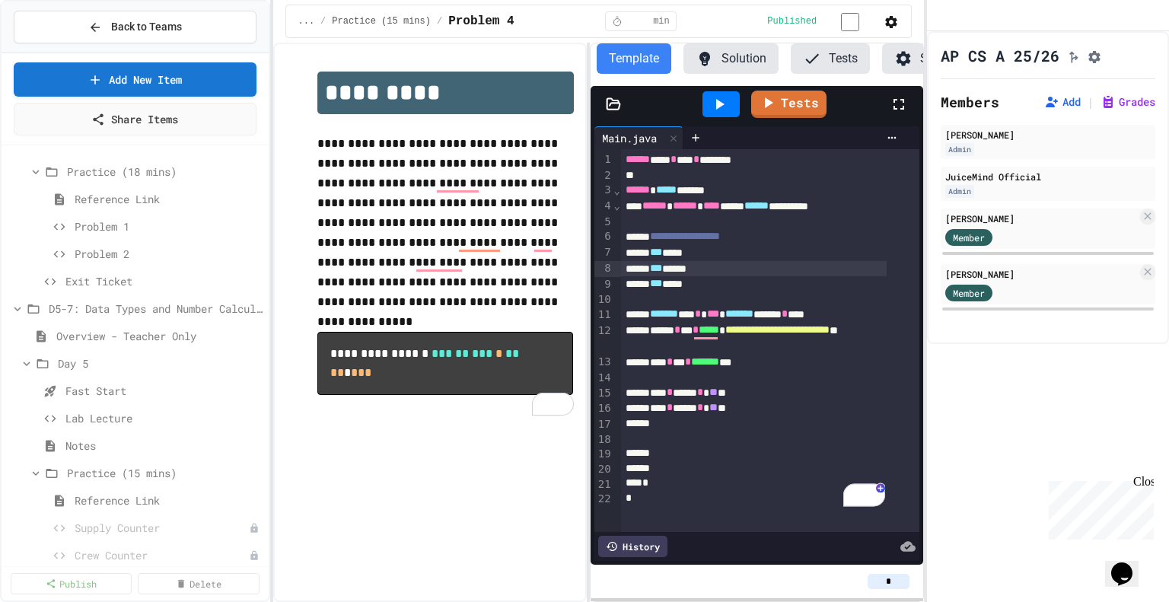
click at [700, 292] on div "*** ****" at bounding box center [754, 284] width 266 height 16
click at [680, 371] on div "*** * ** * ******* ***" at bounding box center [754, 363] width 266 height 16
click at [703, 289] on span "**" at bounding box center [699, 283] width 8 height 11
click at [761, 416] on div "*** * **** * ** **" at bounding box center [754, 408] width 266 height 16
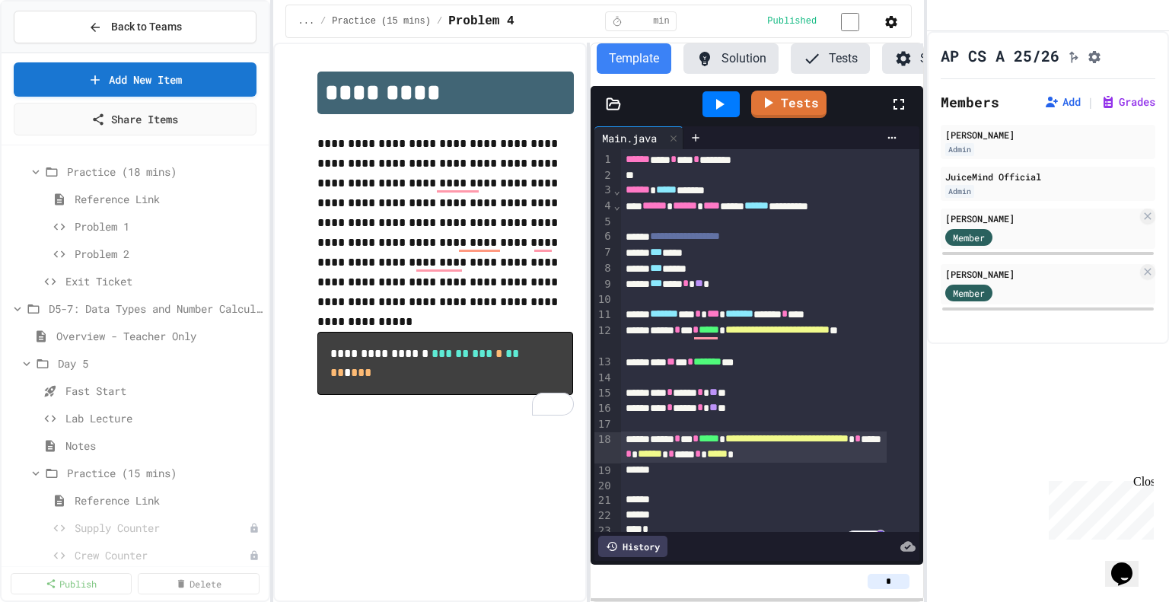
scroll to position [61, 0]
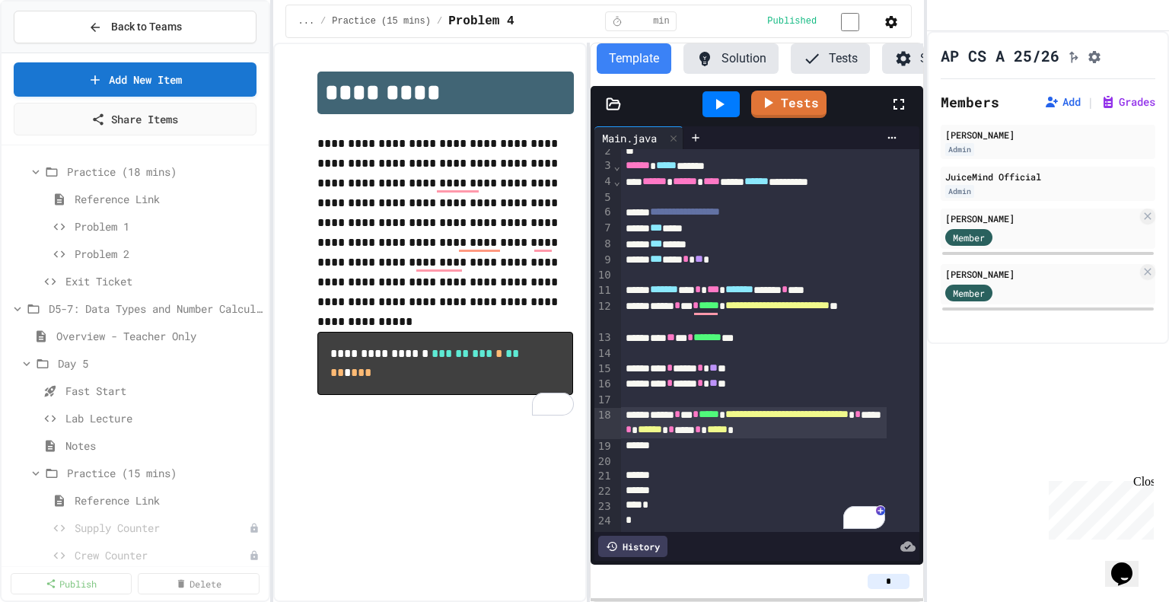
click at [722, 113] on icon at bounding box center [719, 104] width 18 height 18
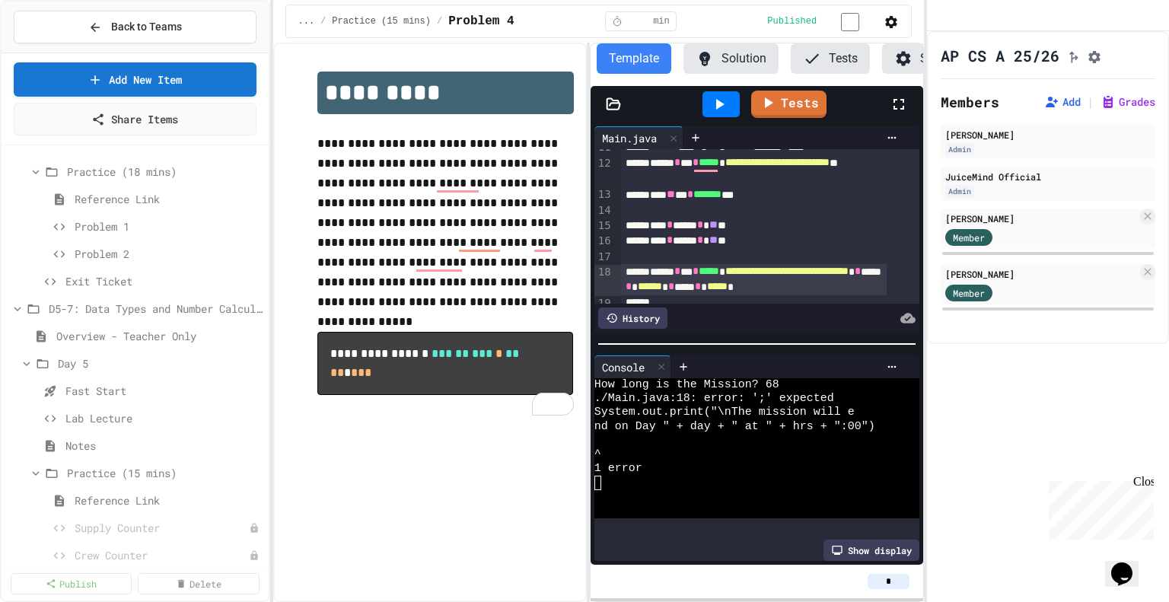
scroll to position [277, 0]
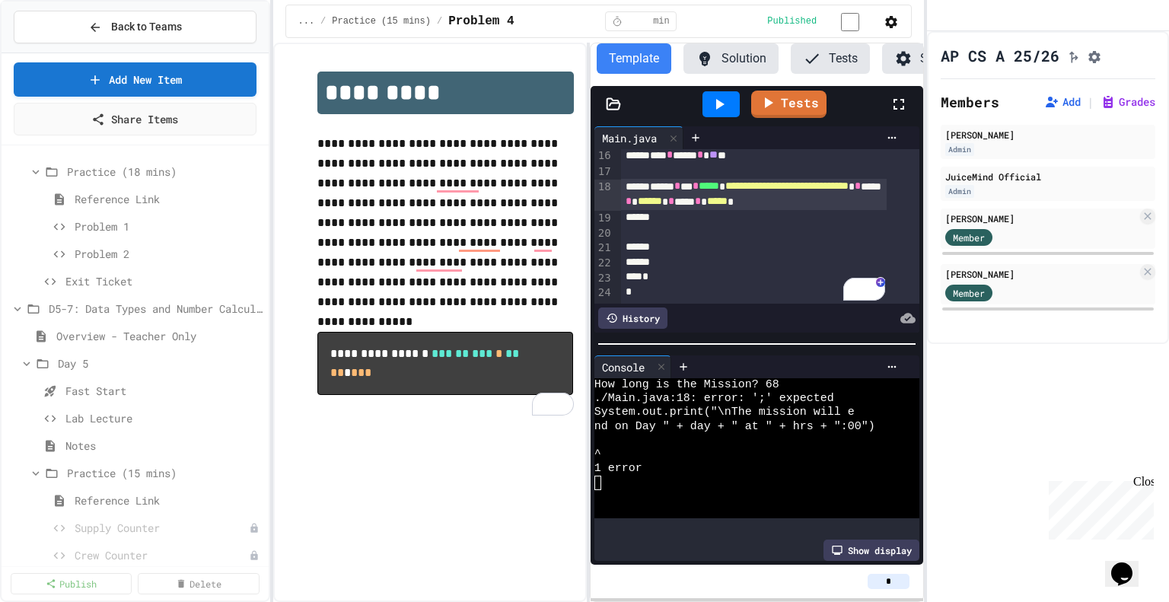
click at [872, 197] on div "**********" at bounding box center [754, 195] width 266 height 32
click at [664, 369] on icon at bounding box center [661, 367] width 11 height 11
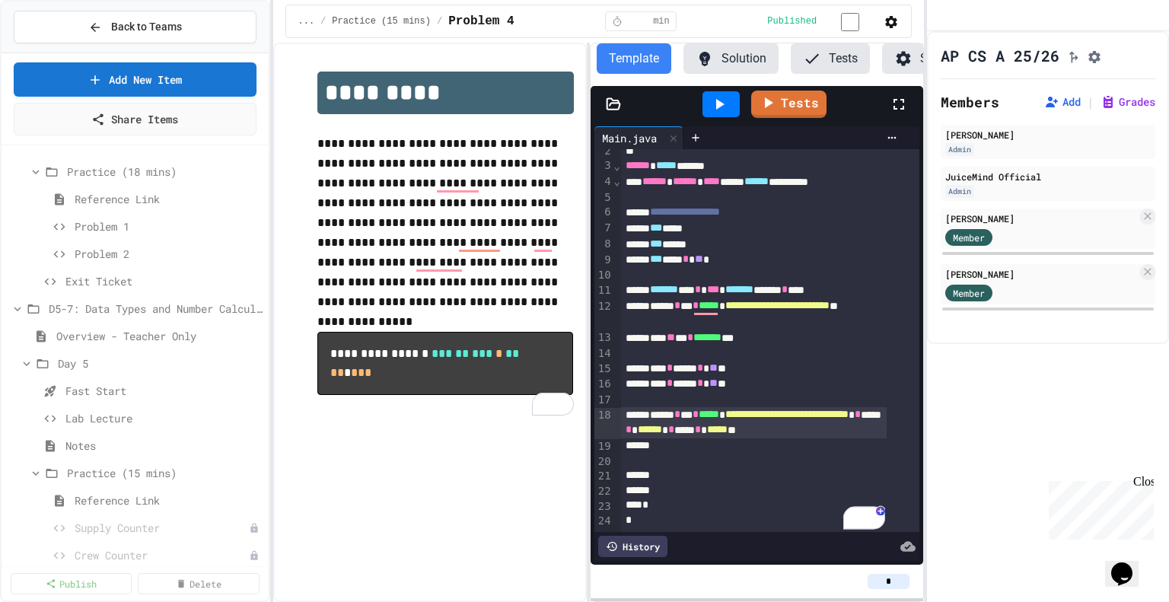
scroll to position [61, 0]
click at [724, 110] on icon at bounding box center [720, 104] width 8 height 11
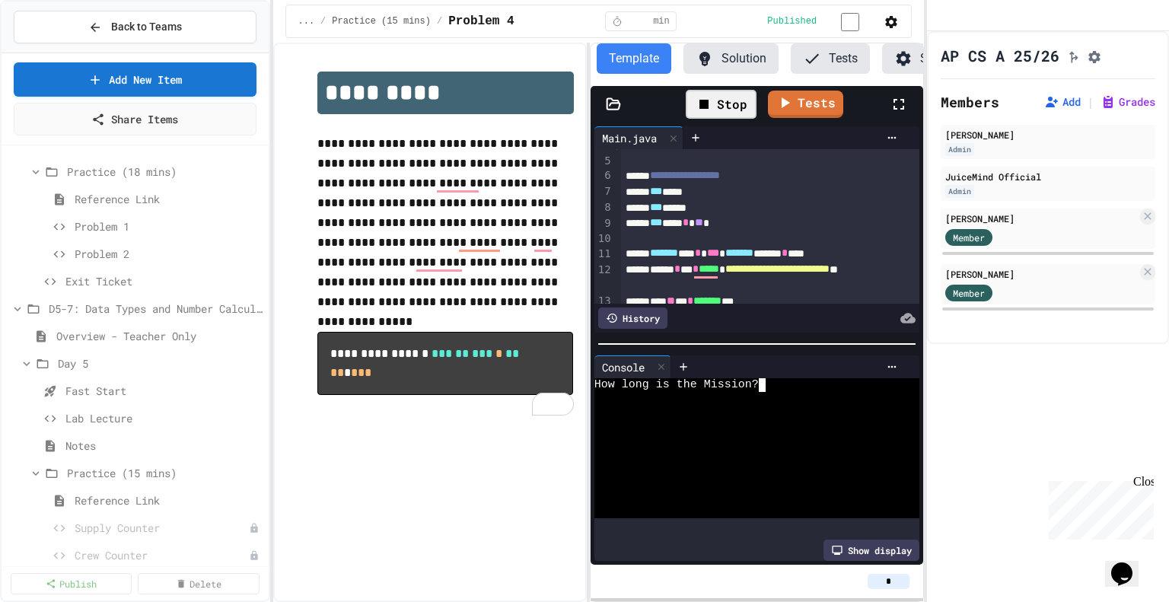
click at [770, 387] on textarea "Terminal input" at bounding box center [769, 385] width 7 height 14
click at [703, 228] on span "**" at bounding box center [699, 222] width 8 height 11
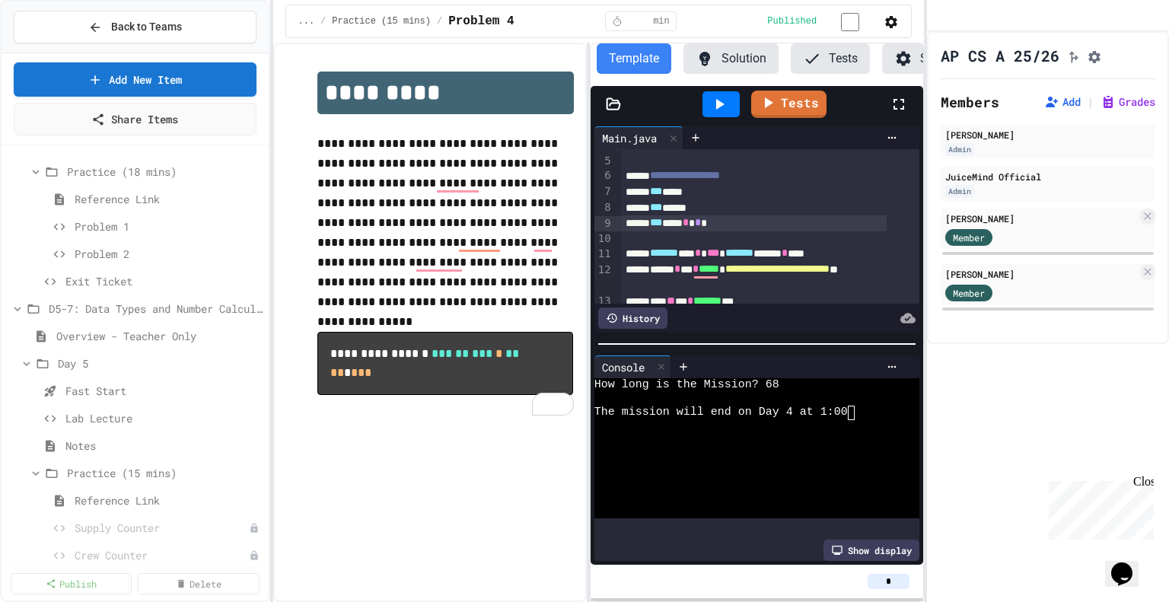
click at [722, 113] on icon at bounding box center [719, 104] width 18 height 18
click at [767, 389] on textarea "Terminal input" at bounding box center [769, 385] width 7 height 14
click at [772, 107] on icon at bounding box center [770, 100] width 8 height 11
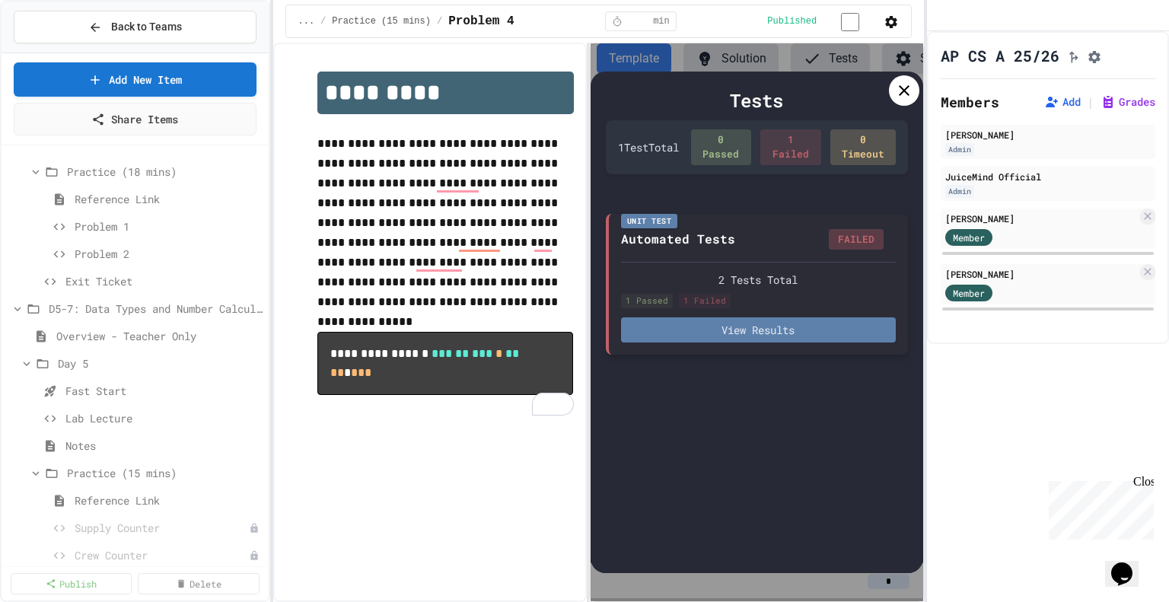
click at [750, 333] on button "View Results" at bounding box center [758, 329] width 275 height 25
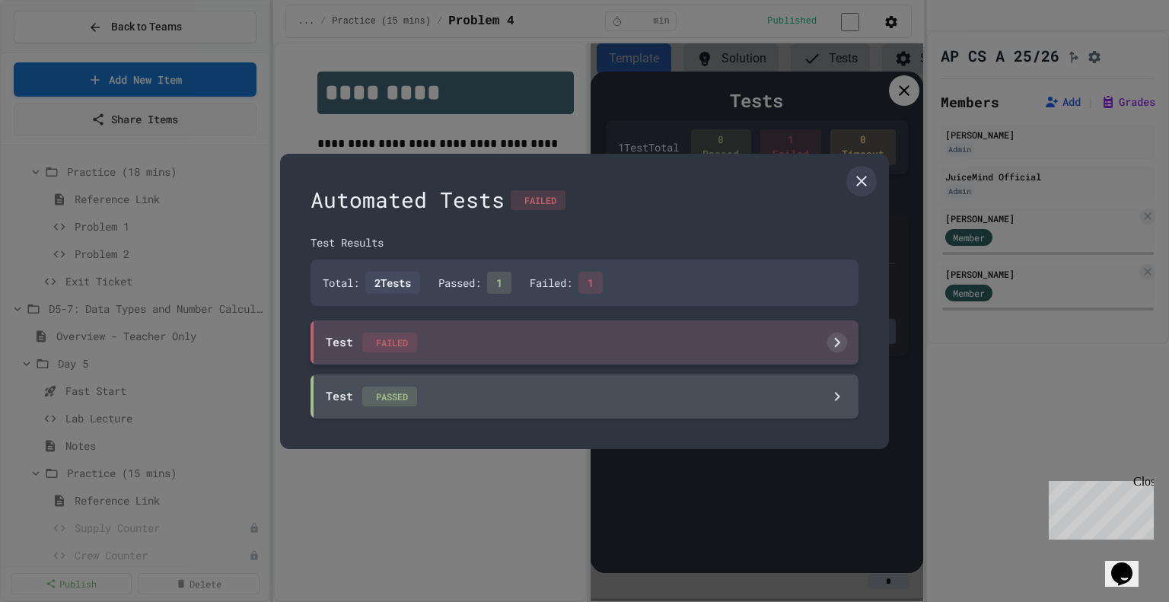
click at [840, 340] on icon at bounding box center [837, 342] width 20 height 20
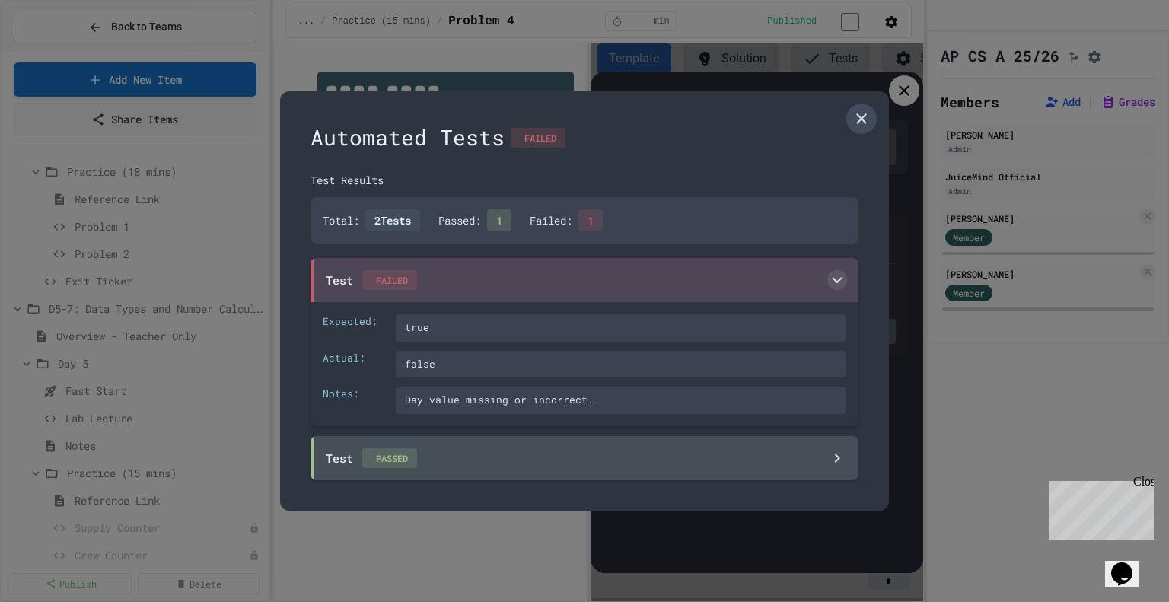
click at [861, 115] on icon at bounding box center [862, 119] width 18 height 18
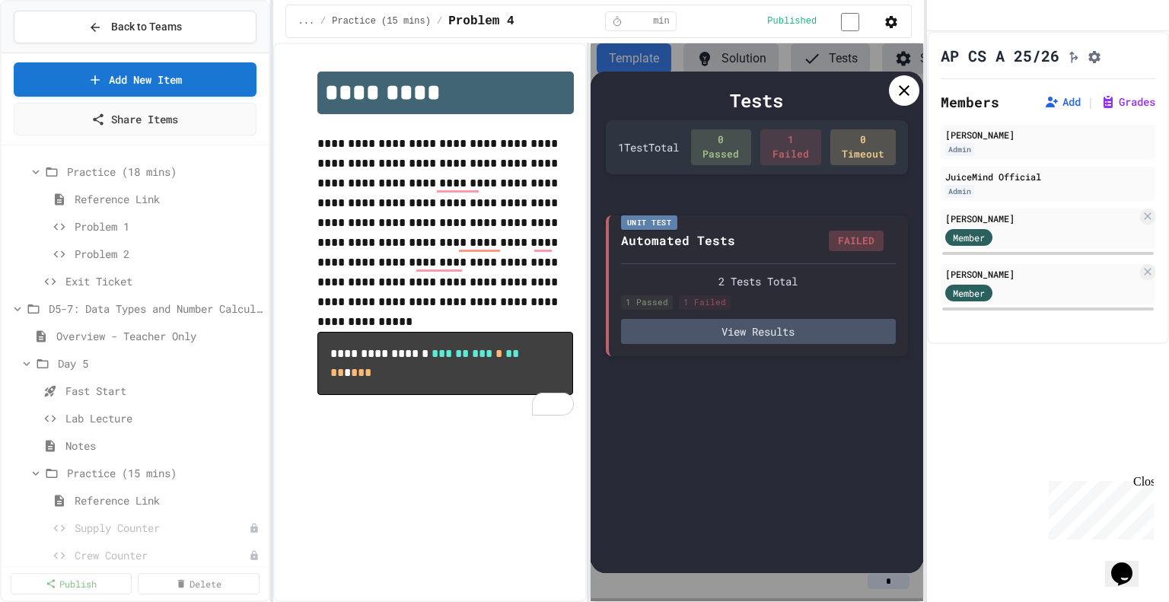
click at [902, 91] on icon at bounding box center [904, 90] width 18 height 18
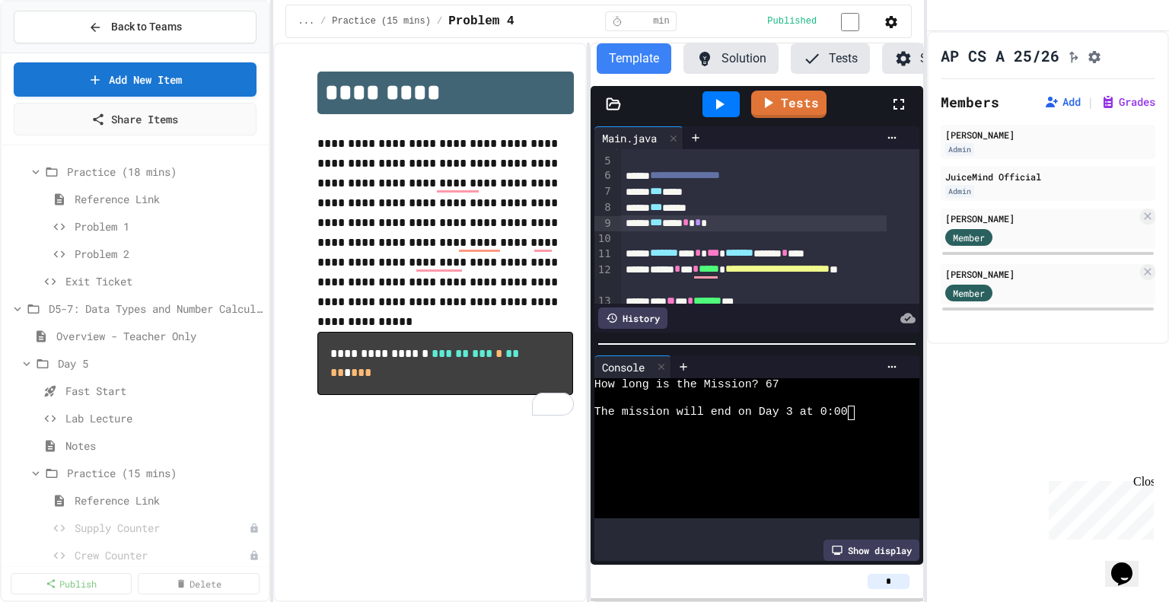
click at [723, 231] on div "*** *** * * *" at bounding box center [754, 223] width 266 height 16
click at [776, 110] on icon at bounding box center [769, 100] width 18 height 19
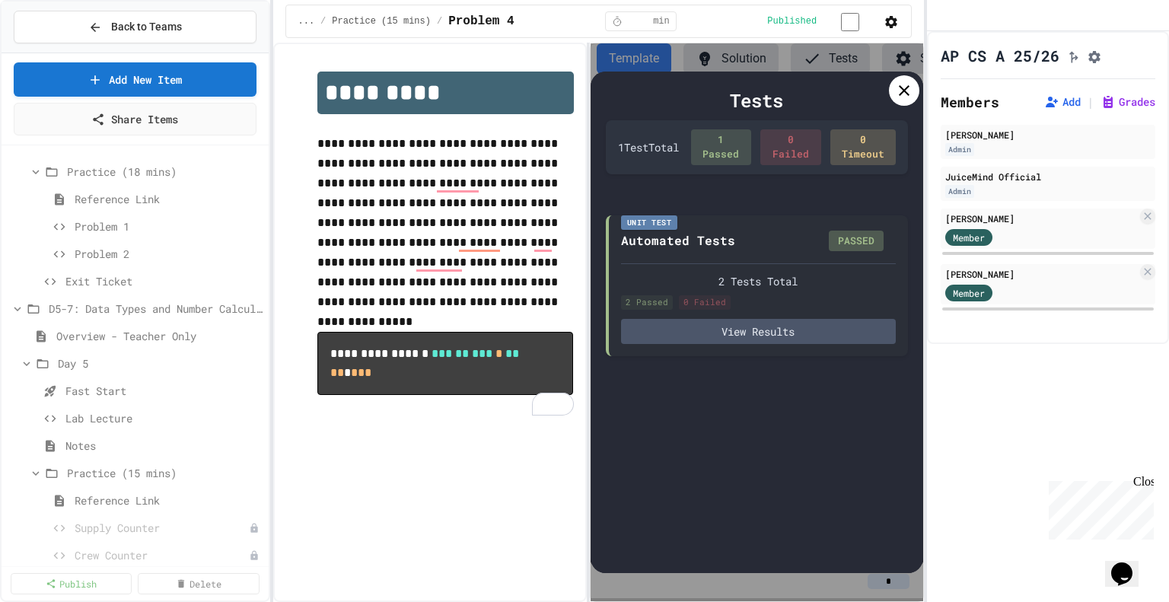
click at [903, 92] on icon at bounding box center [904, 90] width 18 height 18
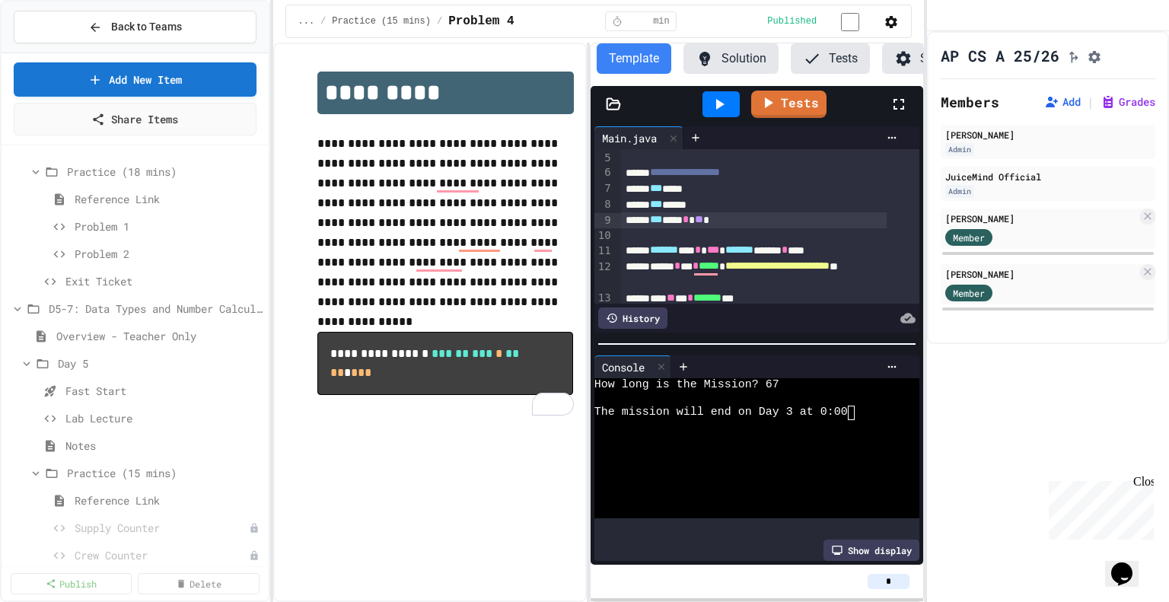
scroll to position [0, 0]
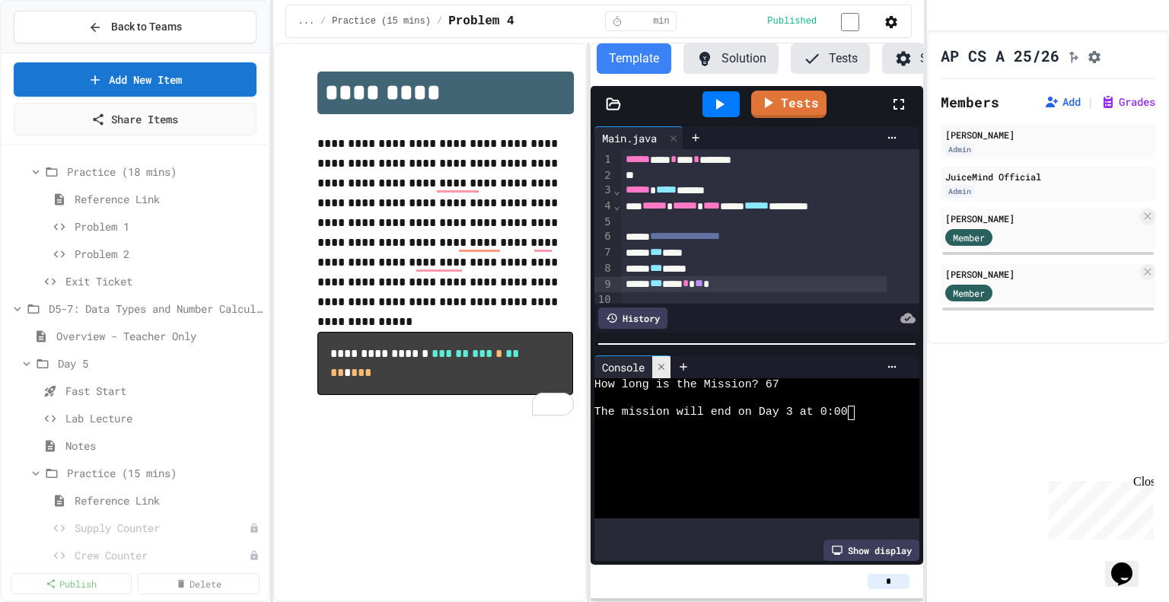
click at [659, 366] on icon at bounding box center [661, 367] width 11 height 11
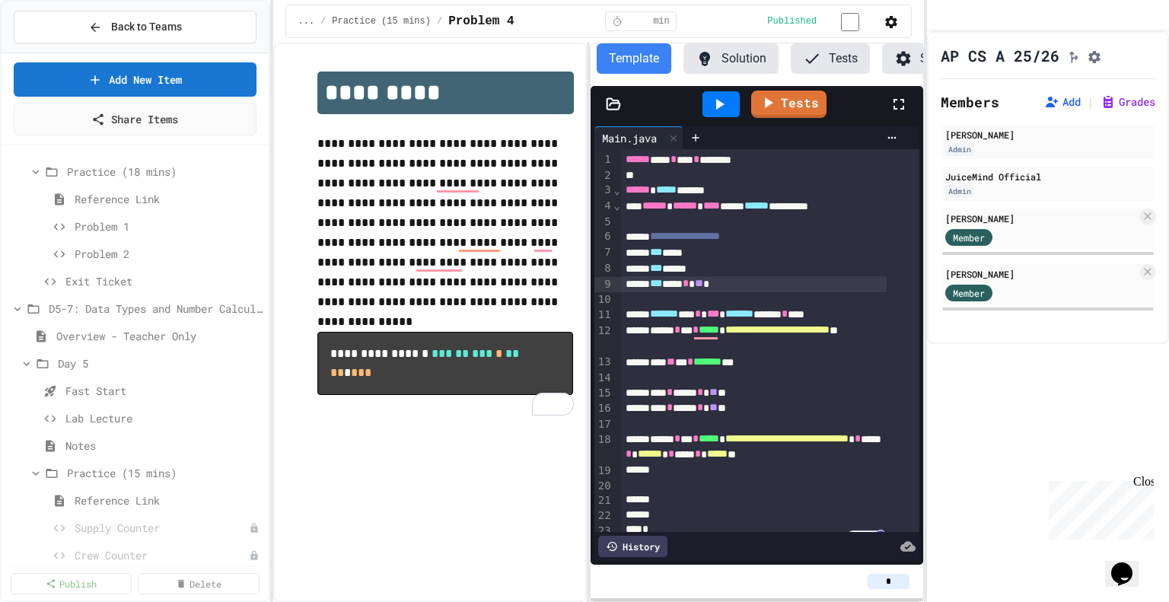
scroll to position [61, 0]
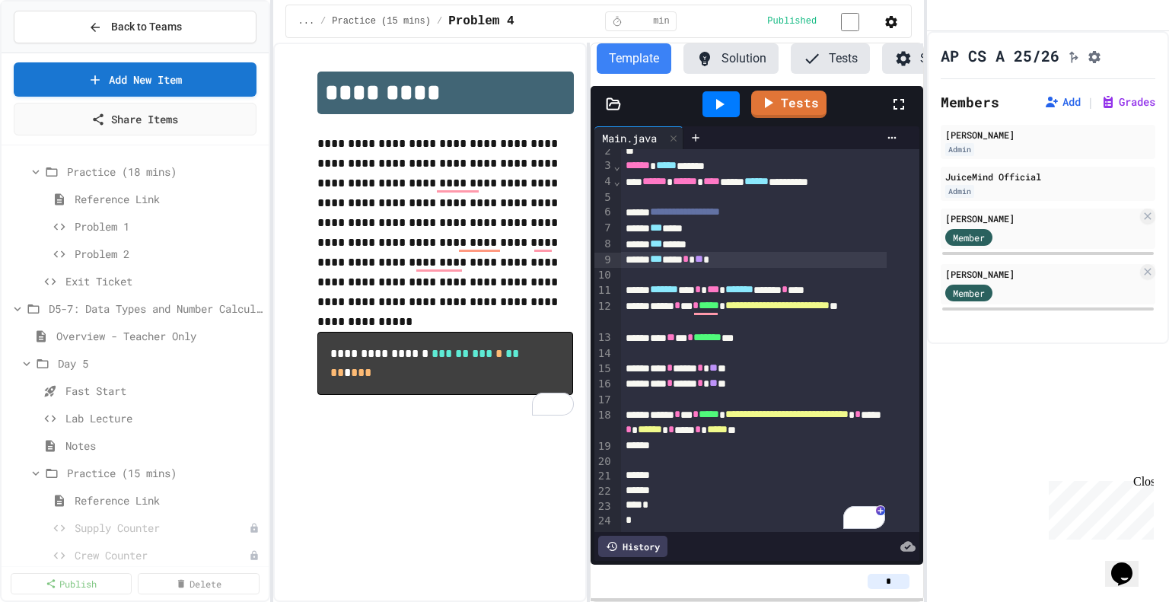
click at [719, 110] on icon at bounding box center [720, 104] width 8 height 11
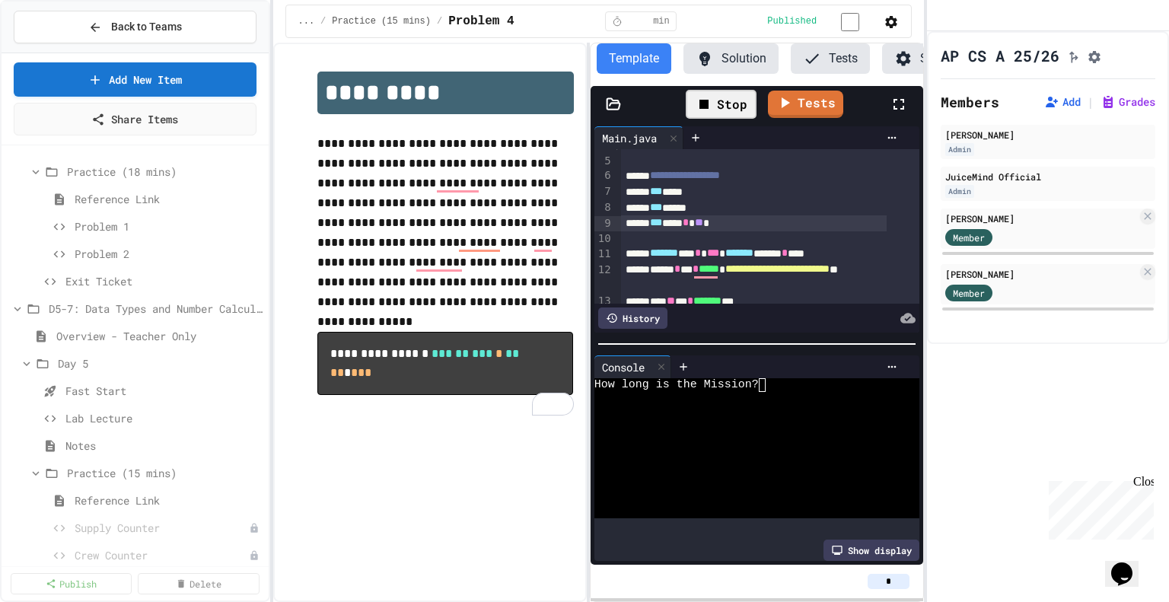
click at [769, 390] on textarea "Terminal input" at bounding box center [769, 385] width 7 height 14
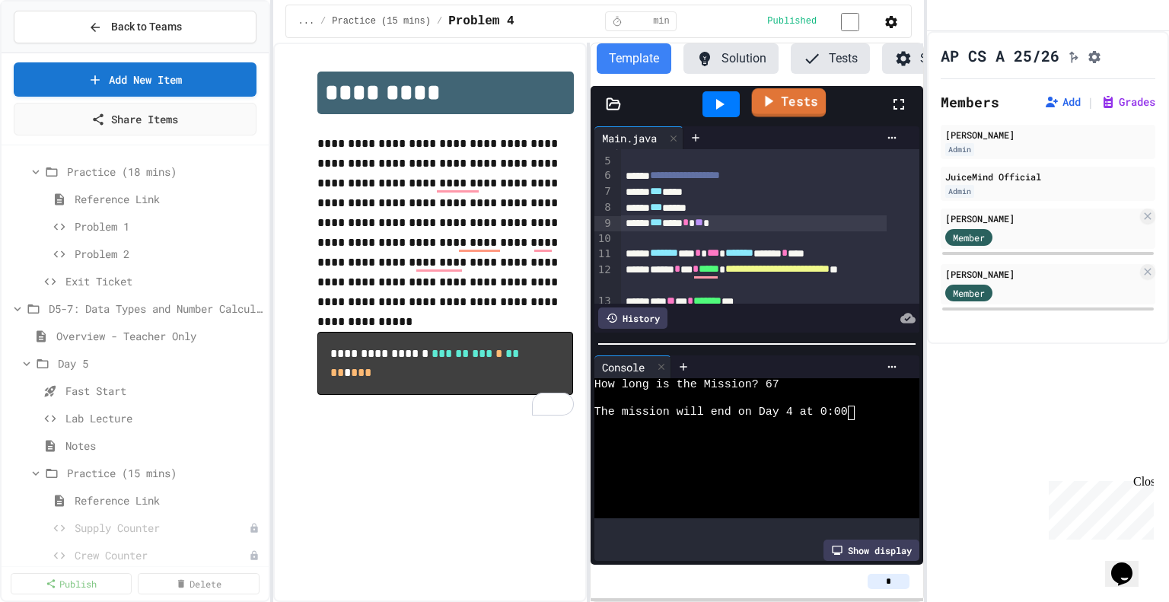
click at [772, 107] on icon at bounding box center [770, 101] width 8 height 11
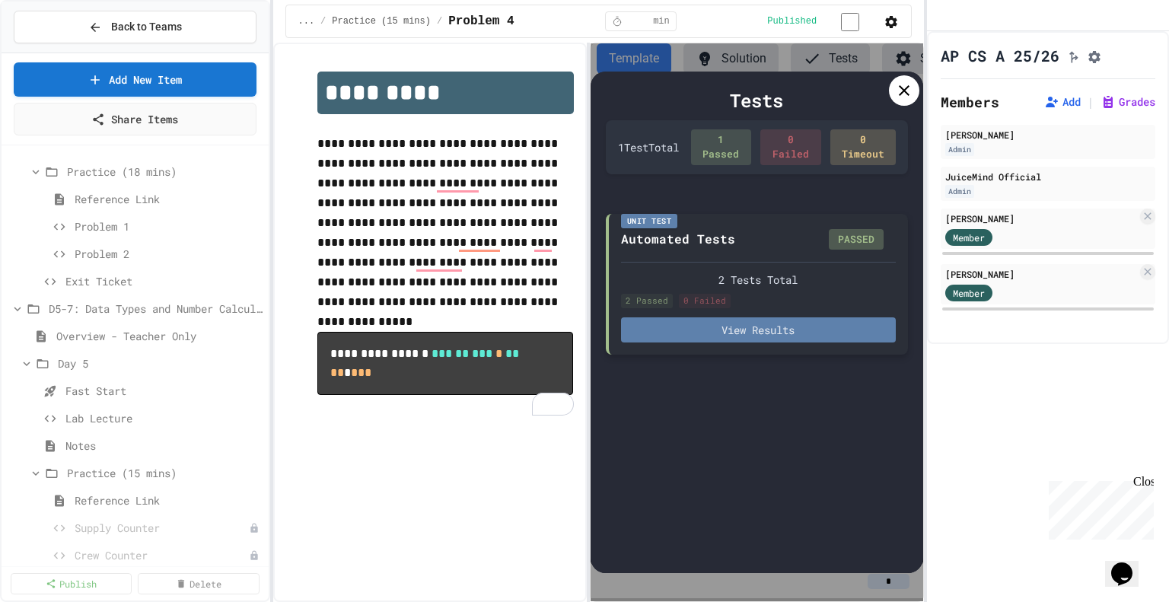
click at [746, 333] on button "View Results" at bounding box center [758, 329] width 275 height 25
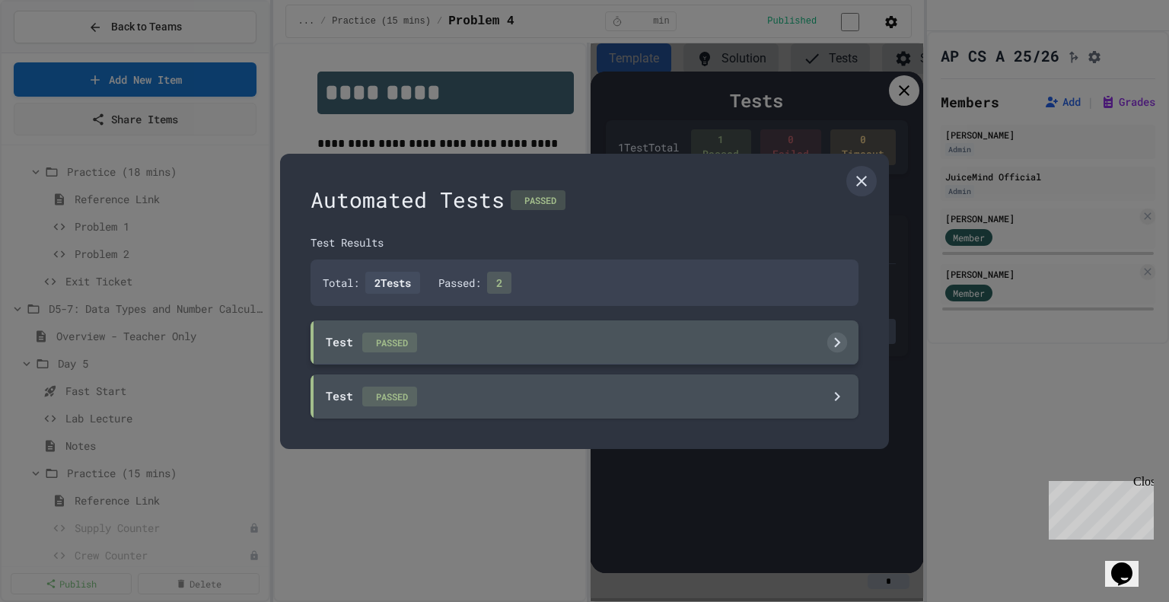
click at [834, 346] on icon at bounding box center [837, 342] width 6 height 10
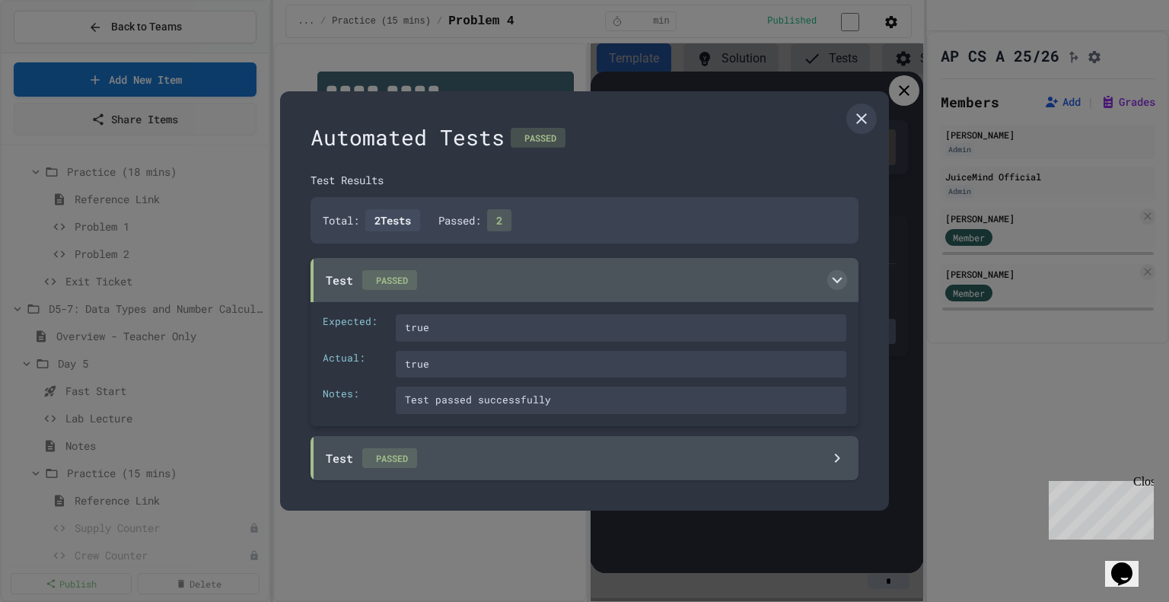
click at [839, 278] on icon at bounding box center [837, 280] width 20 height 20
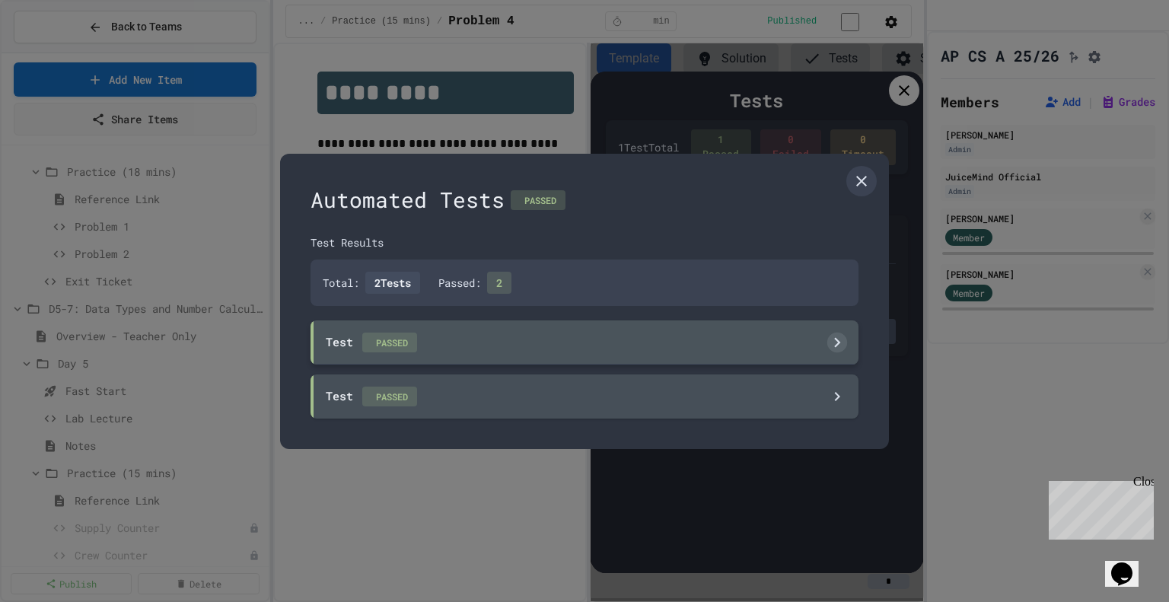
click at [840, 352] on icon at bounding box center [837, 342] width 20 height 20
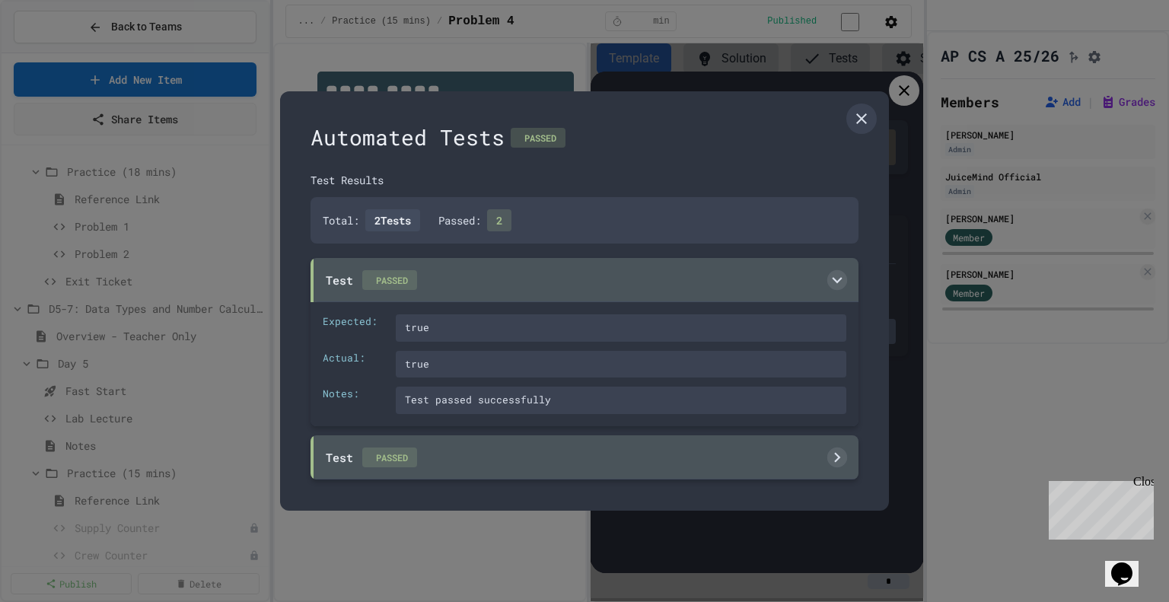
click at [834, 454] on icon at bounding box center [837, 458] width 20 height 20
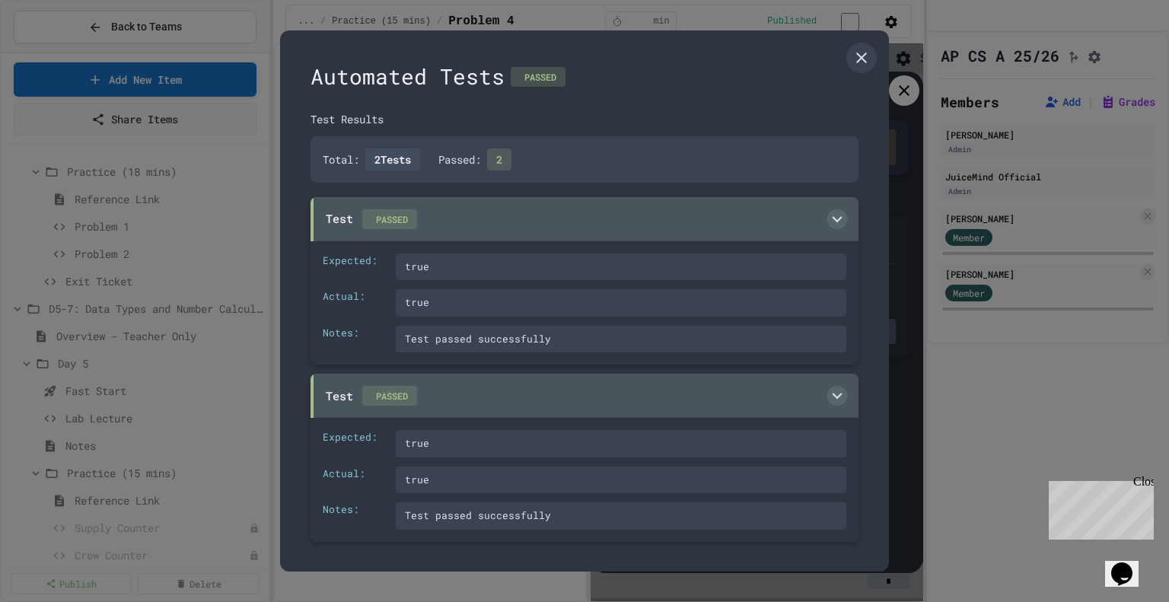
scroll to position [0, 0]
click at [853, 60] on icon at bounding box center [862, 58] width 18 height 18
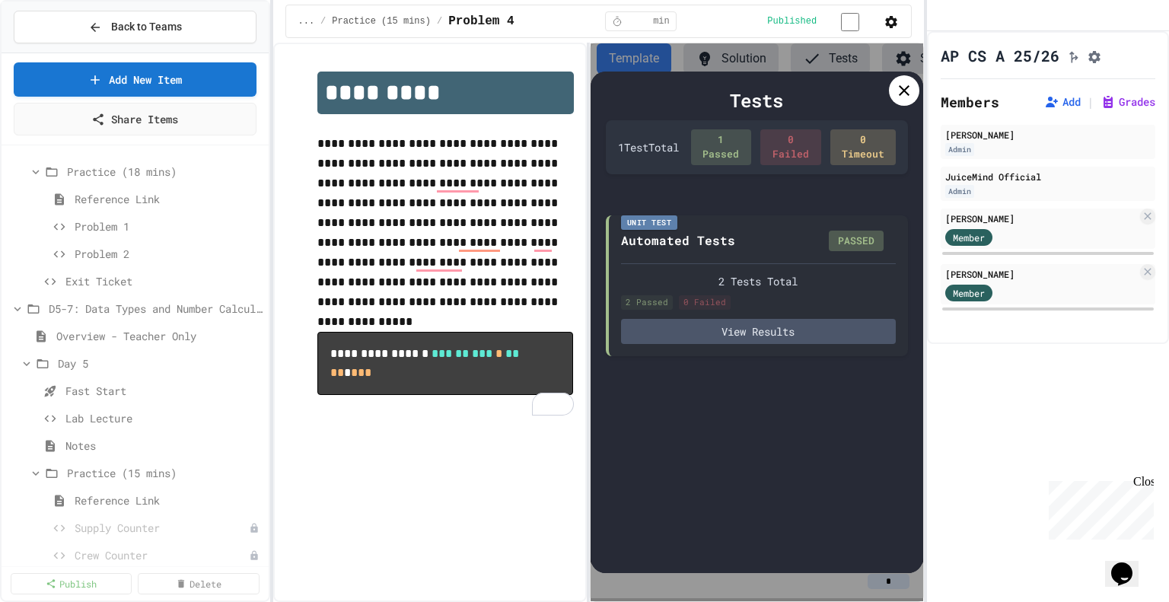
click at [903, 91] on icon at bounding box center [904, 90] width 11 height 11
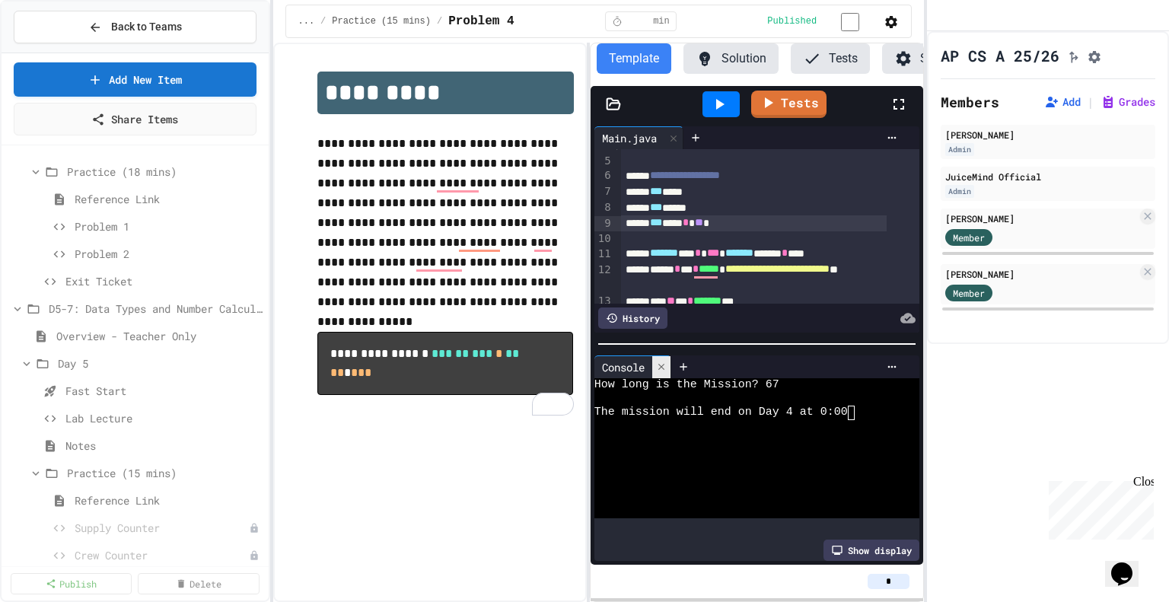
click at [664, 369] on icon at bounding box center [661, 367] width 6 height 6
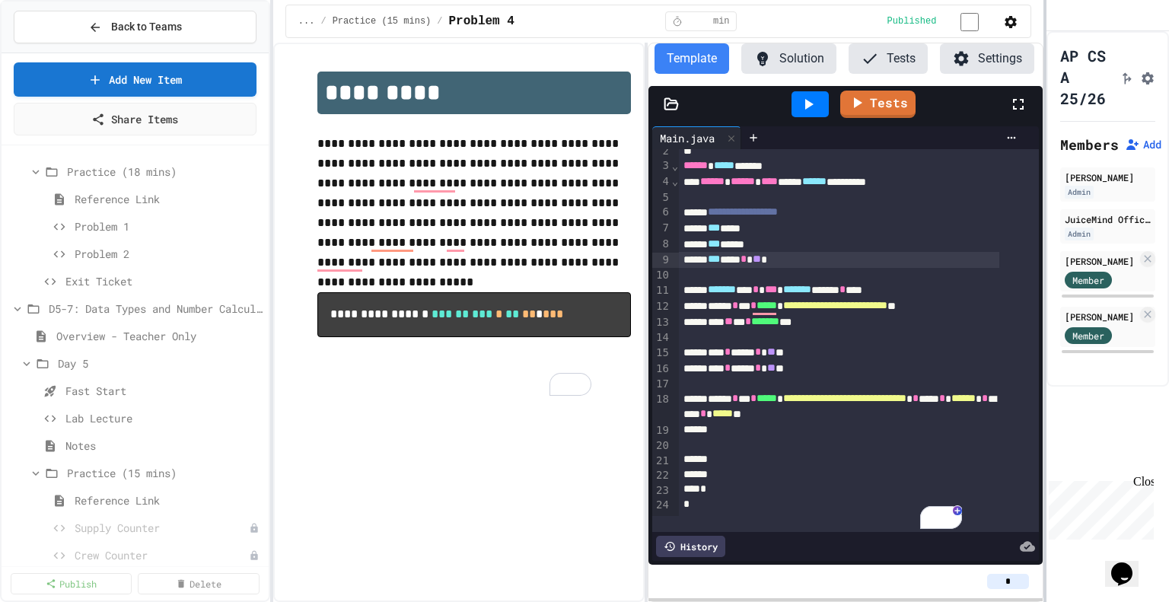
scroll to position [33, 0]
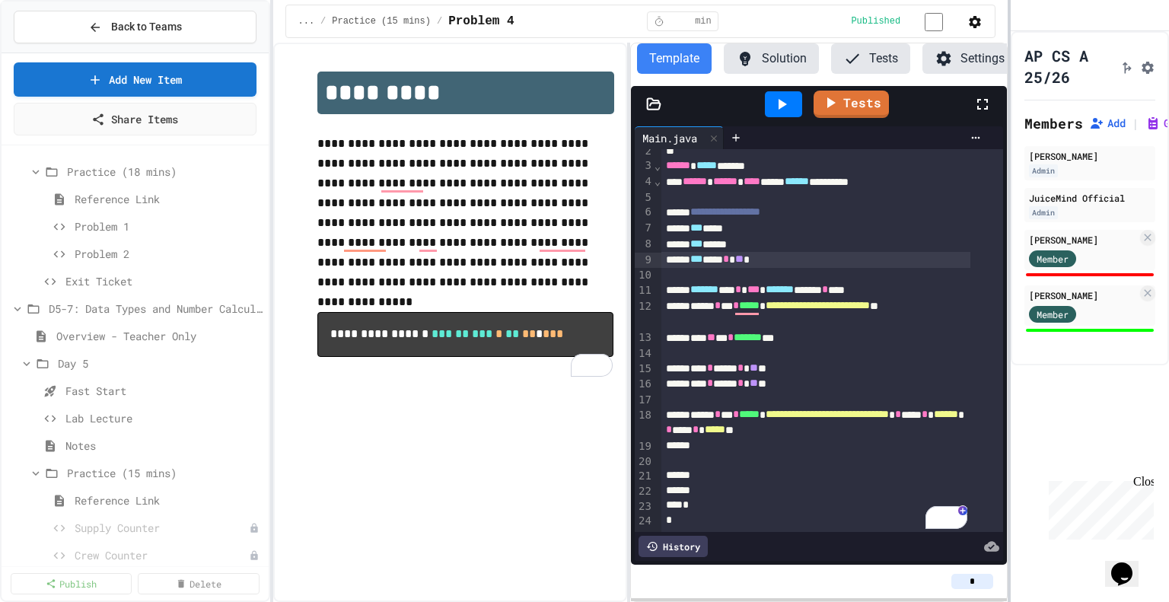
click at [1008, 310] on div at bounding box center [1009, 301] width 3 height 602
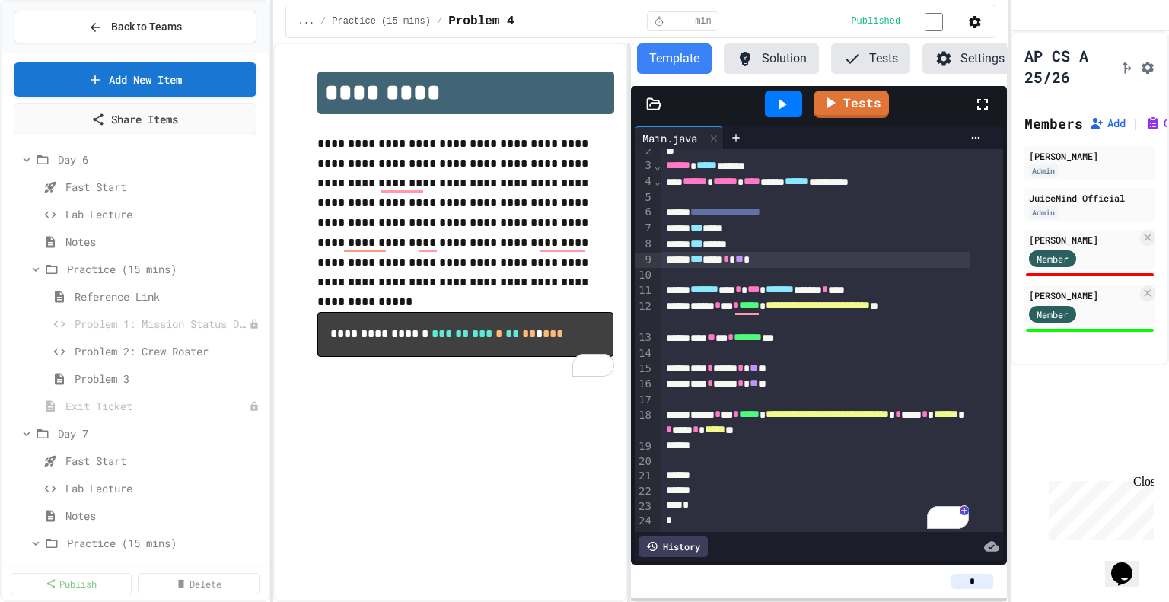
scroll to position [0, 0]
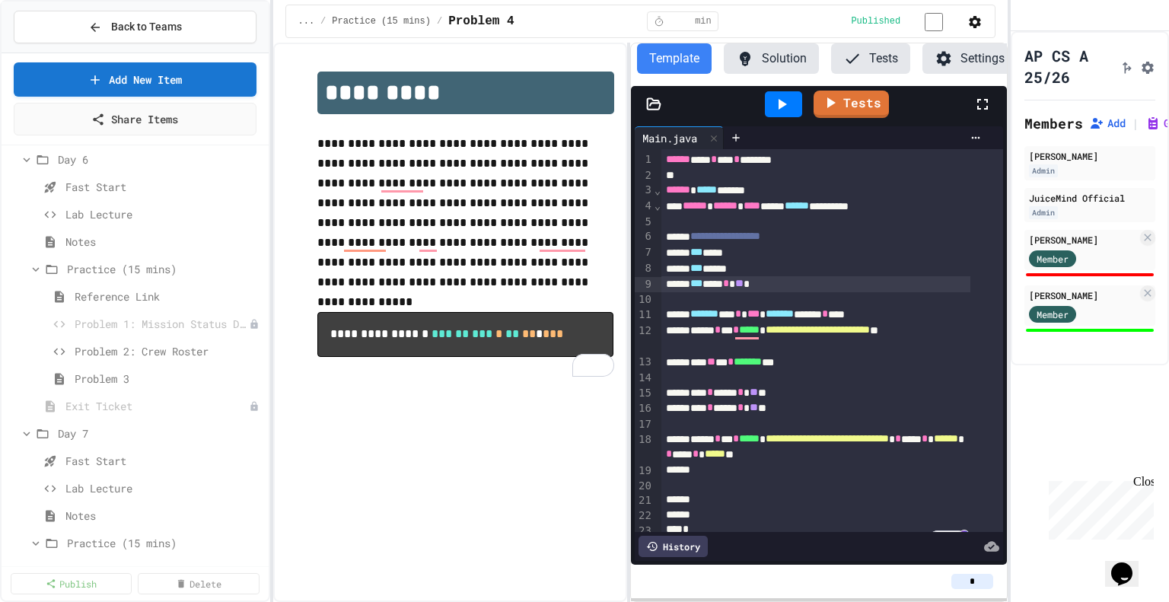
click at [976, 19] on icon "button" at bounding box center [975, 22] width 12 height 12
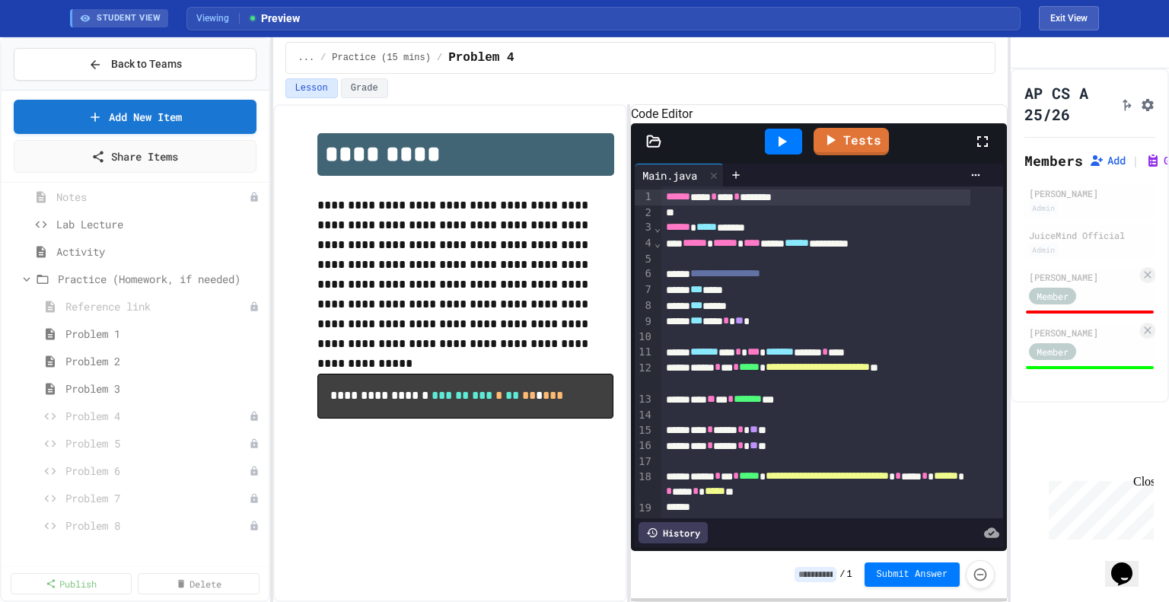
scroll to position [1446, 0]
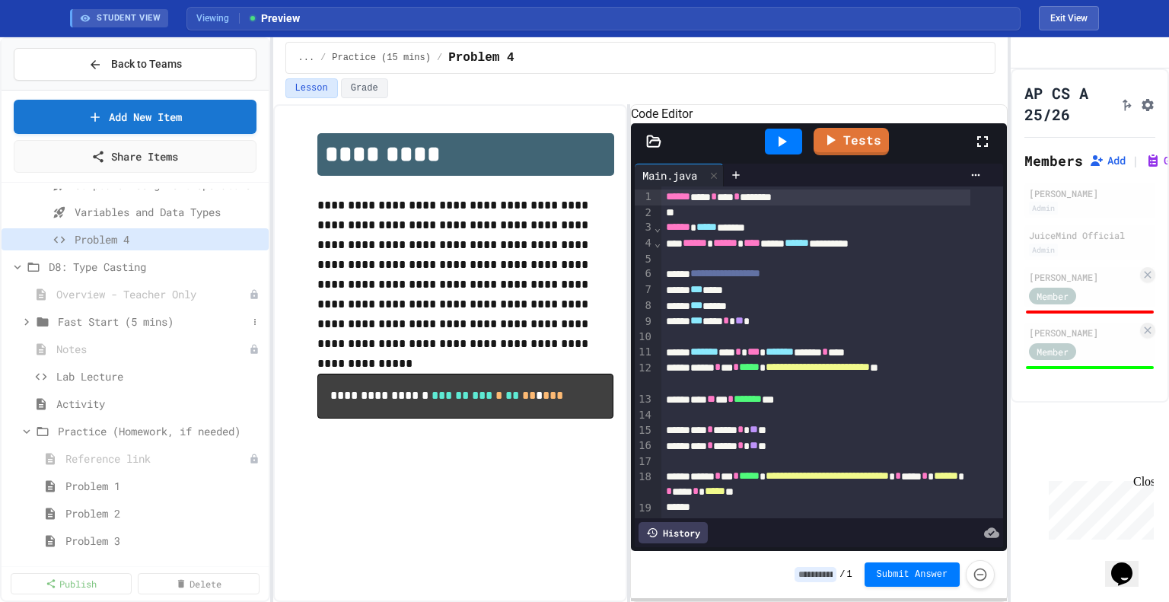
click at [87, 317] on span "Fast Start (5 mins)" at bounding box center [153, 322] width 190 height 16
click at [100, 432] on span "Lab Lecture" at bounding box center [151, 431] width 191 height 16
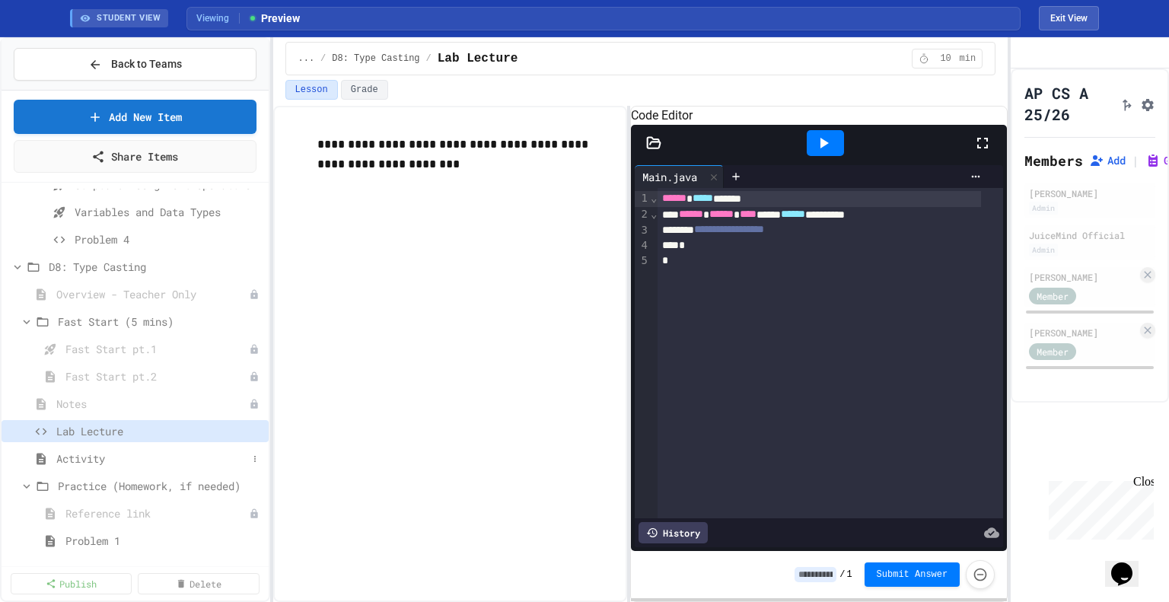
click at [78, 457] on span "Activity" at bounding box center [151, 459] width 191 height 16
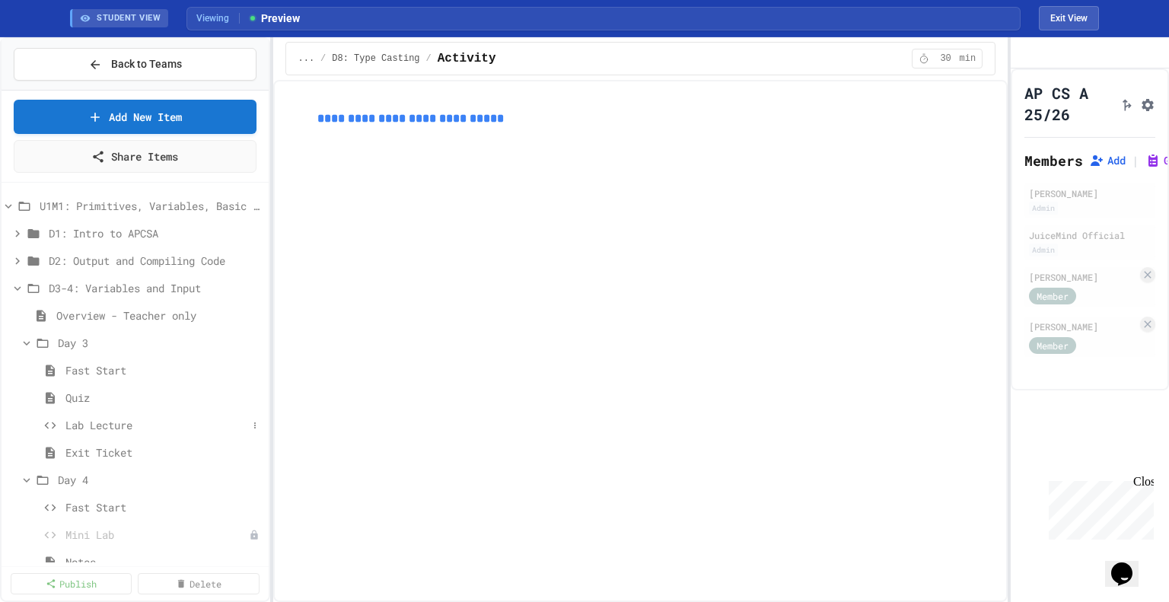
click at [95, 426] on span "Lab Lecture" at bounding box center [156, 425] width 182 height 16
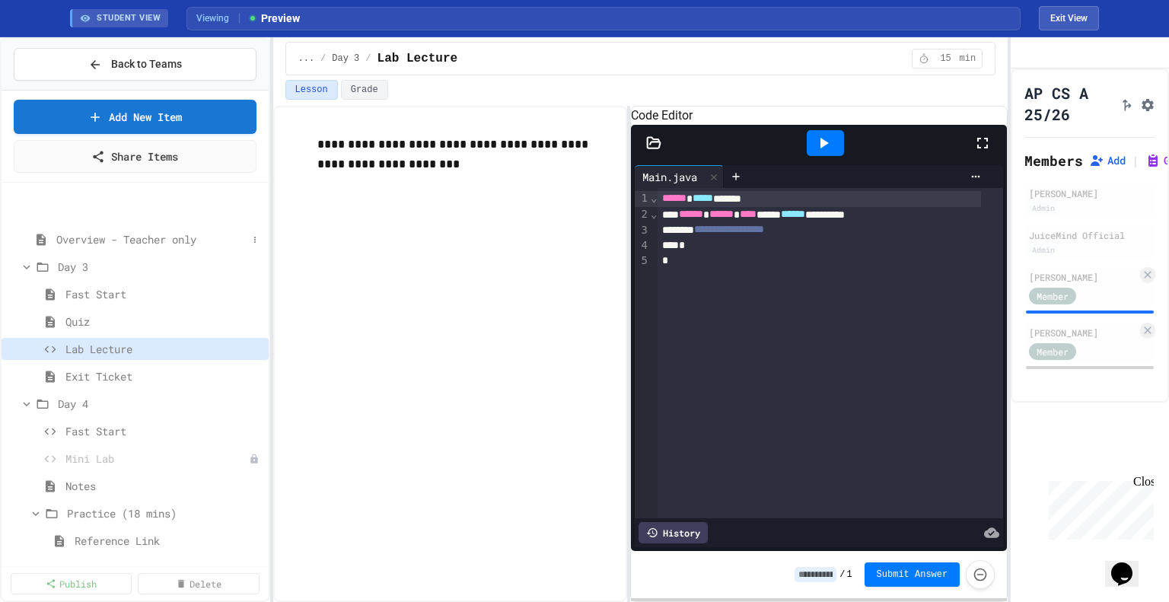
scroll to position [152, 0]
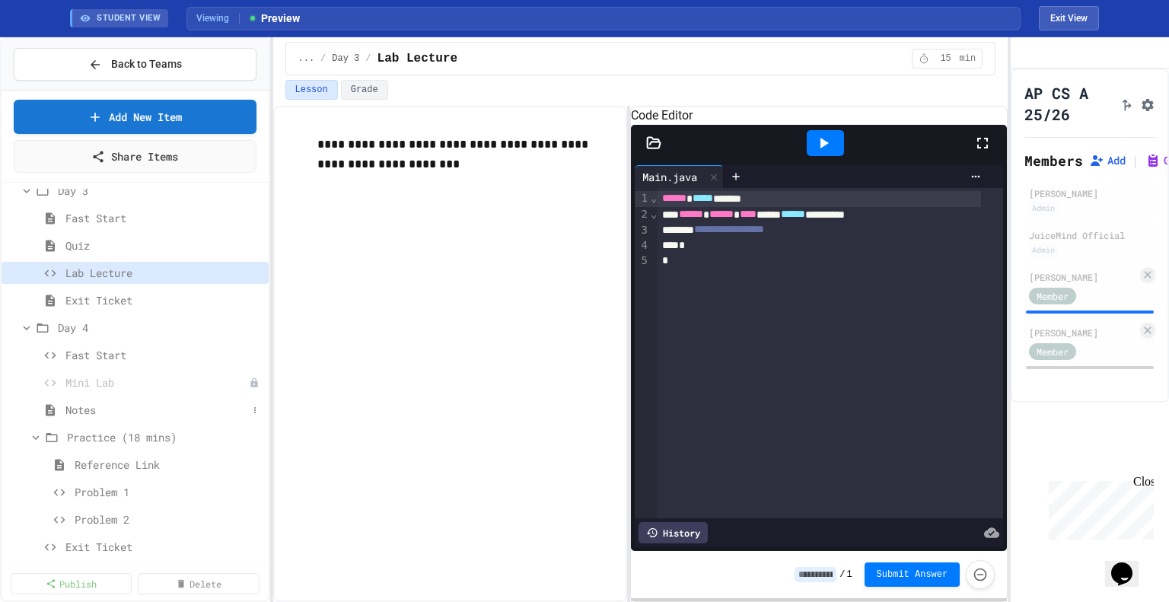
click at [90, 406] on span "Notes" at bounding box center [156, 410] width 182 height 16
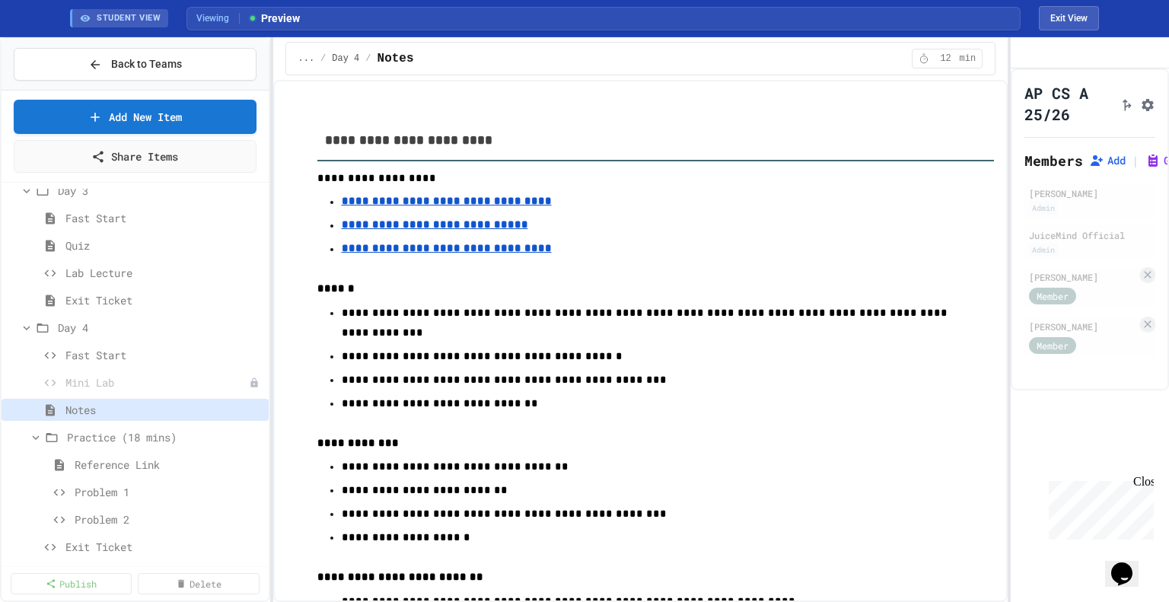
scroll to position [76, 0]
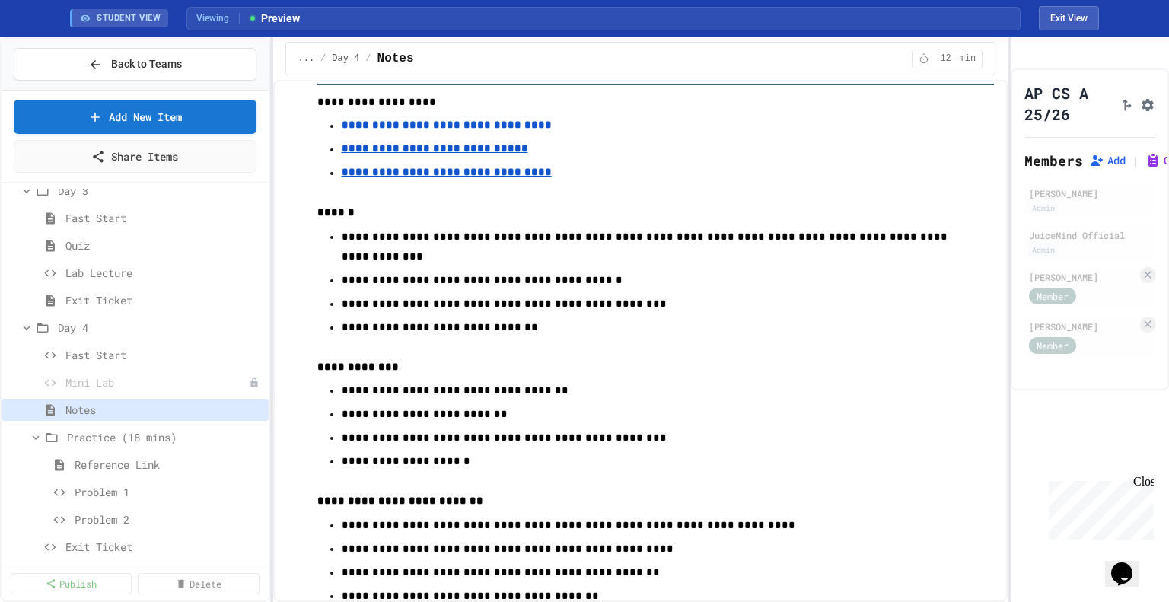
click at [431, 177] on u "**********" at bounding box center [447, 172] width 210 height 11
